Goal: Task Accomplishment & Management: Use online tool/utility

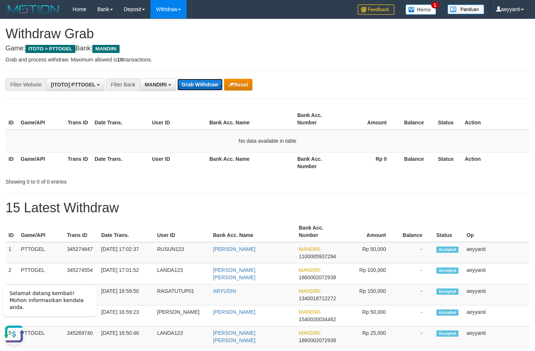
click at [211, 85] on button "Grab Withdraw" at bounding box center [199, 85] width 45 height 12
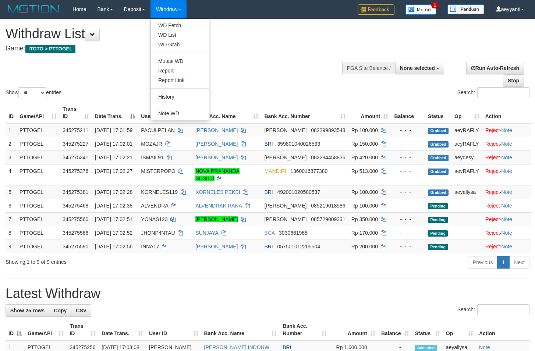
select select
select select "**"
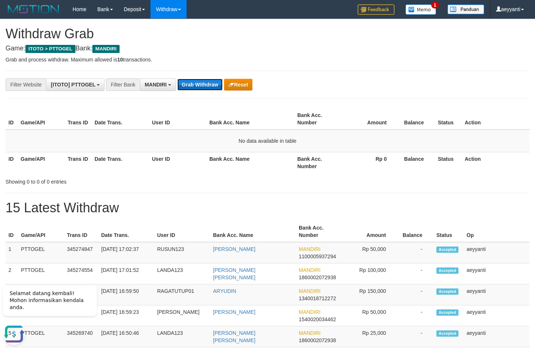
click at [185, 84] on button "Grab Withdraw" at bounding box center [199, 85] width 45 height 12
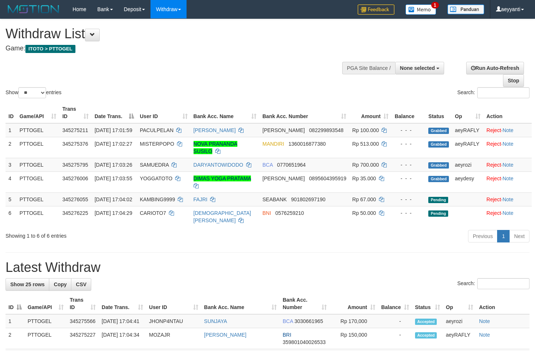
select select
select select "**"
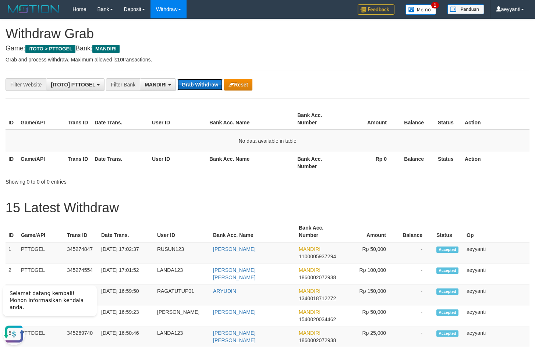
click at [206, 85] on button "Grab Withdraw" at bounding box center [199, 85] width 45 height 12
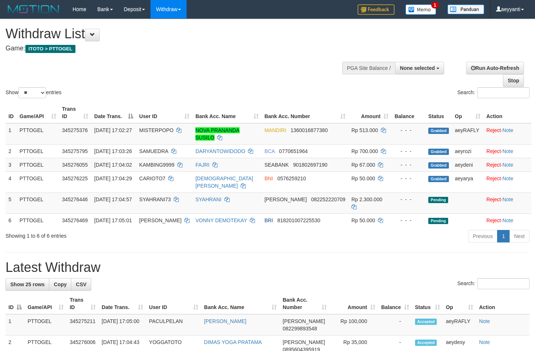
select select
select select "**"
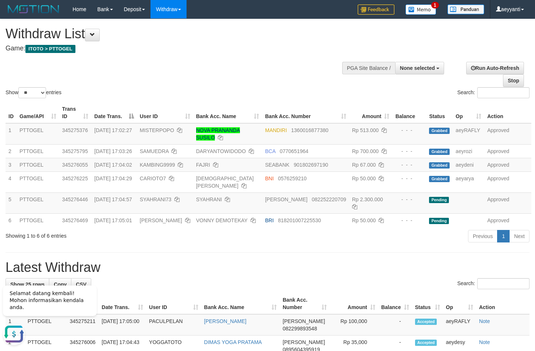
click at [227, 62] on div "Show ** ** ** *** entries Search:" at bounding box center [267, 59] width 535 height 81
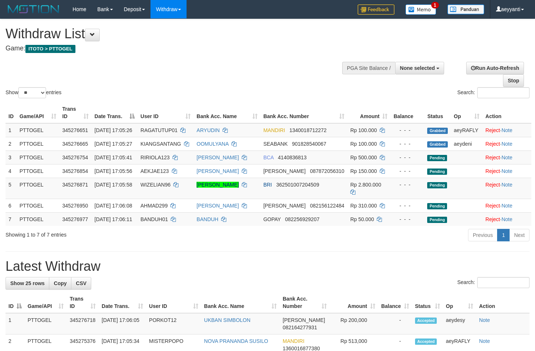
select select
select select "**"
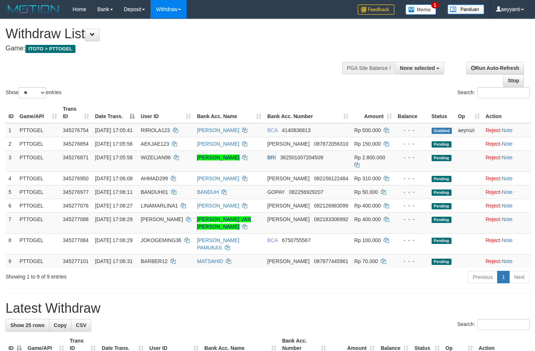
select select
select select "**"
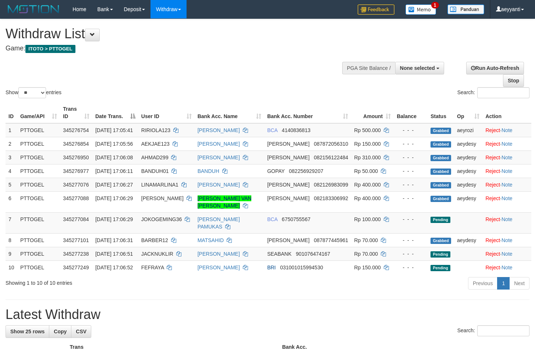
select select
select select "**"
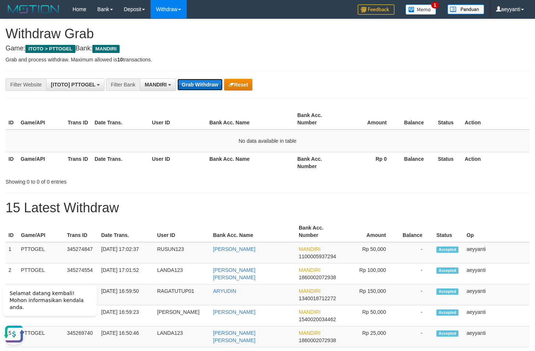
click at [210, 83] on button "Grab Withdraw" at bounding box center [199, 85] width 45 height 12
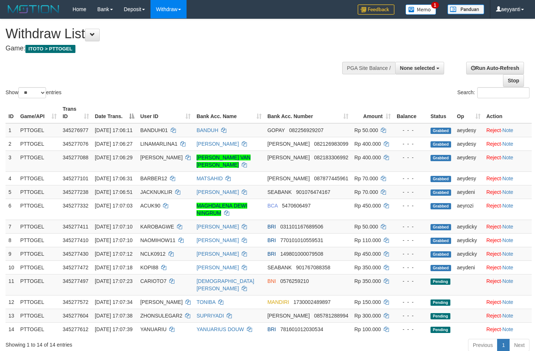
select select
select select "**"
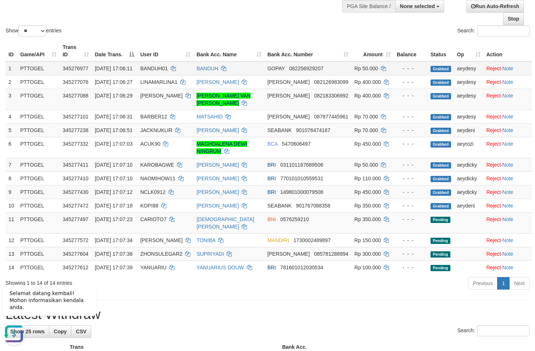
scroll to position [75, 0]
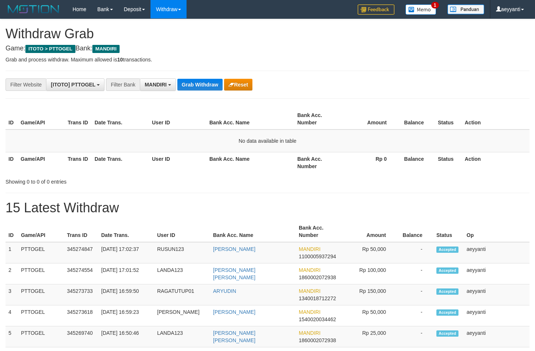
scroll to position [22, 0]
click at [210, 83] on button "Grab Withdraw" at bounding box center [199, 85] width 45 height 12
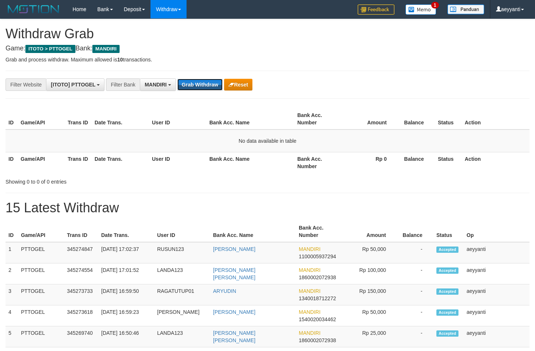
scroll to position [22, 0]
click at [210, 83] on button "Grab Withdraw" at bounding box center [199, 85] width 45 height 12
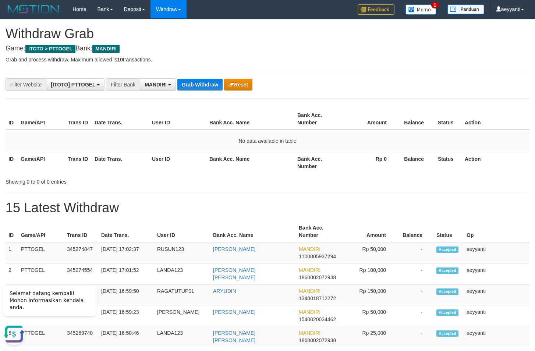
click at [200, 86] on button "Grab Withdraw" at bounding box center [199, 85] width 45 height 12
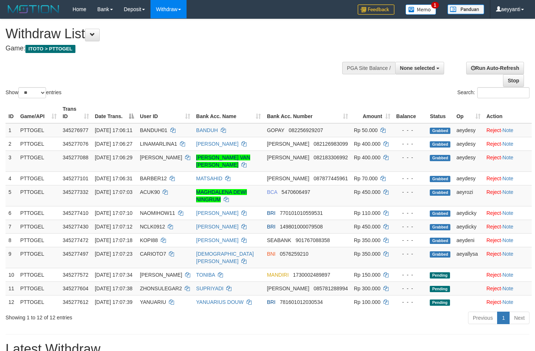
select select
select select "**"
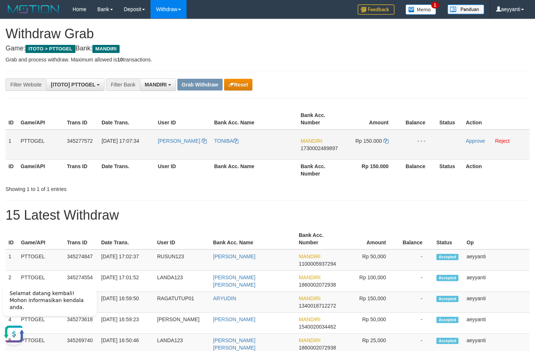
drag, startPoint x: 184, startPoint y: 142, endPoint x: 384, endPoint y: 146, distance: 200.1
click at [384, 146] on tr "1 PTTOGEL 345277572 01/10/2025 17:07:34 ANGTON TONIBA MANDIRI 1730002489897 Rp …" at bounding box center [268, 144] width 524 height 30
click at [387, 79] on div "**********" at bounding box center [223, 84] width 446 height 13
click at [315, 149] on span "1730002489897" at bounding box center [319, 148] width 37 height 6
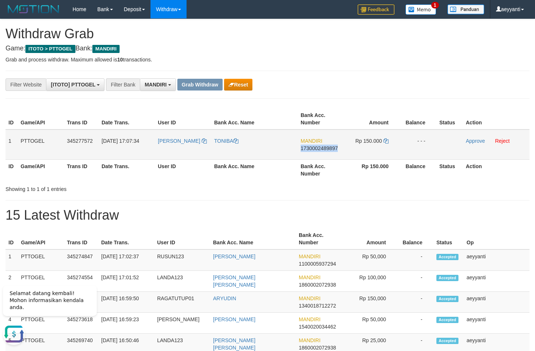
copy span "1730002489897"
click at [386, 140] on icon at bounding box center [385, 140] width 5 height 5
click at [472, 141] on link "Approve" at bounding box center [475, 141] width 19 height 6
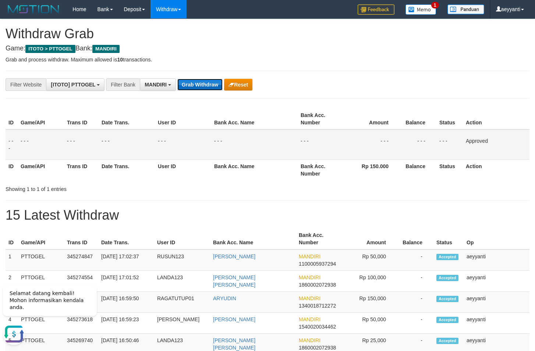
click at [199, 86] on button "Grab Withdraw" at bounding box center [199, 85] width 45 height 12
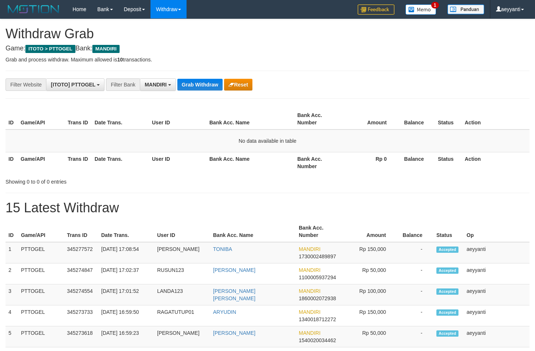
scroll to position [22, 0]
click at [199, 86] on button "Grab Withdraw" at bounding box center [199, 85] width 45 height 12
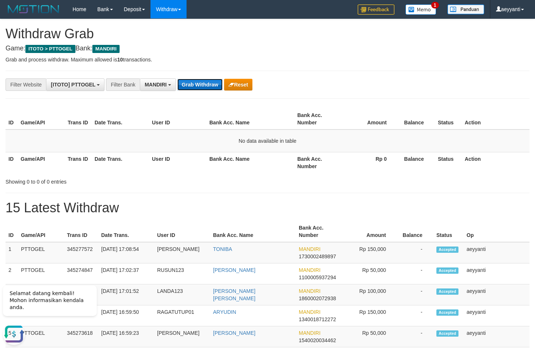
click at [192, 86] on button "Grab Withdraw" at bounding box center [199, 85] width 45 height 12
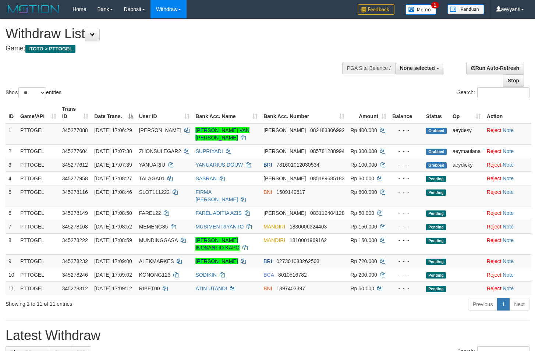
select select
select select "**"
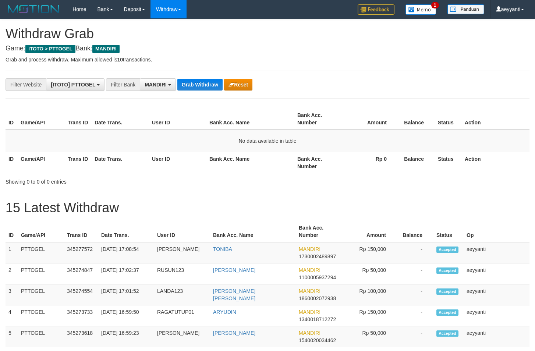
scroll to position [22, 0]
click at [192, 86] on button "Grab Withdraw" at bounding box center [199, 85] width 45 height 12
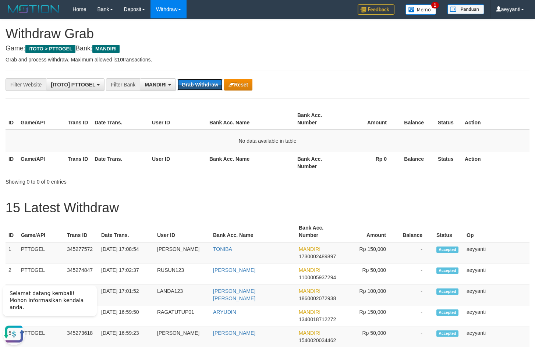
click at [192, 86] on button "Grab Withdraw" at bounding box center [199, 85] width 45 height 12
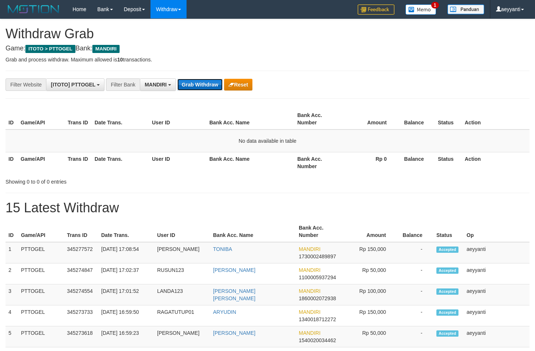
scroll to position [22, 0]
click at [192, 86] on button "Grab Withdraw" at bounding box center [199, 85] width 45 height 12
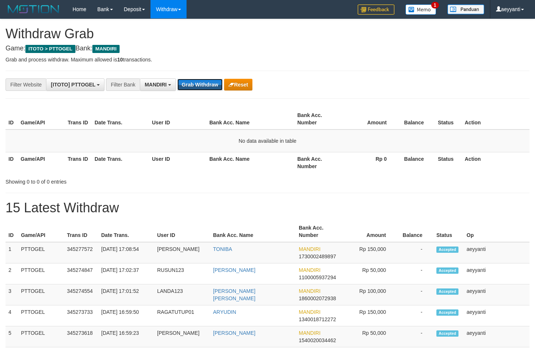
scroll to position [22, 0]
click at [192, 86] on button "Grab Withdraw" at bounding box center [199, 85] width 45 height 12
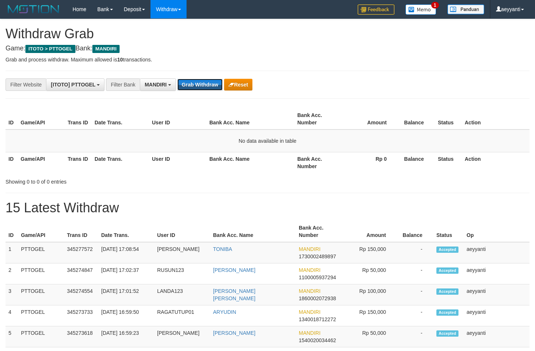
click at [192, 86] on button "Grab Withdraw" at bounding box center [199, 85] width 45 height 12
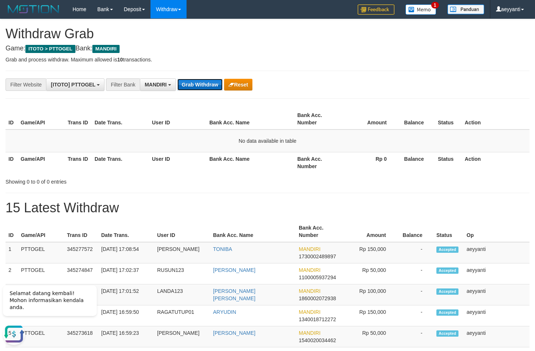
click at [204, 89] on button "Grab Withdraw" at bounding box center [199, 85] width 45 height 12
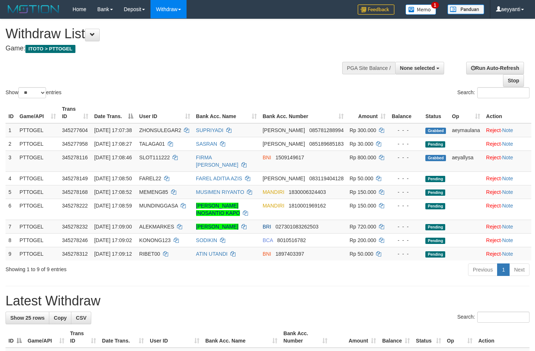
select select
select select "**"
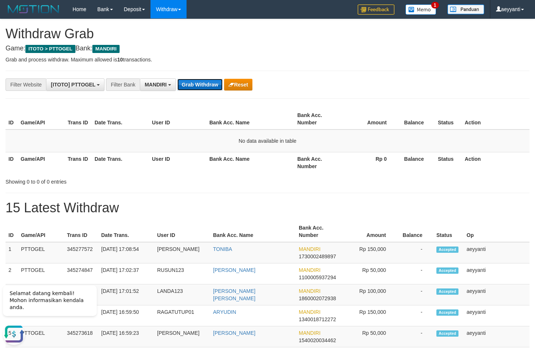
click at [204, 88] on button "Grab Withdraw" at bounding box center [199, 85] width 45 height 12
click at [199, 85] on button "Grab Withdraw" at bounding box center [199, 85] width 45 height 12
click at [200, 85] on button "Grab Withdraw" at bounding box center [199, 85] width 45 height 12
click at [198, 87] on button "Grab Withdraw" at bounding box center [199, 85] width 45 height 12
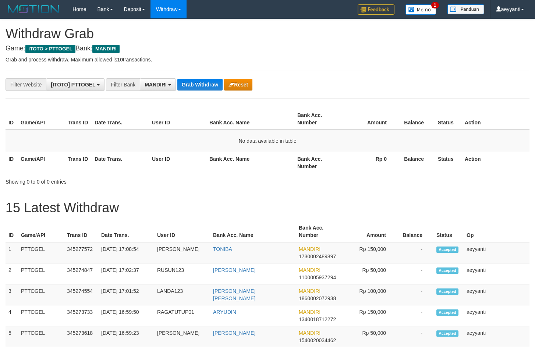
scroll to position [22, 0]
click at [198, 87] on button "Grab Withdraw" at bounding box center [199, 85] width 45 height 12
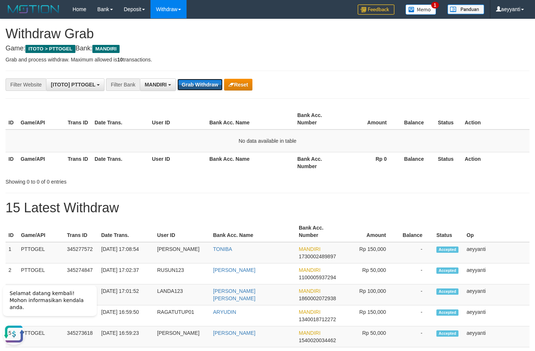
scroll to position [0, 0]
click at [199, 87] on button "Grab Withdraw" at bounding box center [199, 85] width 45 height 12
click at [197, 85] on button "Grab Withdraw" at bounding box center [199, 85] width 45 height 12
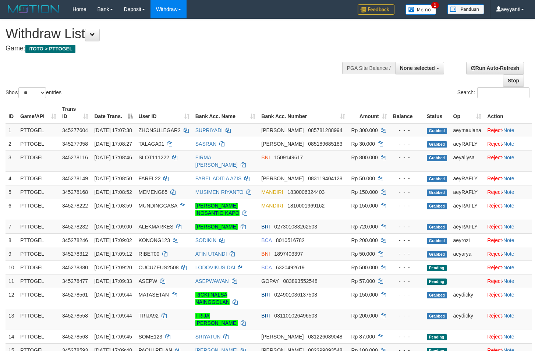
select select
select select "**"
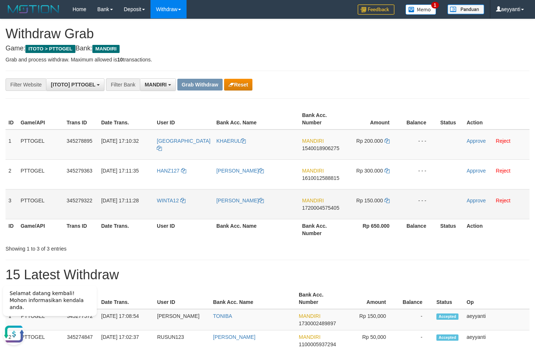
drag, startPoint x: 195, startPoint y: 139, endPoint x: 369, endPoint y: 200, distance: 184.3
click at [369, 200] on tbody "1 PTTOGEL 345278895 01/10/2025 17:10:32 RUSLAND KHAERUL MANDIRI 1540018906275 R…" at bounding box center [268, 174] width 524 height 90
drag, startPoint x: 344, startPoint y: 102, endPoint x: 332, endPoint y: 148, distance: 47.1
click at [326, 150] on span "1540018906275" at bounding box center [320, 148] width 37 height 6
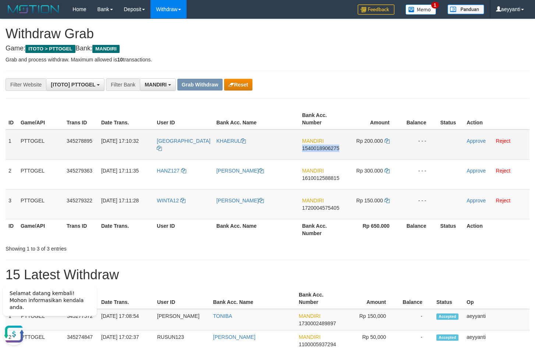
click at [326, 150] on span "1540018906275" at bounding box center [320, 148] width 37 height 6
copy span "1540018906275"
click at [387, 142] on icon at bounding box center [386, 140] width 5 height 5
click at [471, 142] on link "Approve" at bounding box center [475, 141] width 19 height 6
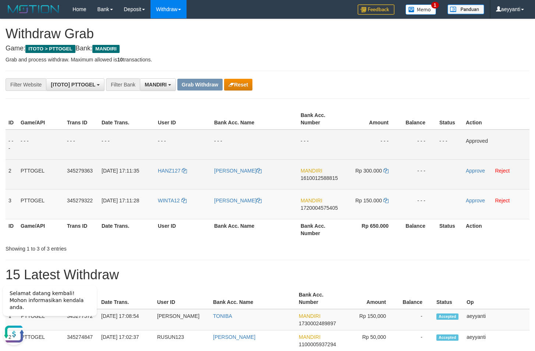
click at [319, 178] on span "1610012588815" at bounding box center [319, 178] width 37 height 6
copy span "1610012588815"
click at [390, 170] on td "Rp 300.000" at bounding box center [371, 174] width 55 height 30
click at [388, 171] on icon at bounding box center [385, 170] width 5 height 5
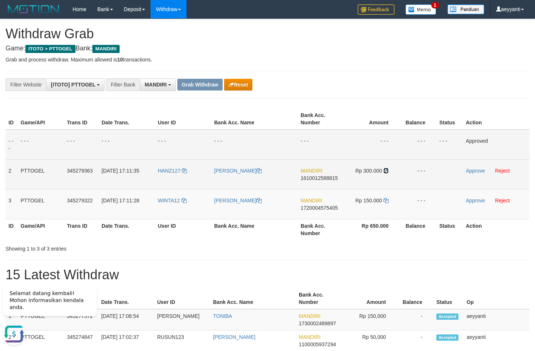
click at [388, 171] on icon at bounding box center [385, 170] width 5 height 5
click at [474, 170] on link "Approve" at bounding box center [475, 171] width 19 height 6
click at [321, 209] on span "1720004575405" at bounding box center [319, 208] width 37 height 6
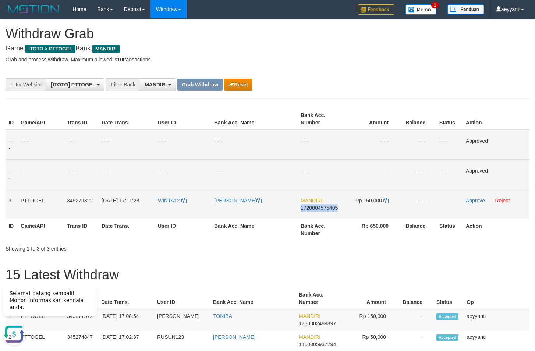
click at [321, 209] on span "1720004575405" at bounding box center [319, 208] width 37 height 6
copy span "1720004575405"
click at [386, 199] on icon at bounding box center [385, 200] width 5 height 5
click at [470, 201] on link "Approve" at bounding box center [475, 201] width 19 height 6
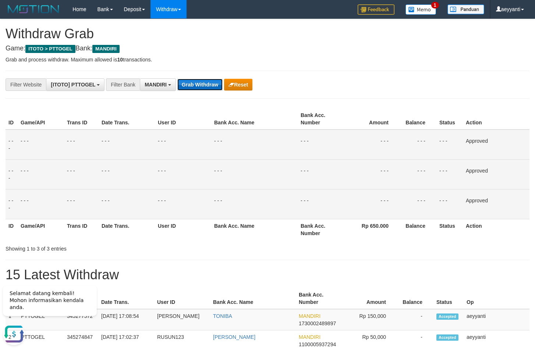
click at [189, 84] on button "Grab Withdraw" at bounding box center [199, 85] width 45 height 12
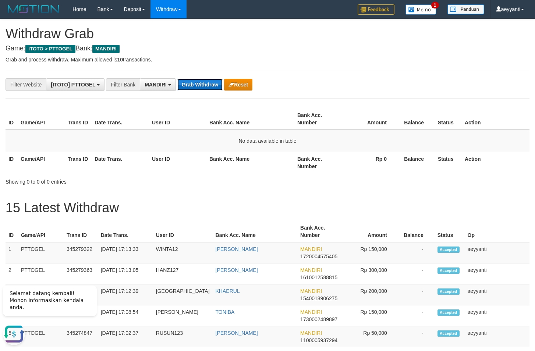
click at [202, 86] on button "Grab Withdraw" at bounding box center [199, 85] width 45 height 12
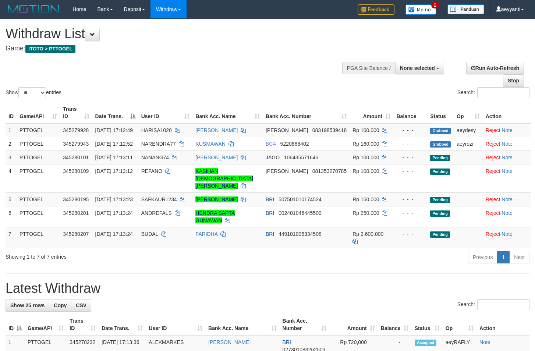
select select
select select "**"
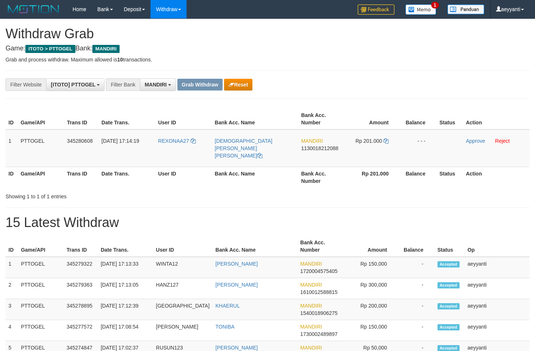
scroll to position [22, 0]
drag, startPoint x: 190, startPoint y: 136, endPoint x: 362, endPoint y: 157, distance: 172.7
click at [362, 157] on tr "1 PTTOGEL 345280608 01/10/2025 17:14:19 REXONAA27 CHRISTIAN DITO REZA KURNIAWAN…" at bounding box center [268, 148] width 524 height 38
drag, startPoint x: 417, startPoint y: 66, endPoint x: 384, endPoint y: 90, distance: 40.2
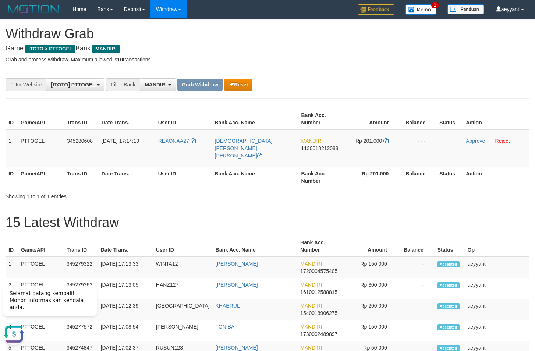
click at [313, 148] on span "1130018212088" at bounding box center [319, 148] width 37 height 6
copy span "1130018212088"
click at [387, 142] on icon at bounding box center [385, 140] width 5 height 5
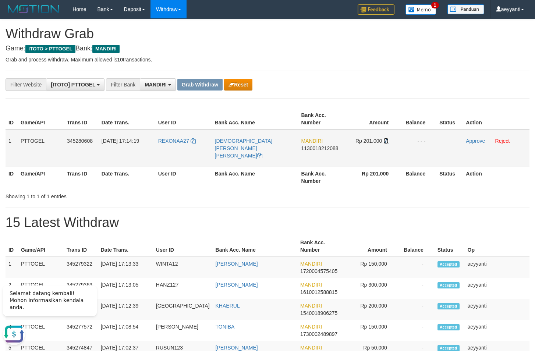
click at [387, 142] on icon at bounding box center [385, 140] width 5 height 5
click at [471, 141] on link "Approve" at bounding box center [475, 141] width 19 height 6
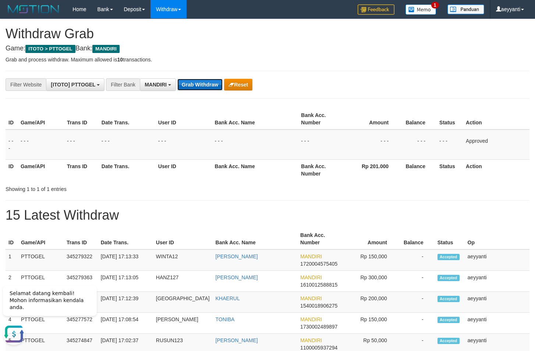
click at [185, 85] on button "Grab Withdraw" at bounding box center [199, 85] width 45 height 12
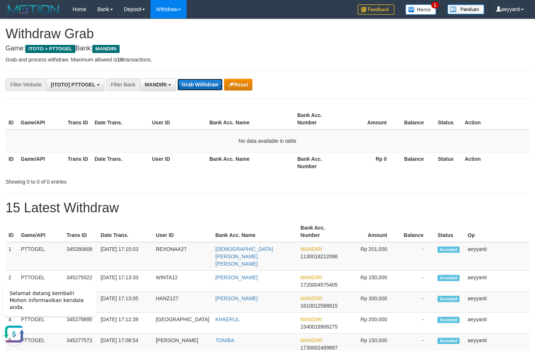
click at [196, 83] on button "Grab Withdraw" at bounding box center [199, 85] width 45 height 12
click at [198, 82] on button "Grab Withdraw" at bounding box center [199, 85] width 45 height 12
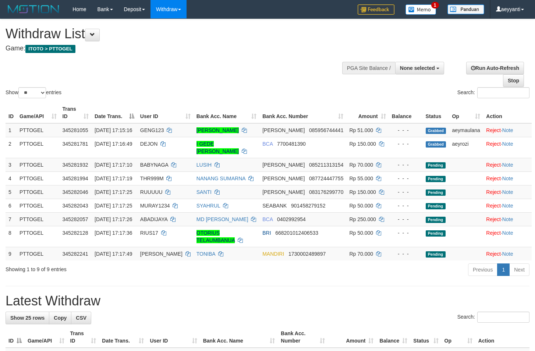
select select
select select "**"
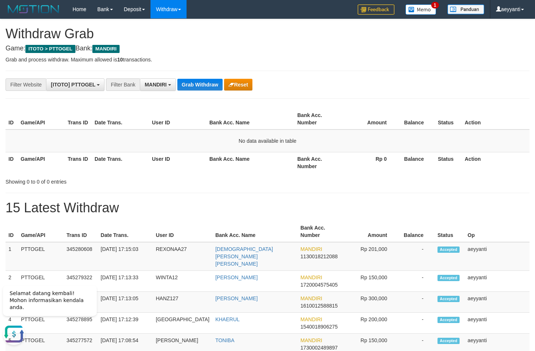
click at [191, 86] on button "Grab Withdraw" at bounding box center [199, 85] width 45 height 12
click at [202, 82] on button "Grab Withdraw" at bounding box center [199, 85] width 45 height 12
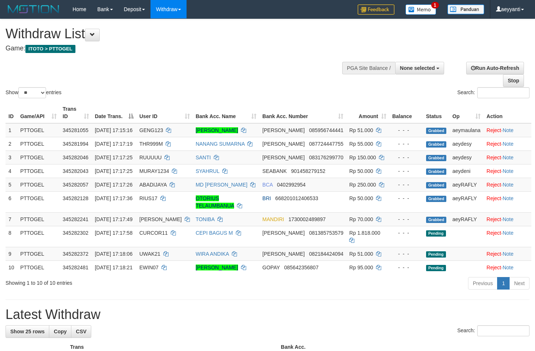
select select
select select "**"
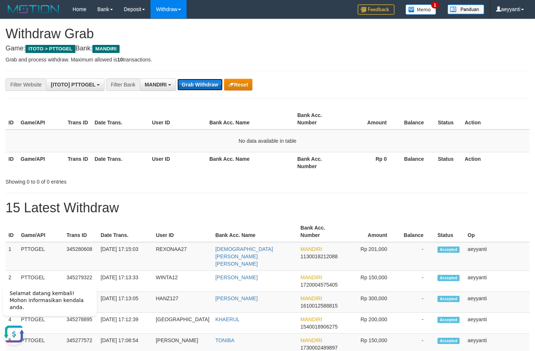
click at [188, 87] on button "Grab Withdraw" at bounding box center [199, 85] width 45 height 12
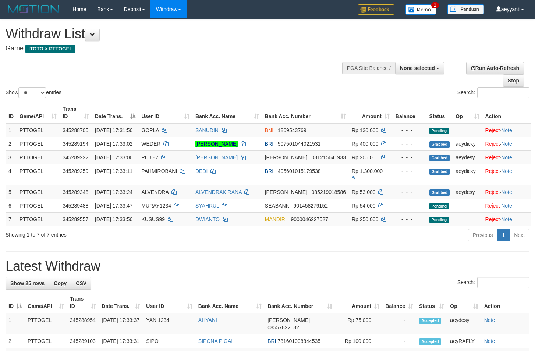
select select
select select "**"
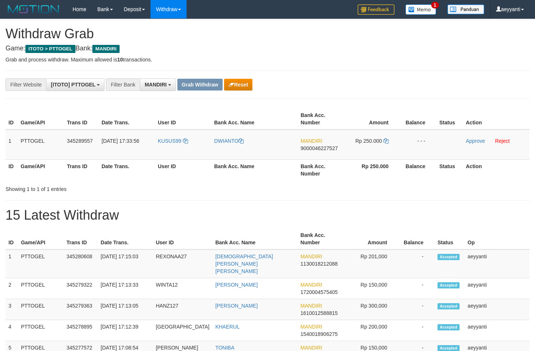
scroll to position [22, 0]
drag, startPoint x: 184, startPoint y: 134, endPoint x: 378, endPoint y: 146, distance: 194.5
click at [378, 146] on tr "1 PTTOGEL 345289557 [DATE] 17:33:56 KUSUS99 DWIANTO MANDIRI 9000046227527 Rp 25…" at bounding box center [268, 144] width 524 height 30
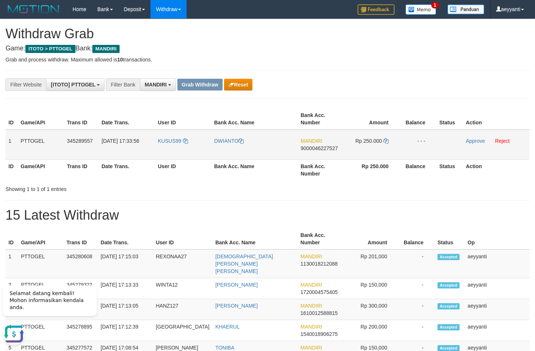
click at [321, 149] on span "9000046227527" at bounding box center [319, 148] width 37 height 6
copy span "9000046227527"
click at [386, 142] on icon at bounding box center [385, 140] width 5 height 5
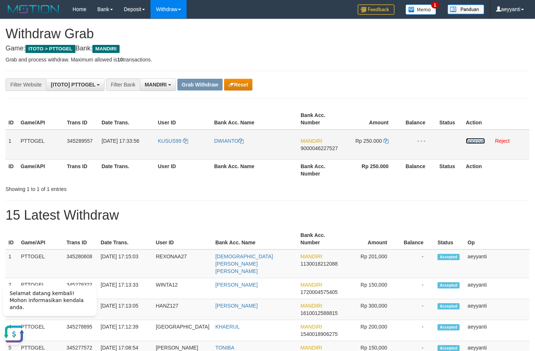
click at [473, 138] on link "Approve" at bounding box center [475, 141] width 19 height 6
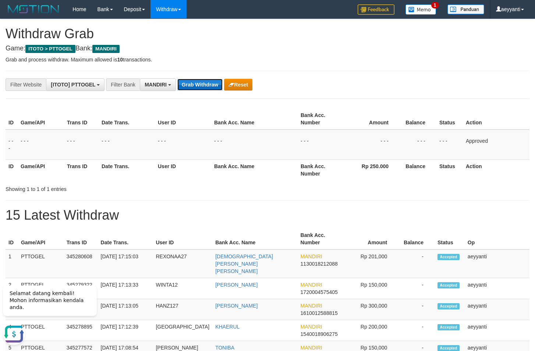
click at [205, 85] on button "Grab Withdraw" at bounding box center [199, 85] width 45 height 12
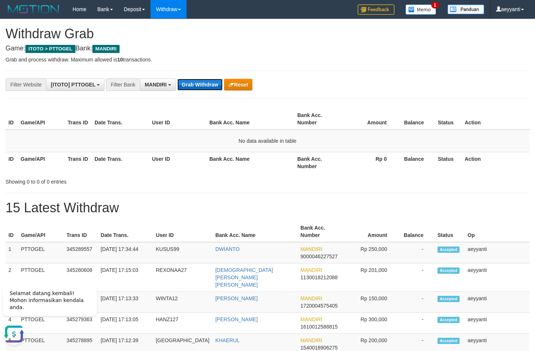
click at [199, 80] on button "Grab Withdraw" at bounding box center [199, 85] width 45 height 12
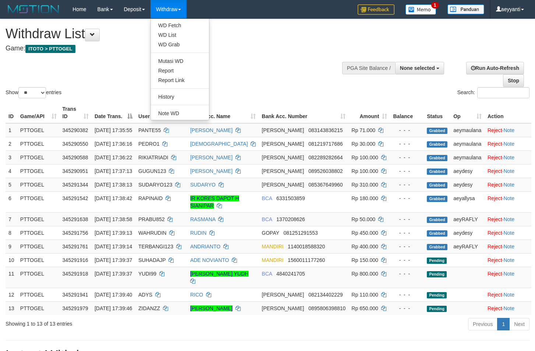
select select
select select "**"
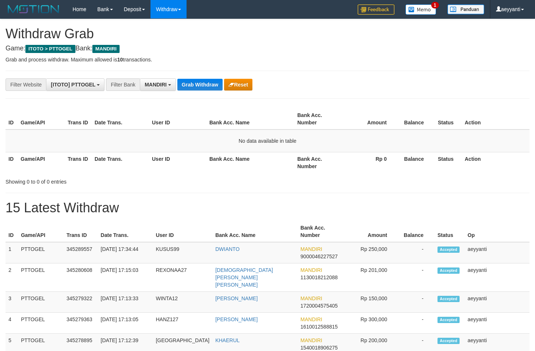
scroll to position [22, 0]
click at [200, 87] on button "Grab Withdraw" at bounding box center [199, 85] width 45 height 12
click at [88, 143] on td "No data available in table" at bounding box center [268, 140] width 524 height 23
click at [185, 88] on button "Grab Withdraw" at bounding box center [199, 85] width 45 height 12
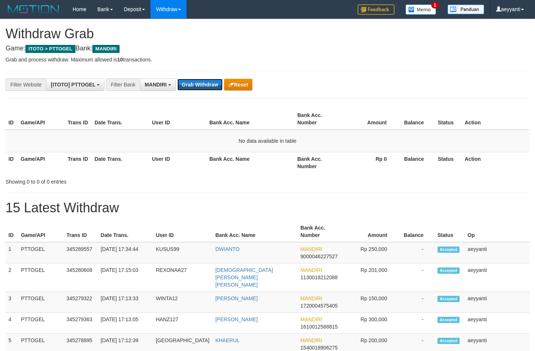
click at [185, 88] on button "Grab Withdraw" at bounding box center [199, 85] width 45 height 12
click at [218, 81] on button "Grab Withdraw" at bounding box center [199, 85] width 45 height 12
click at [202, 88] on button "Grab Withdraw" at bounding box center [199, 85] width 45 height 12
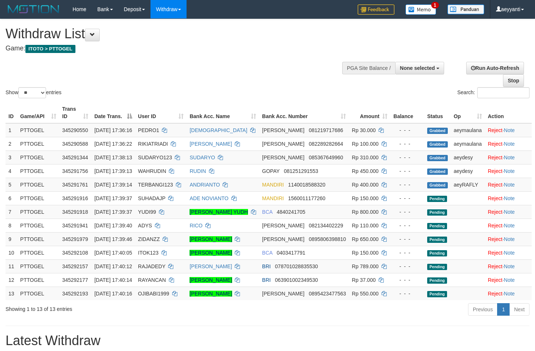
select select
select select "**"
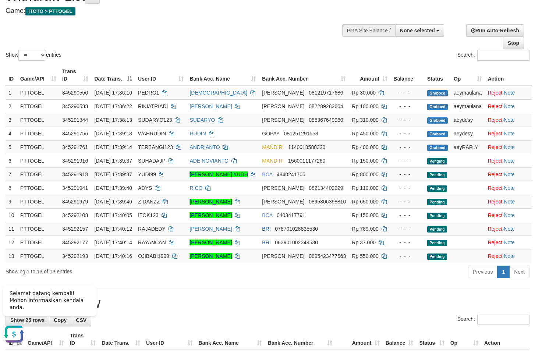
click at [230, 43] on div "Show ** ** ** *** entries Search:" at bounding box center [267, 22] width 535 height 81
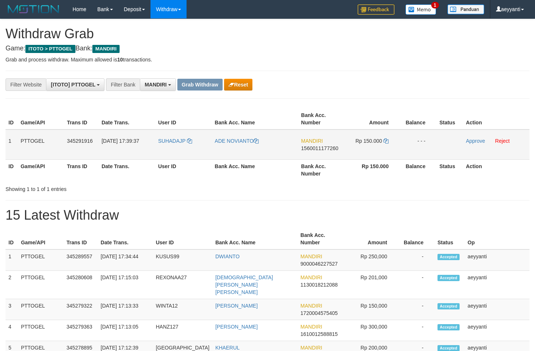
scroll to position [22, 0]
drag, startPoint x: 194, startPoint y: 139, endPoint x: 384, endPoint y: 152, distance: 190.7
click at [384, 152] on tr "1 PTTOGEL 345291916 [DATE] 17:39:37 SUHADAJP ADE NOVIANTO MANDIRI 1560011177260…" at bounding box center [268, 144] width 524 height 30
click at [327, 82] on div "**********" at bounding box center [223, 84] width 446 height 13
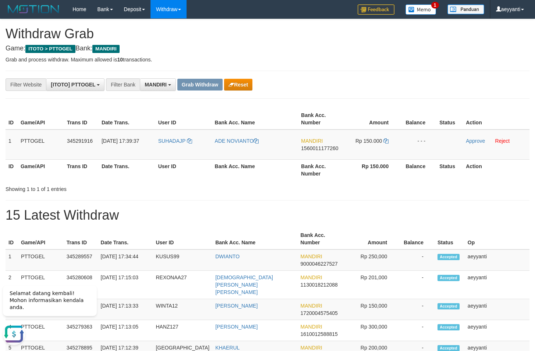
click at [324, 148] on span "1560011177260" at bounding box center [319, 148] width 37 height 6
copy span "1560011177260"
click at [386, 141] on icon at bounding box center [385, 140] width 5 height 5
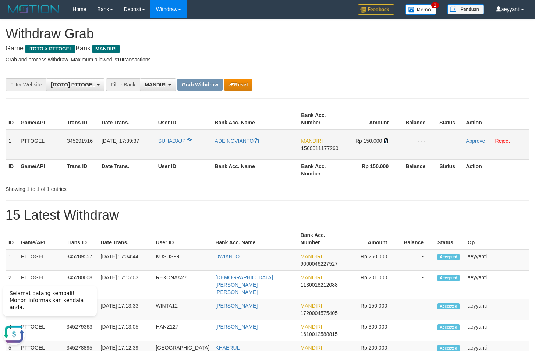
click at [386, 141] on icon at bounding box center [385, 140] width 5 height 5
click at [469, 140] on link "Approve" at bounding box center [475, 141] width 19 height 6
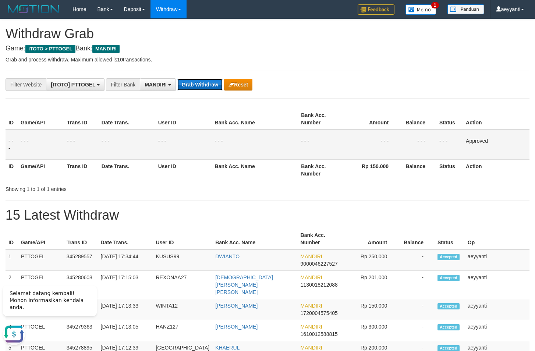
click at [206, 86] on button "Grab Withdraw" at bounding box center [199, 85] width 45 height 12
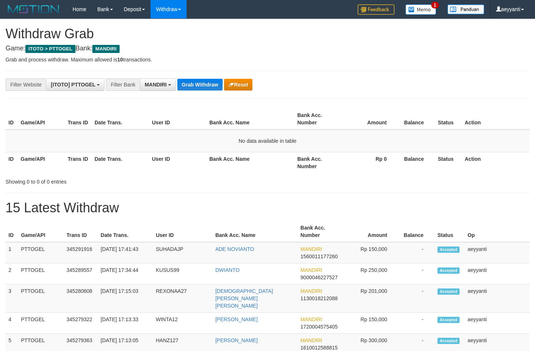
scroll to position [22, 0]
click at [186, 81] on button "Grab Withdraw" at bounding box center [199, 85] width 45 height 12
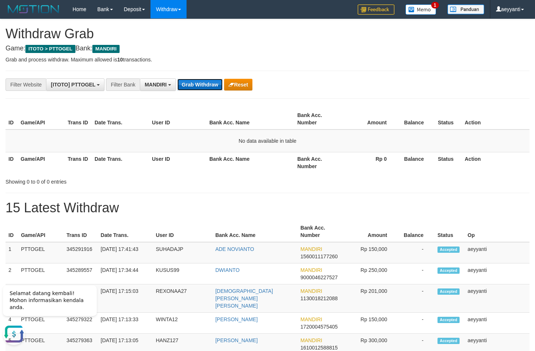
click at [186, 81] on button "Grab Withdraw" at bounding box center [199, 85] width 45 height 12
click at [193, 90] on button "Grab Withdraw" at bounding box center [199, 85] width 45 height 12
click at [198, 84] on button "Grab Withdraw" at bounding box center [199, 85] width 45 height 12
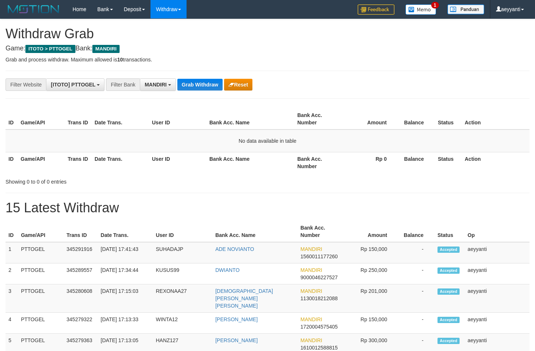
scroll to position [22, 0]
click at [198, 84] on button "Grab Withdraw" at bounding box center [199, 85] width 45 height 12
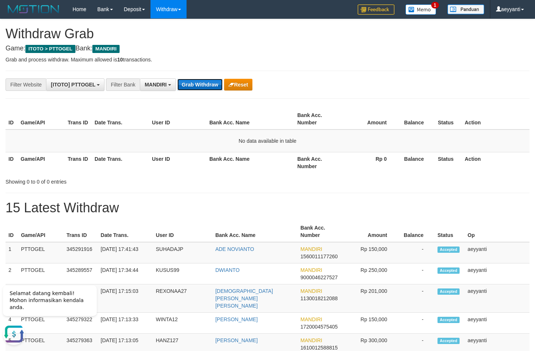
click at [190, 83] on button "Grab Withdraw" at bounding box center [199, 85] width 45 height 12
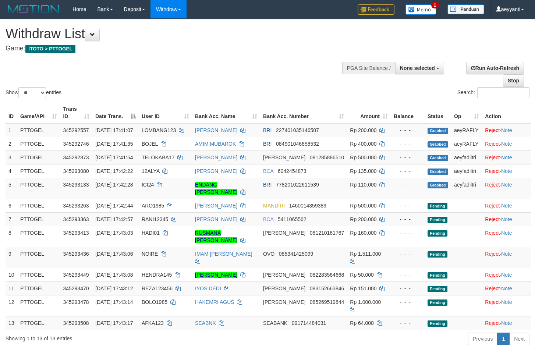
select select
select select "**"
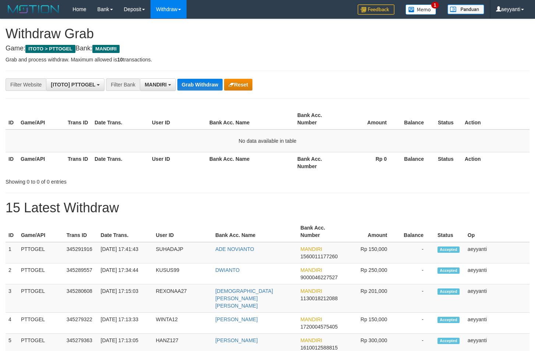
scroll to position [22, 0]
click at [190, 83] on button "Grab Withdraw" at bounding box center [199, 85] width 45 height 12
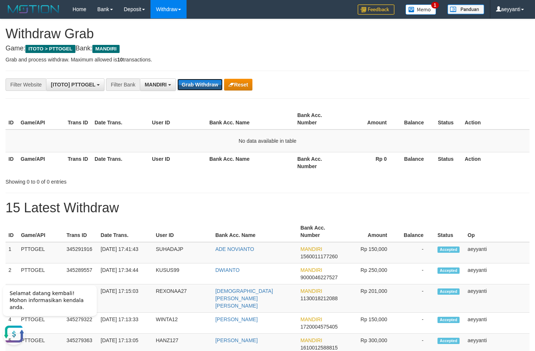
click at [190, 83] on button "Grab Withdraw" at bounding box center [199, 85] width 45 height 12
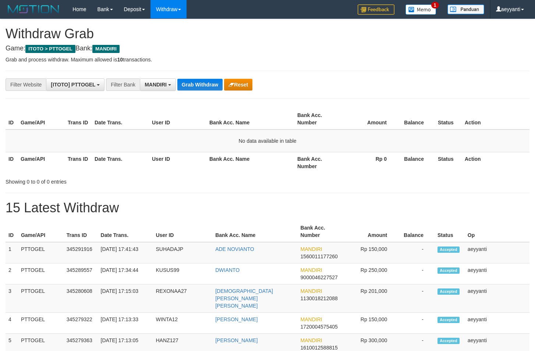
scroll to position [22, 0]
click at [190, 83] on button "Grab Withdraw" at bounding box center [199, 85] width 45 height 12
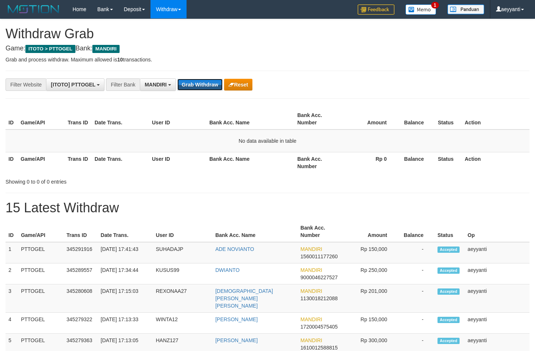
click at [190, 83] on button "Grab Withdraw" at bounding box center [199, 85] width 45 height 12
click at [191, 81] on button "Grab Withdraw" at bounding box center [199, 85] width 45 height 12
click at [184, 88] on button "Grab Withdraw" at bounding box center [199, 85] width 45 height 12
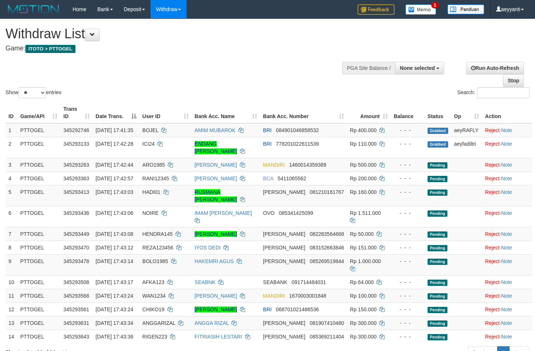
select select
select select "**"
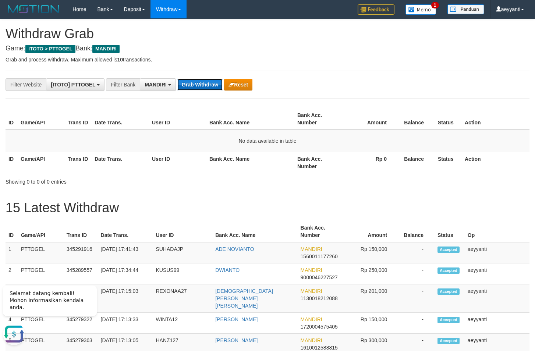
click at [206, 82] on button "Grab Withdraw" at bounding box center [199, 85] width 45 height 12
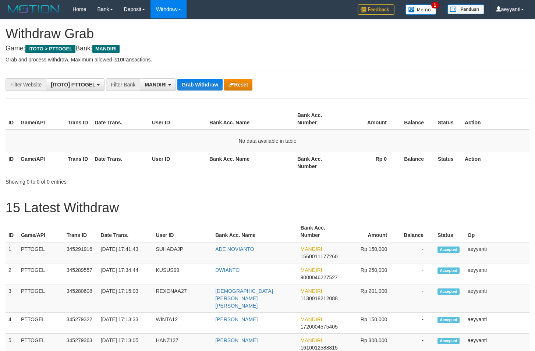
scroll to position [22, 0]
click at [206, 82] on button "Grab Withdraw" at bounding box center [199, 85] width 45 height 12
click at [177, 83] on div "**********" at bounding box center [223, 84] width 446 height 13
click at [178, 83] on button "Grab Withdraw" at bounding box center [199, 85] width 45 height 12
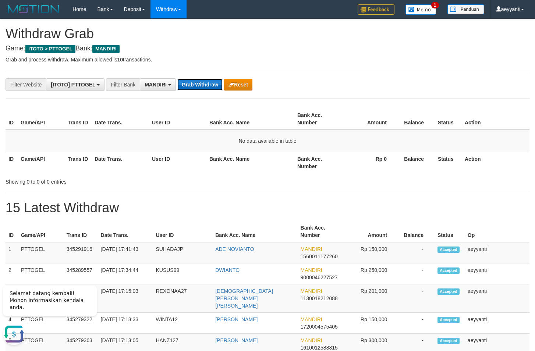
scroll to position [0, 0]
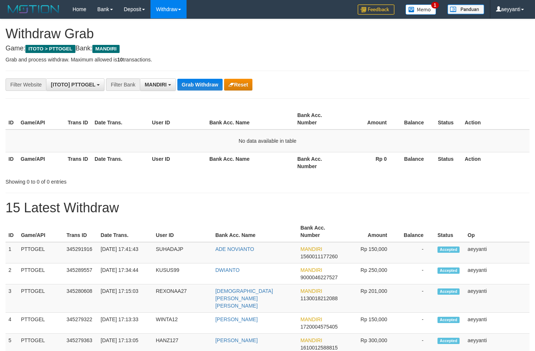
scroll to position [22, 0]
click at [192, 80] on button "Grab Withdraw" at bounding box center [199, 85] width 45 height 12
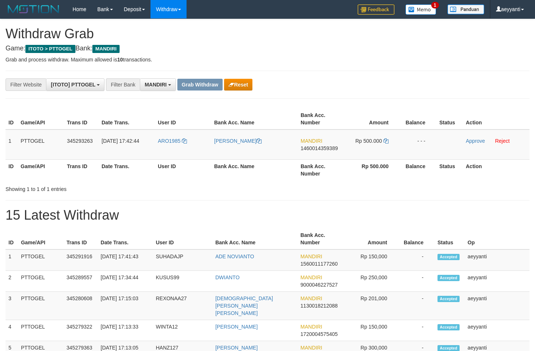
scroll to position [22, 0]
click at [235, 84] on button "Reset" at bounding box center [238, 85] width 28 height 12
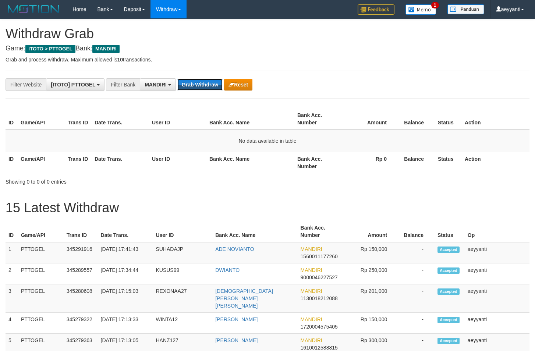
scroll to position [22, 0]
click at [199, 87] on button "Grab Withdraw" at bounding box center [199, 85] width 45 height 12
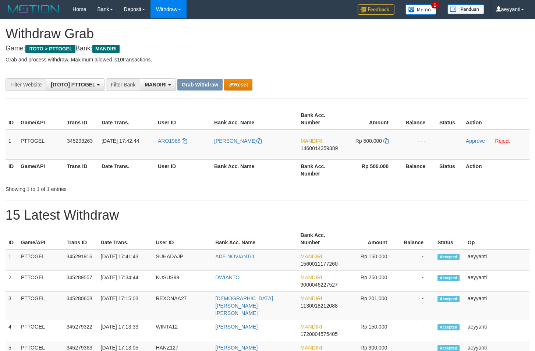
scroll to position [22, 0]
click at [244, 84] on button "Reset" at bounding box center [238, 85] width 28 height 12
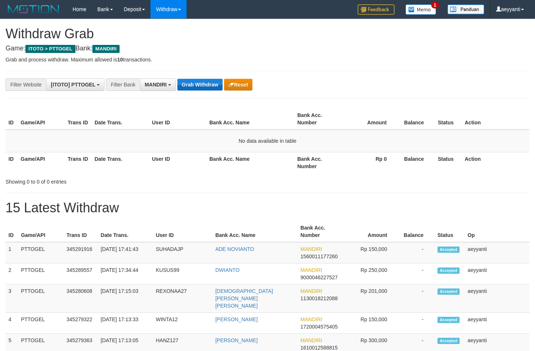
scroll to position [22, 0]
click at [202, 85] on button "Grab Withdraw" at bounding box center [199, 85] width 45 height 12
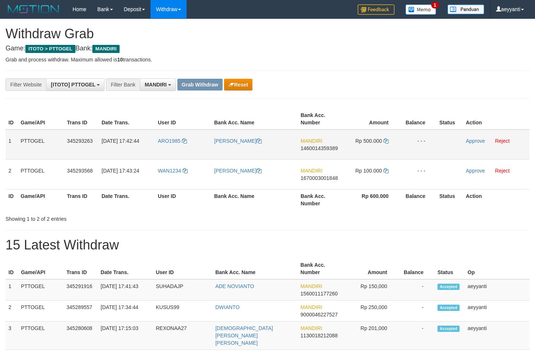
scroll to position [22, 0]
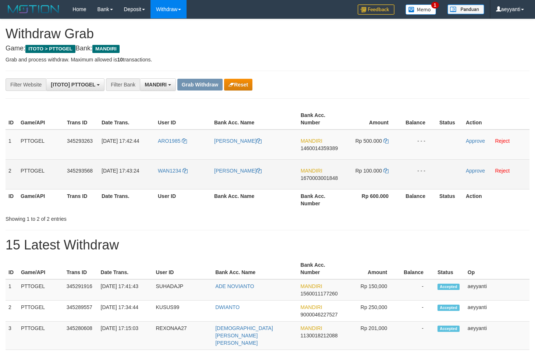
drag, startPoint x: 194, startPoint y: 138, endPoint x: 369, endPoint y: 177, distance: 179.0
click at [369, 177] on tbody "1 PTTOGEL 345293263 [DATE] 17:42:44 ARO1985 [PERSON_NAME] MANDIRI 1460014359389…" at bounding box center [268, 159] width 524 height 60
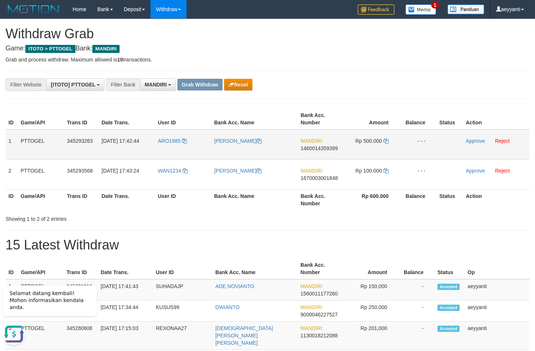
scroll to position [0, 0]
drag, startPoint x: 397, startPoint y: 82, endPoint x: 392, endPoint y: 86, distance: 5.8
click at [397, 83] on div "**********" at bounding box center [223, 84] width 446 height 13
click at [314, 146] on span "1460014359389" at bounding box center [319, 148] width 37 height 6
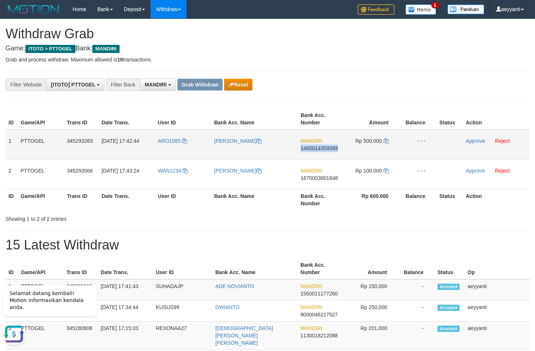
copy span "1460014359389"
click at [386, 140] on icon at bounding box center [385, 140] width 5 height 5
click at [472, 141] on link "Approve" at bounding box center [475, 141] width 19 height 6
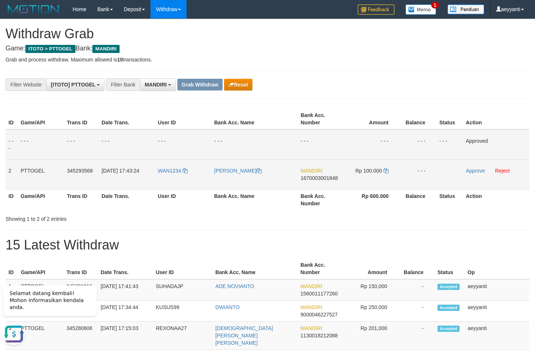
click at [317, 178] on span "1670003001848" at bounding box center [319, 178] width 37 height 6
copy span "1670003001848"
click at [385, 172] on icon at bounding box center [385, 170] width 5 height 5
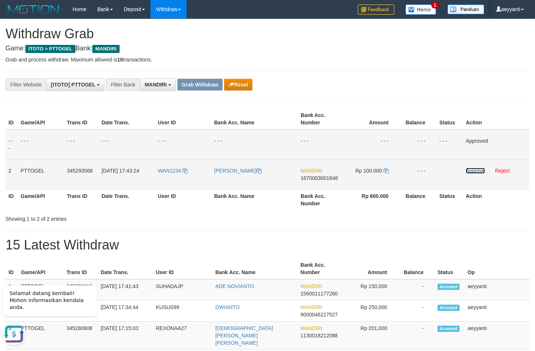
click at [473, 171] on link "Approve" at bounding box center [475, 171] width 19 height 6
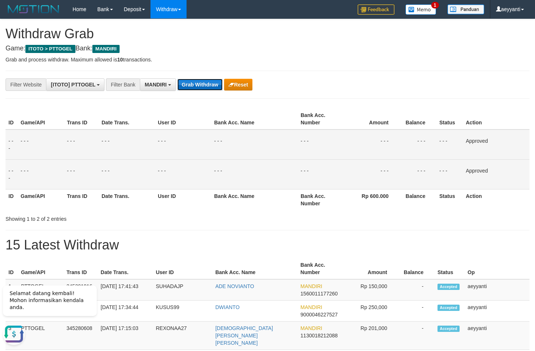
click at [196, 85] on button "Grab Withdraw" at bounding box center [199, 85] width 45 height 12
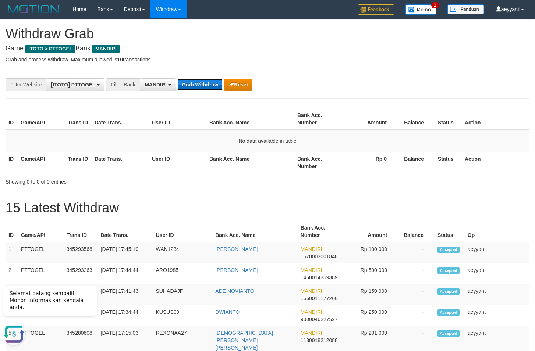
click at [199, 89] on button "Grab Withdraw" at bounding box center [199, 85] width 45 height 12
click at [199, 88] on button "Grab Withdraw" at bounding box center [199, 85] width 45 height 12
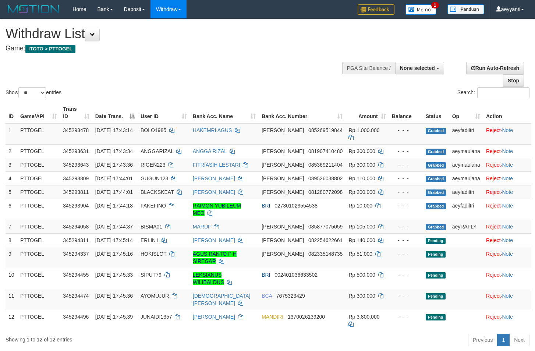
select select
select select "**"
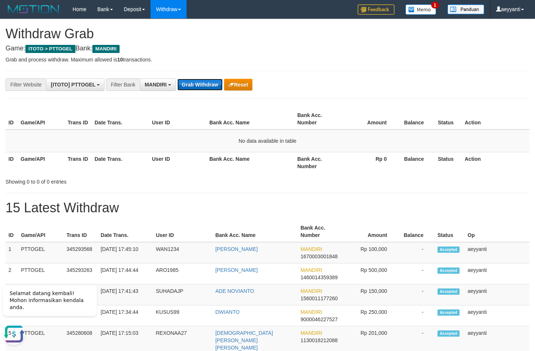
click at [200, 88] on button "Grab Withdraw" at bounding box center [199, 85] width 45 height 12
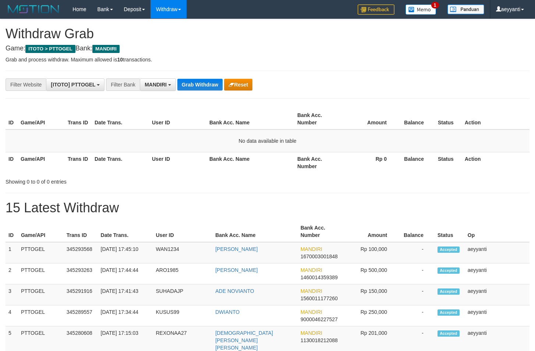
scroll to position [22, 0]
click at [200, 88] on button "Grab Withdraw" at bounding box center [199, 85] width 45 height 12
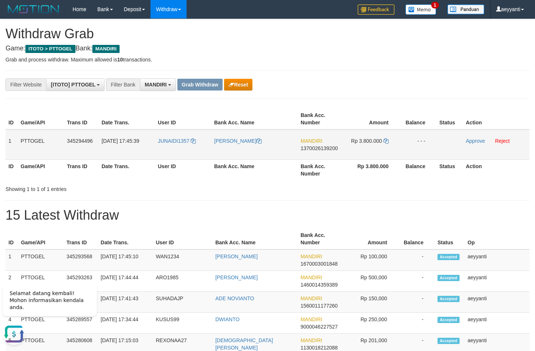
drag, startPoint x: 192, startPoint y: 138, endPoint x: 374, endPoint y: 142, distance: 182.1
click at [374, 142] on tr "1 PTTOGEL 345294496 01/10/2025 17:45:39 JUNAIDI1357 JUNAIDI SAPUTRO MANDIRI 137…" at bounding box center [268, 144] width 524 height 30
copy tr
click at [249, 90] on button "Reset" at bounding box center [238, 85] width 28 height 12
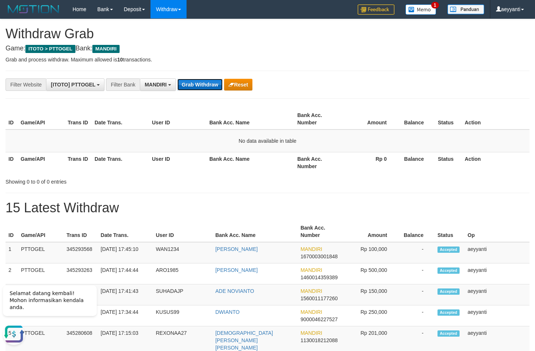
click at [187, 84] on button "Grab Withdraw" at bounding box center [199, 85] width 45 height 12
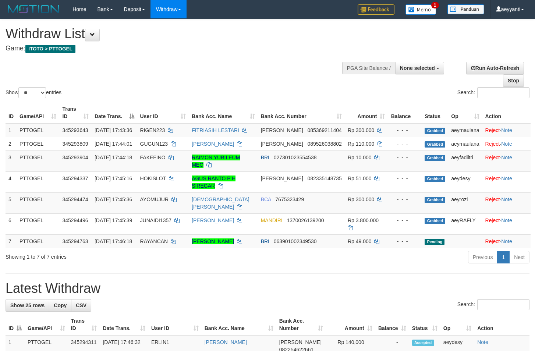
select select
select select "**"
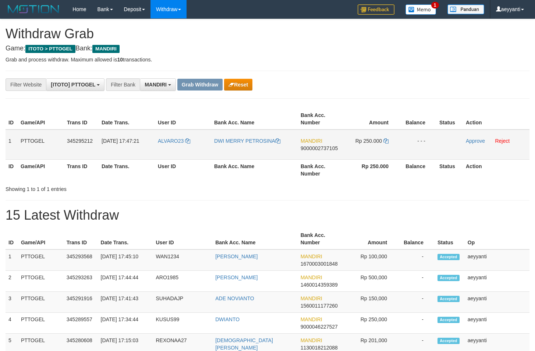
scroll to position [22, 0]
drag, startPoint x: 182, startPoint y: 132, endPoint x: 395, endPoint y: 142, distance: 213.2
click at [395, 142] on tr "1 PTTOGEL 345295212 01/10/2025 17:47:21 ALVARO23 DWI MERRY PETROSINA MANDIRI 90…" at bounding box center [268, 144] width 524 height 30
click at [407, 106] on div at bounding box center [400, 106] width 267 height 0
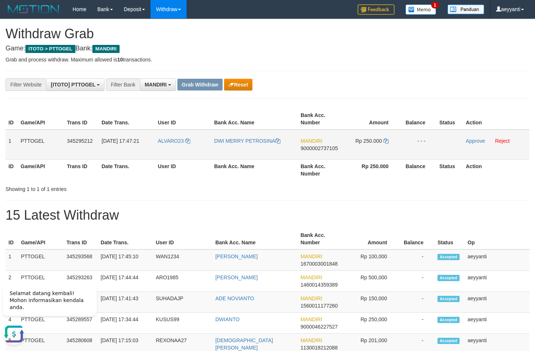
click at [323, 147] on span "9000002737105" at bounding box center [319, 148] width 37 height 6
copy span "9000002737105"
click at [388, 142] on icon at bounding box center [385, 140] width 5 height 5
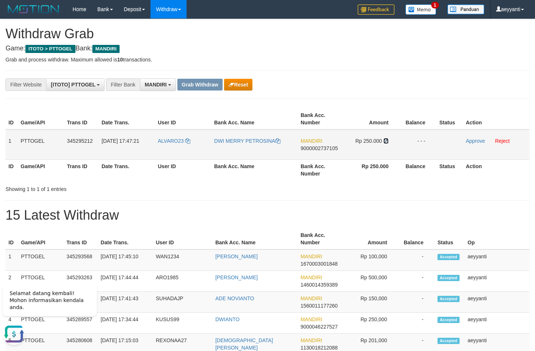
click at [388, 142] on icon at bounding box center [385, 140] width 5 height 5
click at [469, 140] on link "Approve" at bounding box center [475, 141] width 19 height 6
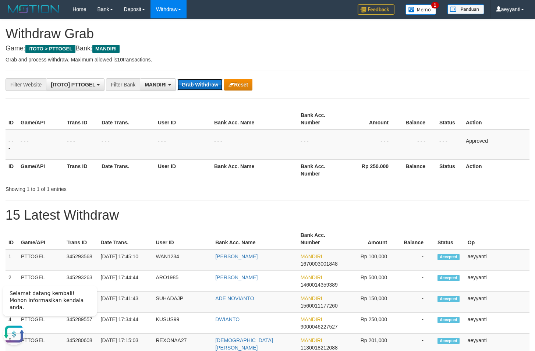
click at [189, 88] on button "Grab Withdraw" at bounding box center [199, 85] width 45 height 12
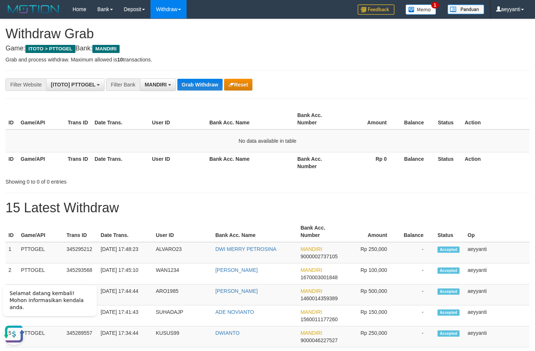
click at [206, 79] on button "Grab Withdraw" at bounding box center [199, 85] width 45 height 12
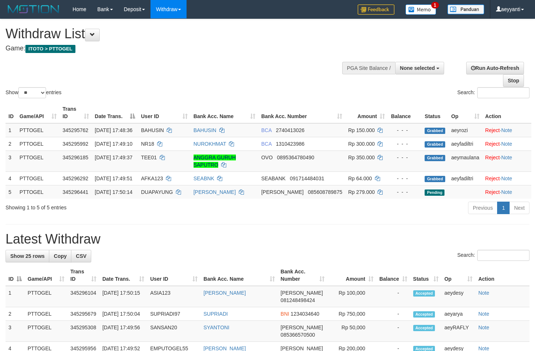
select select
select select "**"
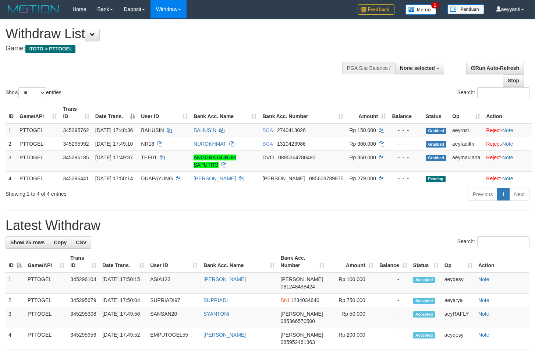
select select
select select "**"
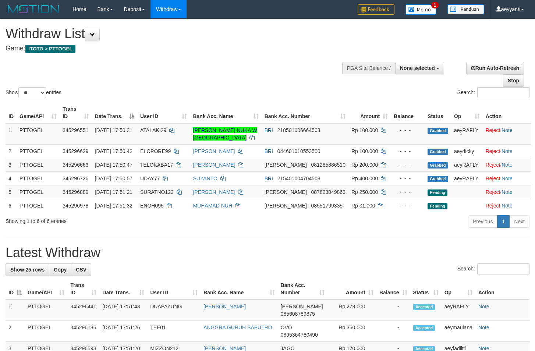
select select
select select "**"
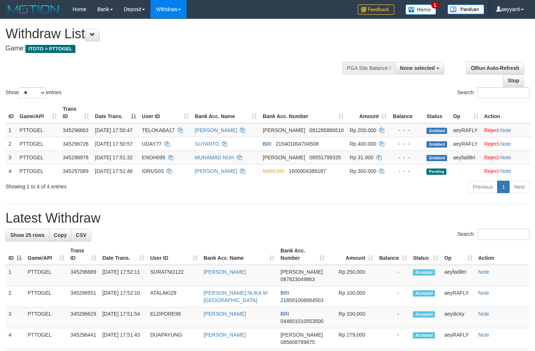
select select
select select "**"
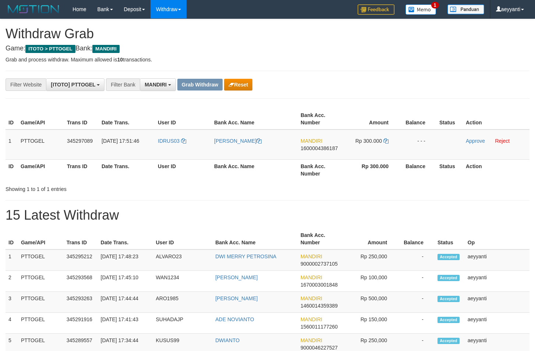
scroll to position [22, 0]
drag, startPoint x: 174, startPoint y: 134, endPoint x: 374, endPoint y: 146, distance: 200.9
click at [374, 146] on tr "1 PTTOGEL 345297089 01/10/2025 17:51:46 IDRUS03 MUHAMMAD IDRUS MANDIRI 16000043…" at bounding box center [268, 144] width 524 height 30
click at [317, 148] on span "1600004386187" at bounding box center [319, 148] width 37 height 6
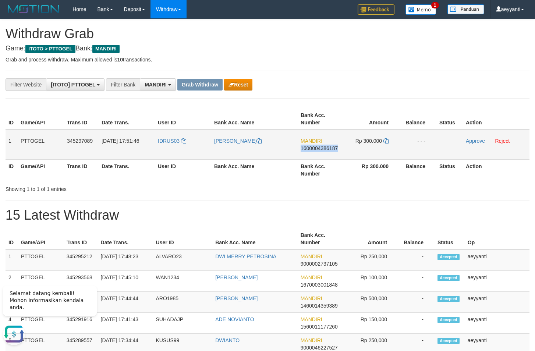
click at [317, 148] on span "1600004386187" at bounding box center [319, 148] width 37 height 6
copy span "1600004386187"
click at [317, 148] on span "1600004386187" at bounding box center [319, 148] width 37 height 6
copy span "1600004386187"
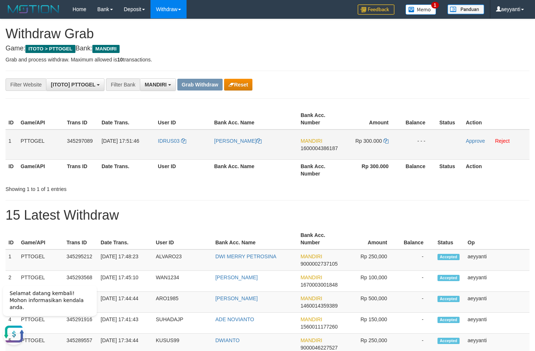
click at [317, 148] on span "1600004386187" at bounding box center [319, 148] width 37 height 6
copy span "1600004386187"
click at [384, 142] on icon at bounding box center [385, 140] width 5 height 5
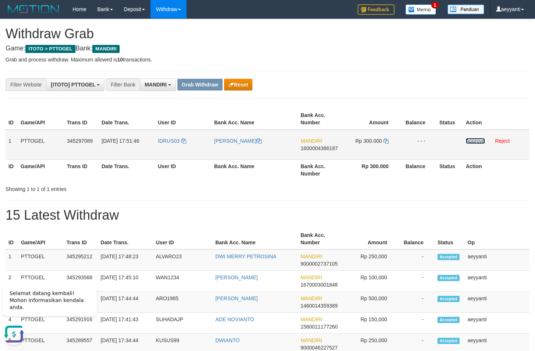
click at [473, 141] on link "Approve" at bounding box center [475, 141] width 19 height 6
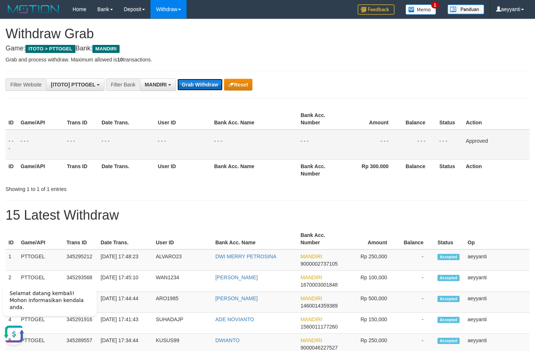
click at [193, 84] on button "Grab Withdraw" at bounding box center [199, 85] width 45 height 12
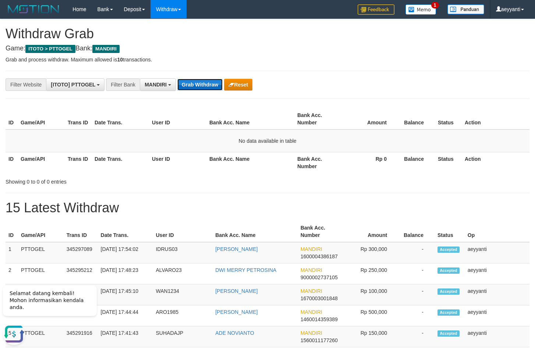
click at [198, 86] on button "Grab Withdraw" at bounding box center [199, 85] width 45 height 12
click at [207, 84] on button "Grab Withdraw" at bounding box center [199, 85] width 45 height 12
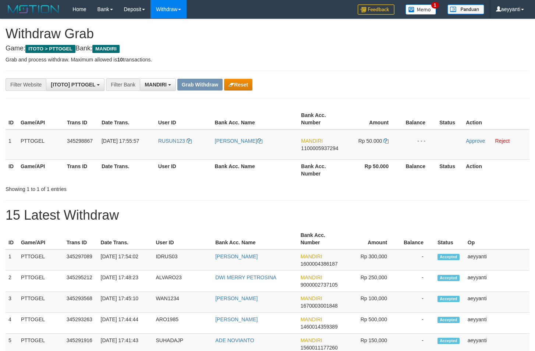
scroll to position [22, 0]
drag, startPoint x: 184, startPoint y: 129, endPoint x: 350, endPoint y: 151, distance: 167.7
click at [350, 151] on table "ID Game/API Trans ID Date Trans. User ID Bank Acc. Name Bank Acc. Number Amount…" at bounding box center [268, 145] width 524 height 72
click at [391, 60] on p "Grab and process withdraw. Maximum allowed is 10 transactions." at bounding box center [268, 59] width 524 height 7
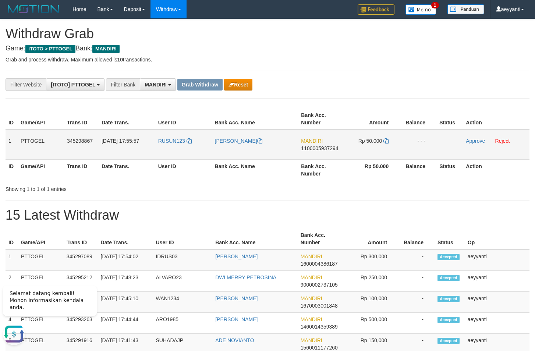
copy tr
drag, startPoint x: 188, startPoint y: 135, endPoint x: 349, endPoint y: 151, distance: 162.7
click at [349, 151] on tr "1 PTTOGEL 345298867 01/10/2025 17:55:57 RUSUN123 ARI SAPUTRA MANDIRI 1100005937…" at bounding box center [268, 144] width 524 height 30
drag, startPoint x: 348, startPoint y: 100, endPoint x: 345, endPoint y: 103, distance: 4.0
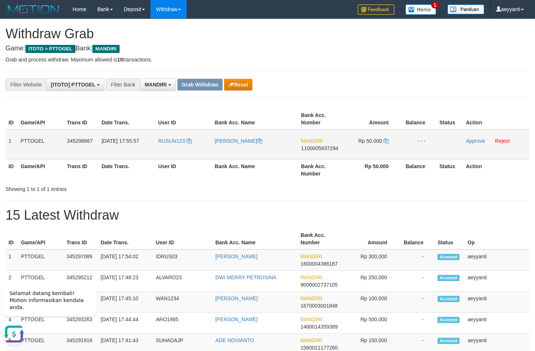
click at [314, 151] on td "MANDIRI 1100005937294" at bounding box center [321, 144] width 46 height 30
click at [378, 81] on div "**********" at bounding box center [223, 84] width 446 height 13
click at [306, 150] on span "1100005937294" at bounding box center [319, 148] width 37 height 6
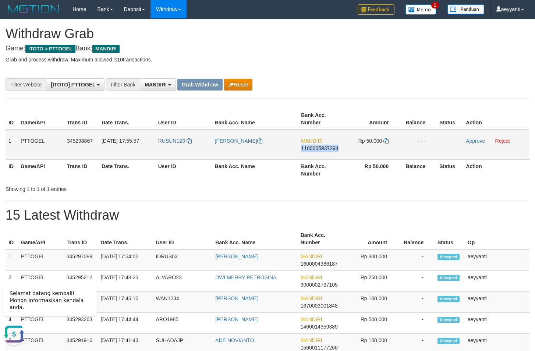
copy span "1100005937294"
click at [387, 142] on icon at bounding box center [385, 140] width 5 height 5
click at [470, 141] on link "Approve" at bounding box center [475, 141] width 19 height 6
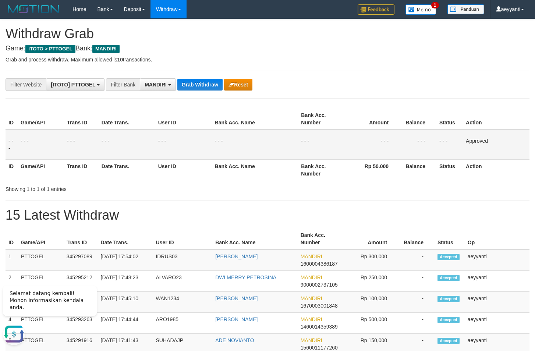
click at [214, 85] on button "Grab Withdraw" at bounding box center [199, 85] width 45 height 12
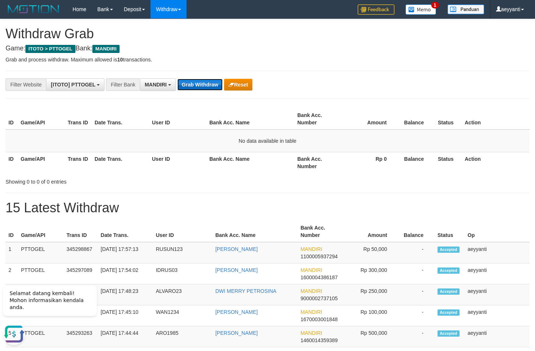
click at [196, 89] on button "Grab Withdraw" at bounding box center [199, 85] width 45 height 12
click at [200, 86] on button "Grab Withdraw" at bounding box center [199, 85] width 45 height 12
click at [206, 88] on button "Grab Withdraw" at bounding box center [199, 85] width 45 height 12
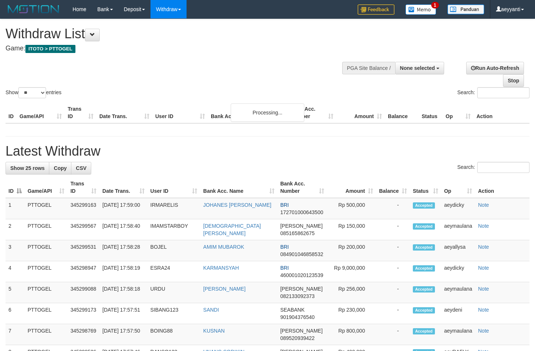
select select
select select "**"
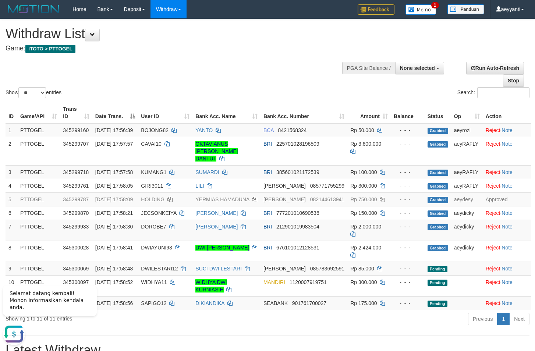
click at [242, 53] on div "**********" at bounding box center [180, 37] width 349 height 36
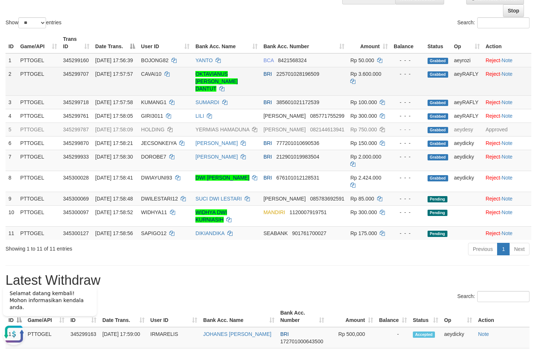
scroll to position [75, 0]
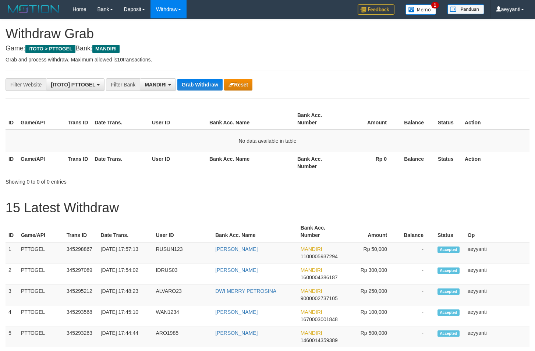
scroll to position [22, 0]
click at [206, 88] on button "Grab Withdraw" at bounding box center [199, 85] width 45 height 12
click at [195, 81] on button "Grab Withdraw" at bounding box center [199, 85] width 45 height 12
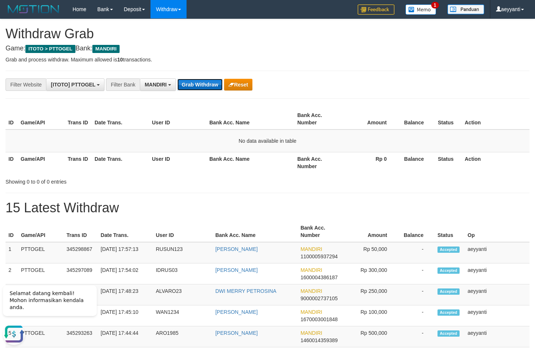
click at [195, 81] on button "Grab Withdraw" at bounding box center [199, 85] width 45 height 12
click at [203, 89] on button "Grab Withdraw" at bounding box center [199, 85] width 45 height 12
click at [207, 83] on button "Grab Withdraw" at bounding box center [199, 85] width 45 height 12
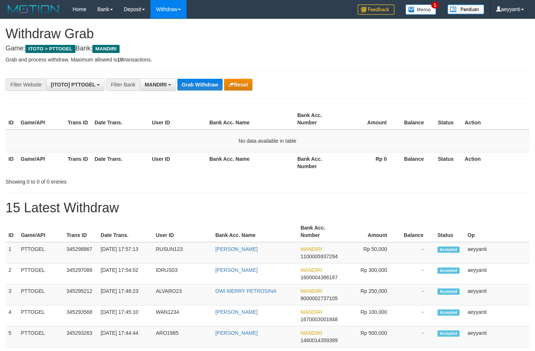
scroll to position [22, 0]
click at [207, 83] on button "Grab Withdraw" at bounding box center [199, 85] width 45 height 12
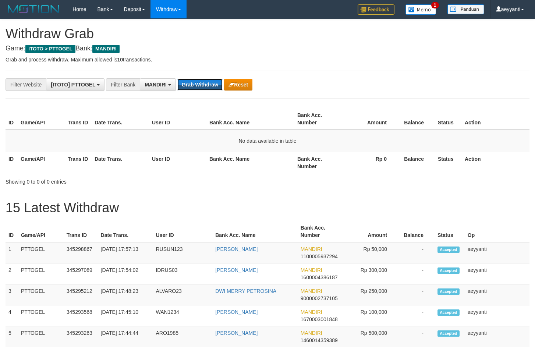
click at [207, 83] on button "Grab Withdraw" at bounding box center [199, 85] width 45 height 12
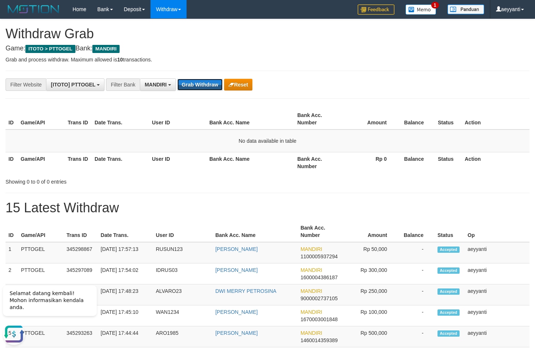
click at [207, 83] on button "Grab Withdraw" at bounding box center [199, 85] width 45 height 12
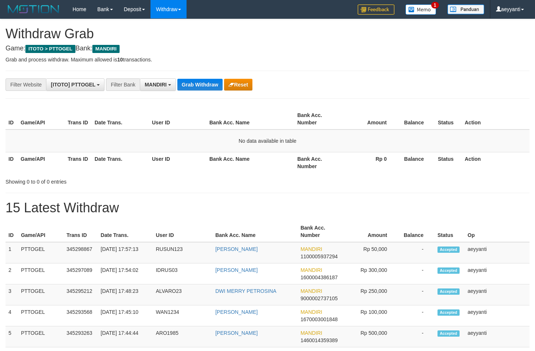
scroll to position [22, 0]
click at [207, 83] on button "Grab Withdraw" at bounding box center [199, 85] width 45 height 12
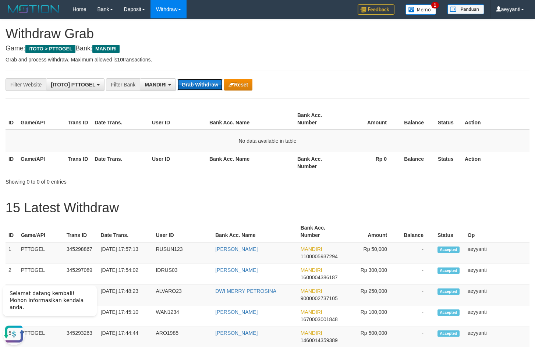
click at [199, 85] on button "Grab Withdraw" at bounding box center [199, 85] width 45 height 12
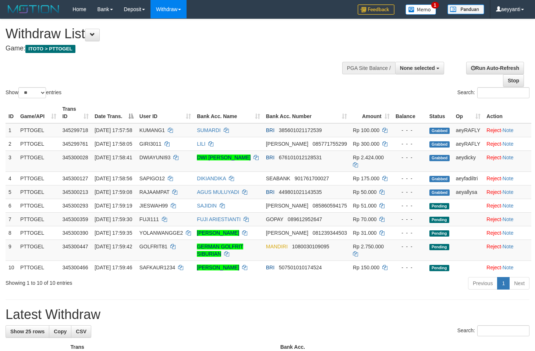
select select
select select "**"
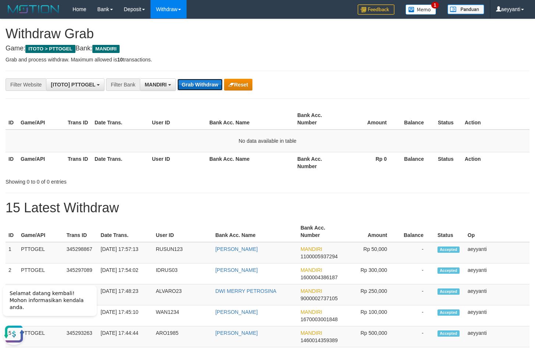
click at [195, 83] on button "Grab Withdraw" at bounding box center [199, 85] width 45 height 12
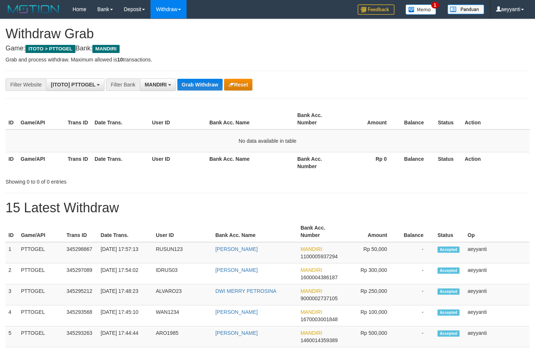
scroll to position [22, 0]
drag, startPoint x: 0, startPoint y: 0, endPoint x: 195, endPoint y: 84, distance: 212.2
click at [195, 84] on button "Grab Withdraw" at bounding box center [199, 85] width 45 height 12
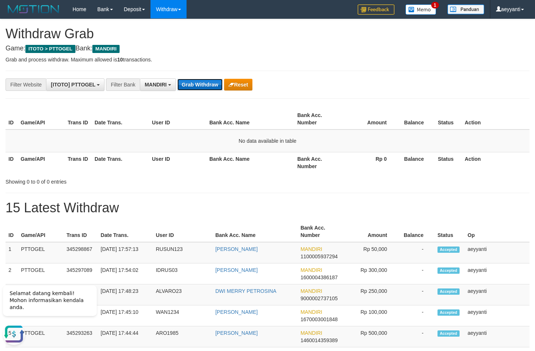
click at [185, 83] on button "Grab Withdraw" at bounding box center [199, 85] width 45 height 12
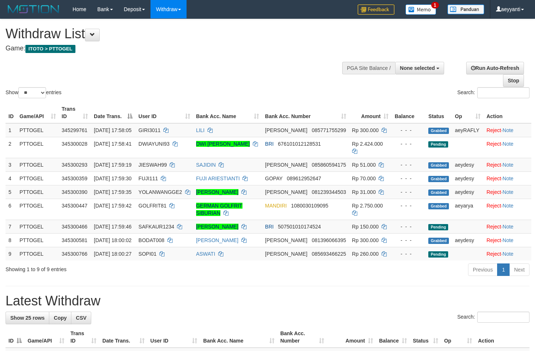
select select
select select "**"
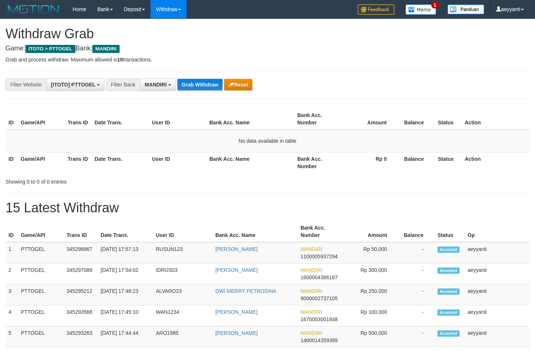
scroll to position [22, 0]
click at [195, 83] on button "Grab Withdraw" at bounding box center [199, 85] width 45 height 12
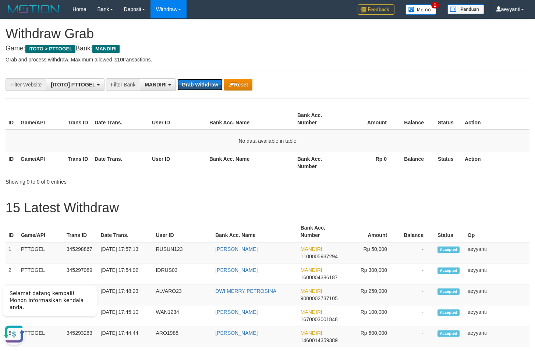
click at [195, 83] on button "Grab Withdraw" at bounding box center [199, 85] width 45 height 12
click at [203, 81] on button "Grab Withdraw" at bounding box center [199, 85] width 45 height 12
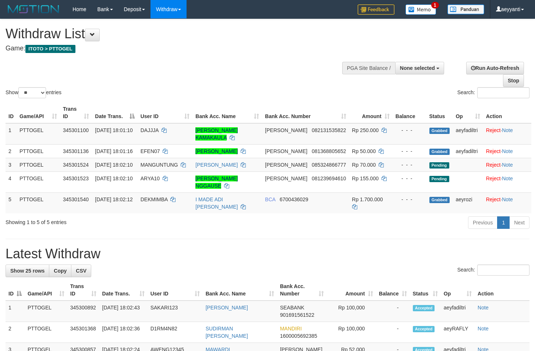
select select
select select "**"
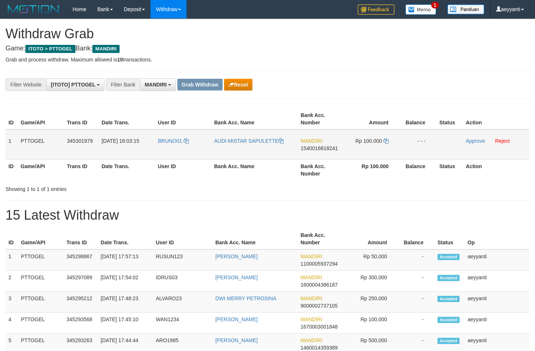
scroll to position [22, 0]
drag, startPoint x: 182, startPoint y: 134, endPoint x: 385, endPoint y: 147, distance: 203.1
click at [385, 147] on tr "1 PTTOGEL 345301979 [DATE] 18:03:15 BRUNO01 AUDI MISTAR SAPULETTE MANDIRI 15400…" at bounding box center [268, 144] width 524 height 30
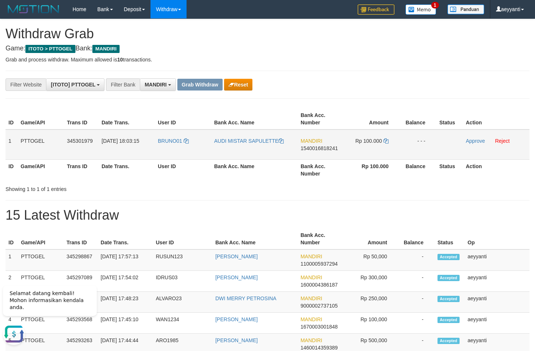
click at [319, 148] on span "1540016818241" at bounding box center [319, 148] width 37 height 6
copy span "1540016818241"
click at [387, 141] on icon at bounding box center [385, 140] width 5 height 5
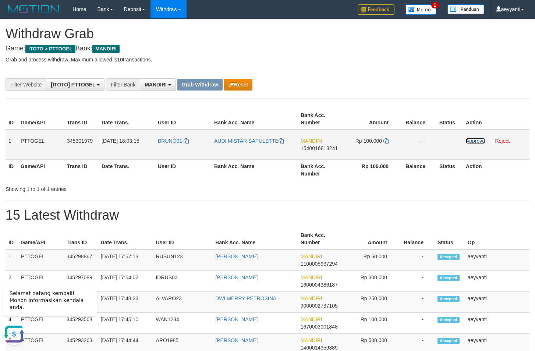
click at [471, 141] on link "Approve" at bounding box center [475, 141] width 19 height 6
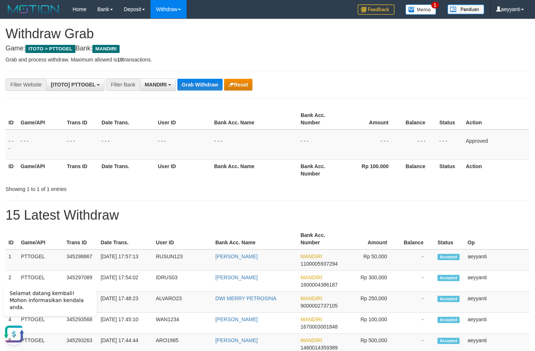
click at [203, 88] on button "Grab Withdraw" at bounding box center [199, 85] width 45 height 12
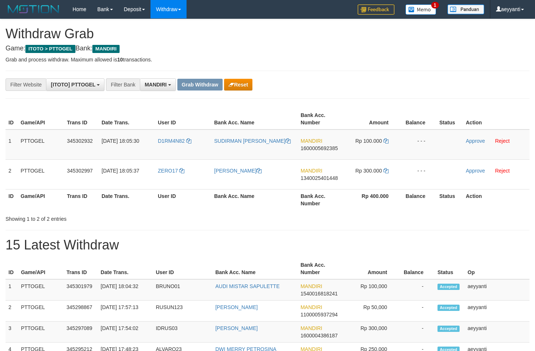
scroll to position [22, 0]
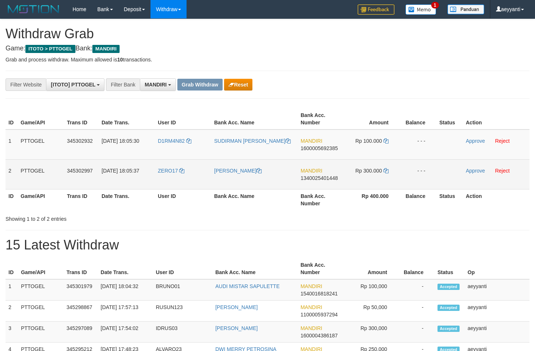
drag, startPoint x: 181, startPoint y: 133, endPoint x: 362, endPoint y: 167, distance: 185.0
click at [362, 167] on tbody "1 PTTOGEL 345302932 [DATE] 18:05:30 D1RM4N82 [PERSON_NAME] MANDIRI 160000569238…" at bounding box center [268, 159] width 524 height 60
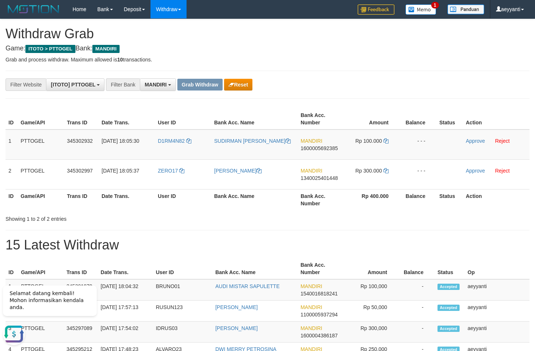
scroll to position [0, 0]
drag, startPoint x: 355, startPoint y: 102, endPoint x: 333, endPoint y: 156, distance: 57.9
click at [327, 150] on span "1600005692385" at bounding box center [319, 148] width 37 height 6
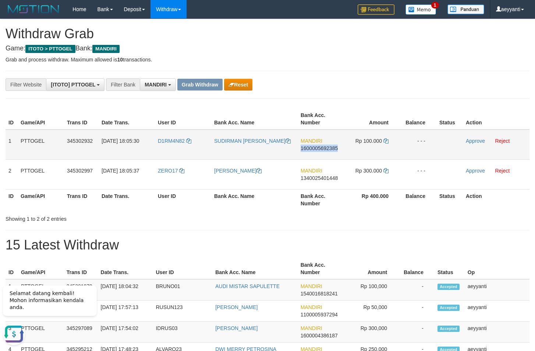
copy span "1600005692385"
click at [330, 146] on span "1600005692385" at bounding box center [319, 148] width 37 height 6
copy span "1600005692385"
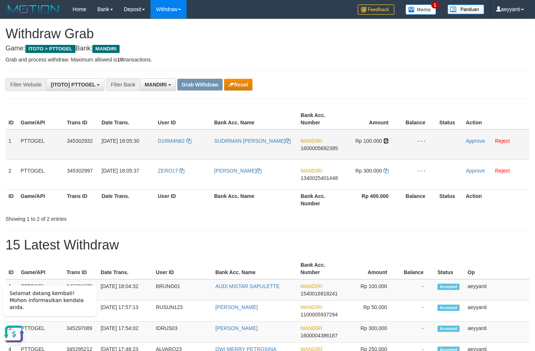
click at [387, 142] on icon at bounding box center [385, 140] width 5 height 5
click at [472, 142] on link "Approve" at bounding box center [475, 141] width 19 height 6
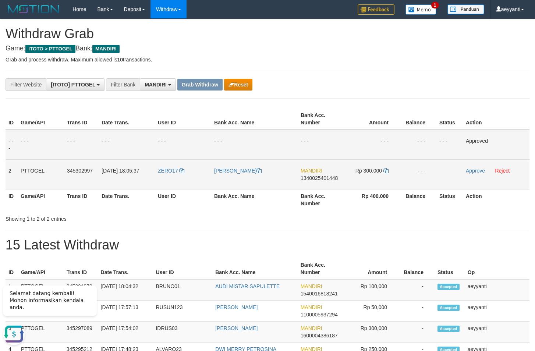
click at [319, 180] on span "1340025401448" at bounding box center [319, 178] width 37 height 6
copy span "1340025401448"
click at [385, 170] on icon at bounding box center [385, 170] width 5 height 5
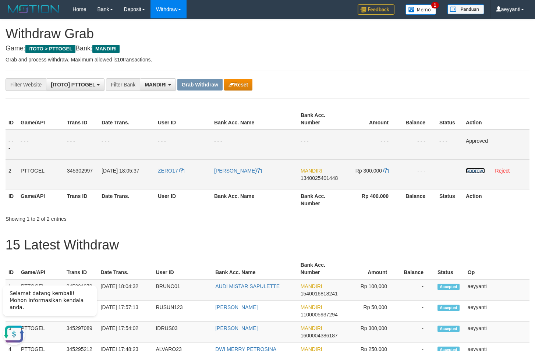
click at [470, 170] on link "Approve" at bounding box center [475, 171] width 19 height 6
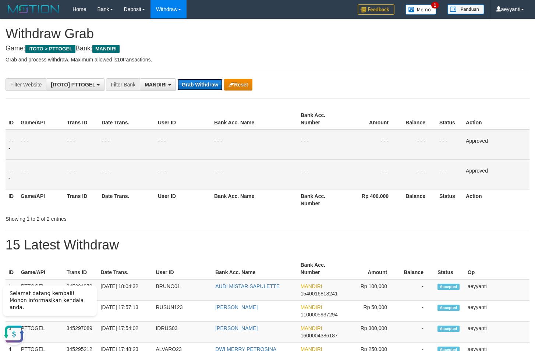
click at [195, 86] on button "Grab Withdraw" at bounding box center [199, 85] width 45 height 12
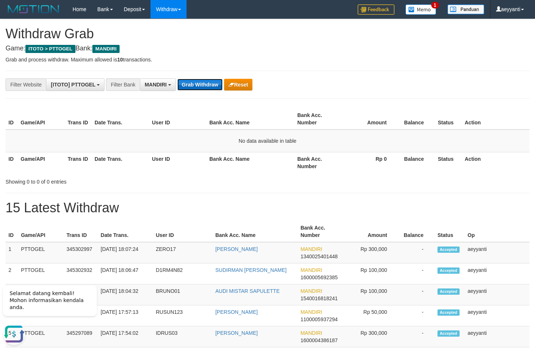
click at [214, 88] on button "Grab Withdraw" at bounding box center [199, 85] width 45 height 12
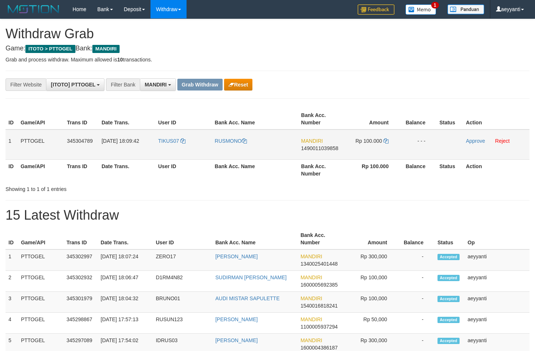
scroll to position [22, 0]
drag, startPoint x: 183, startPoint y: 134, endPoint x: 374, endPoint y: 154, distance: 192.4
click at [374, 154] on tr "1 PTTOGEL 345304789 01/10/2025 18:09:42 TIKUS07 RUSMONO MANDIRI 1490011039858 R…" at bounding box center [268, 144] width 524 height 30
drag, startPoint x: 389, startPoint y: 98, endPoint x: 386, endPoint y: 102, distance: 4.5
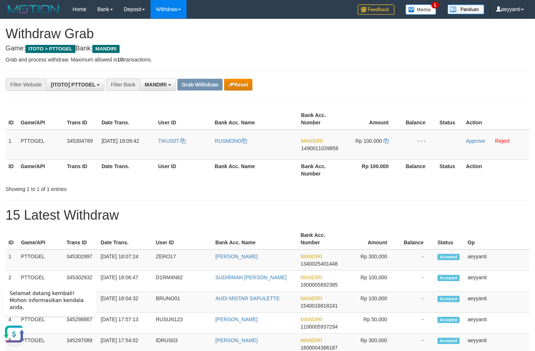
click at [324, 147] on span "1490011039858" at bounding box center [319, 148] width 37 height 6
copy span "1490011039858"
click at [387, 141] on icon at bounding box center [385, 140] width 5 height 5
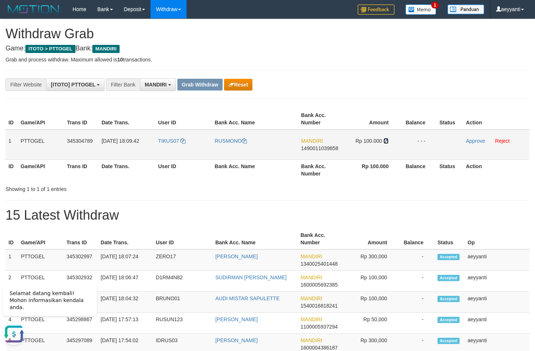
click at [387, 141] on icon at bounding box center [385, 140] width 5 height 5
click at [386, 140] on icon at bounding box center [385, 140] width 5 height 5
click at [470, 142] on link "Approve" at bounding box center [475, 141] width 19 height 6
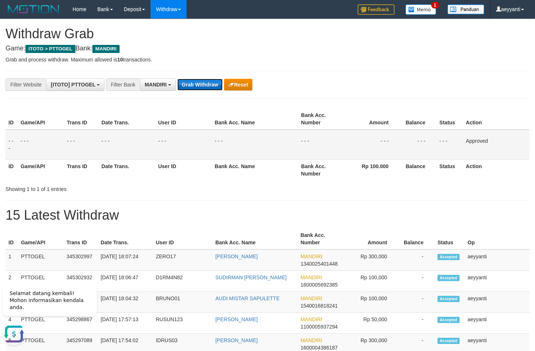
click at [194, 88] on button "Grab Withdraw" at bounding box center [199, 85] width 45 height 12
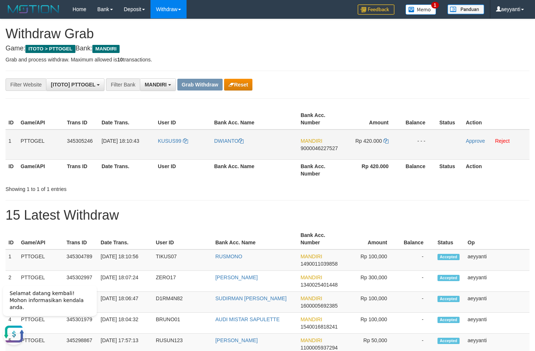
drag, startPoint x: 188, startPoint y: 132, endPoint x: 365, endPoint y: 156, distance: 179.2
click at [365, 156] on tr "1 PTTOGEL 345305246 01/10/2025 18:10:43 KUSUS99 DWIANTO MANDIRI 9000046227527 R…" at bounding box center [268, 144] width 524 height 30
click at [323, 149] on span "9000046227527" at bounding box center [319, 148] width 37 height 6
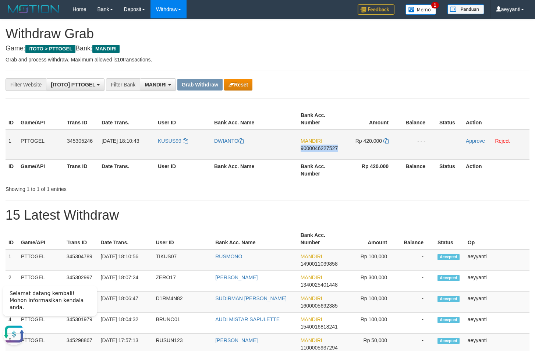
copy span "9000046227527"
click at [386, 142] on icon at bounding box center [385, 140] width 5 height 5
click at [470, 142] on link "Approve" at bounding box center [475, 141] width 19 height 6
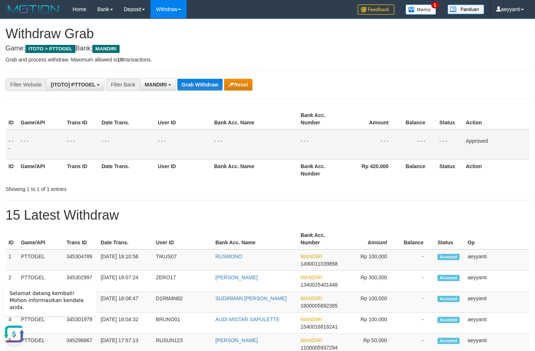
drag, startPoint x: 304, startPoint y: 82, endPoint x: 264, endPoint y: 81, distance: 40.1
click at [304, 82] on div "**********" at bounding box center [223, 84] width 446 height 13
click at [199, 85] on button "Grab Withdraw" at bounding box center [199, 85] width 45 height 12
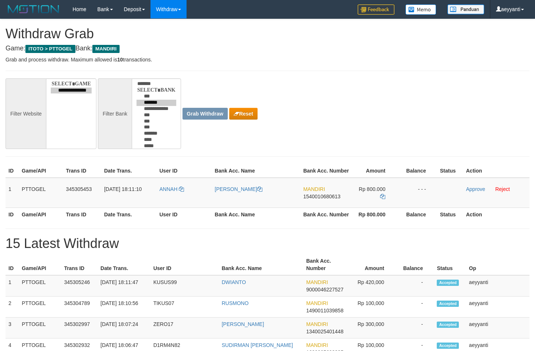
click at [426, 130] on div "**********" at bounding box center [223, 113] width 446 height 71
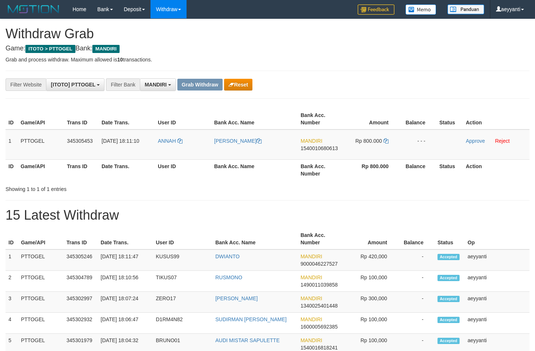
scroll to position [22, 0]
copy tr
drag, startPoint x: 162, startPoint y: 138, endPoint x: 384, endPoint y: 146, distance: 221.6
click at [384, 146] on tr "1 PTTOGEL 345305453 [DATE] 18:11:10 [PERSON_NAME] MATUAN MANDIRI 1540010680613 …" at bounding box center [268, 144] width 524 height 30
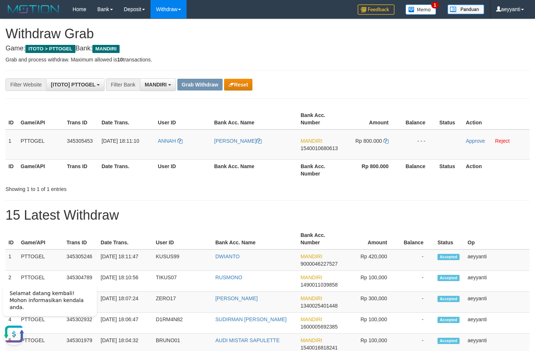
click at [444, 90] on div "**********" at bounding box center [223, 84] width 446 height 13
click at [321, 149] on span "1540010680613" at bounding box center [319, 148] width 37 height 6
copy span "1540010680613"
click at [387, 142] on icon at bounding box center [385, 140] width 5 height 5
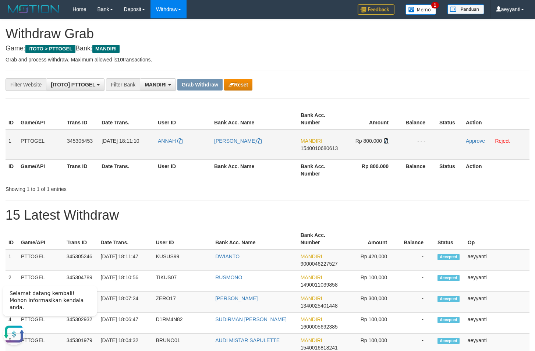
click at [387, 142] on icon at bounding box center [385, 140] width 5 height 5
click at [474, 141] on link "Approve" at bounding box center [475, 141] width 19 height 6
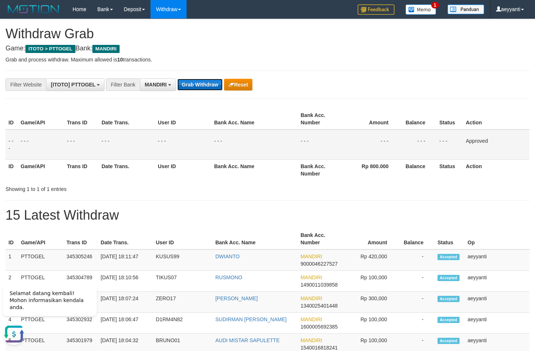
click at [207, 88] on button "Grab Withdraw" at bounding box center [199, 85] width 45 height 12
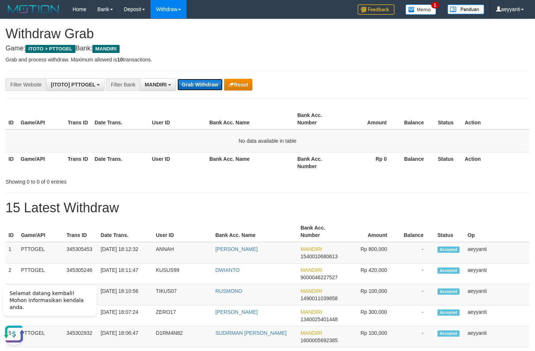
click at [193, 86] on button "Grab Withdraw" at bounding box center [199, 85] width 45 height 12
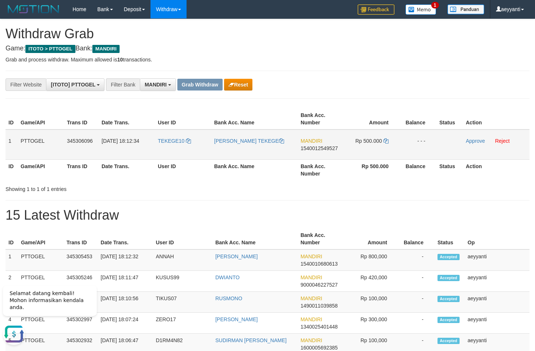
drag, startPoint x: 181, startPoint y: 132, endPoint x: 358, endPoint y: 148, distance: 177.6
click at [358, 148] on tr "1 PTTOGEL 345306096 [DATE] 18:12:34 TEKEGE10 [PERSON_NAME] TEKEGE MANDIRI 15400…" at bounding box center [268, 144] width 524 height 30
click at [327, 149] on span "1540012549527" at bounding box center [319, 148] width 37 height 6
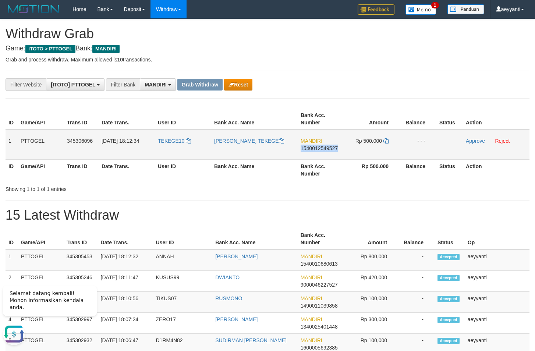
copy span "1540012549527"
click at [386, 142] on icon at bounding box center [385, 140] width 5 height 5
click at [469, 142] on link "Approve" at bounding box center [475, 141] width 19 height 6
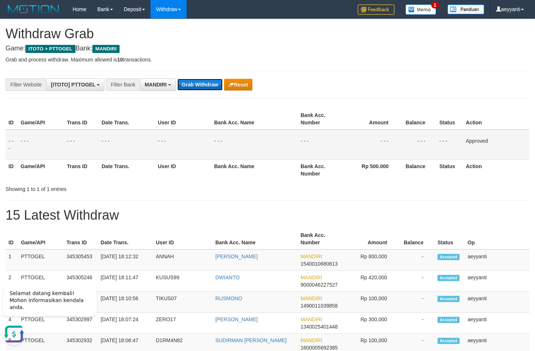
click at [196, 84] on button "Grab Withdraw" at bounding box center [199, 85] width 45 height 12
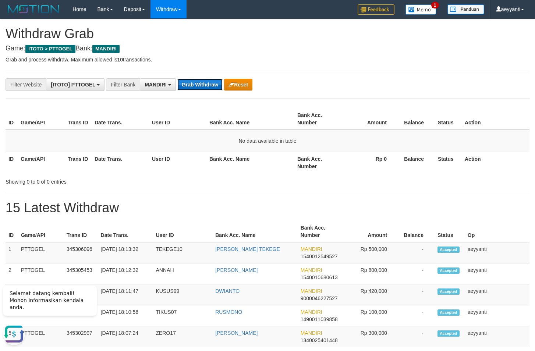
click at [201, 88] on button "Grab Withdraw" at bounding box center [199, 85] width 45 height 12
click at [198, 85] on button "Grab Withdraw" at bounding box center [199, 85] width 45 height 12
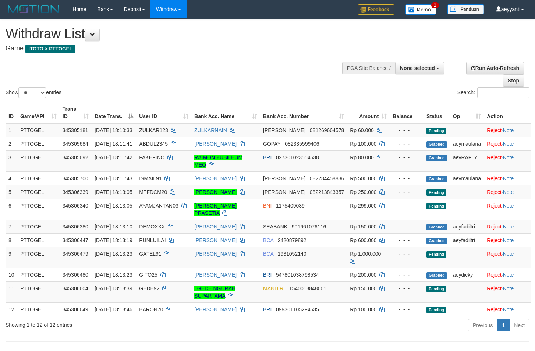
select select
select select "**"
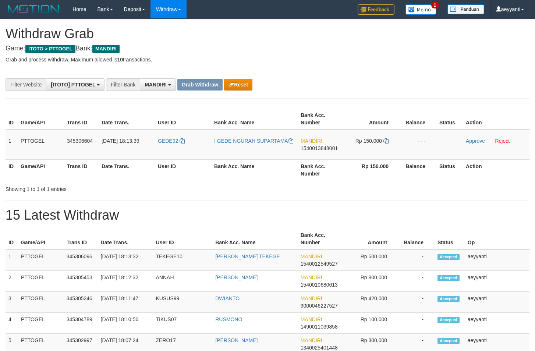
scroll to position [22, 0]
drag, startPoint x: 179, startPoint y: 132, endPoint x: 349, endPoint y: 149, distance: 170.0
click at [349, 149] on tr "1 PTTOGEL 345306604 [DATE] 18:13:39 GEDE92 I GEDE NGURAH SUPARTAMA MANDIRI 1540…" at bounding box center [268, 144] width 524 height 30
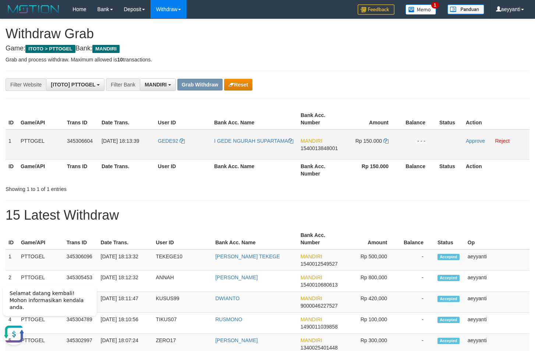
click at [313, 149] on span "1540013848001" at bounding box center [319, 148] width 37 height 6
copy span "1540013848001"
click at [387, 141] on icon at bounding box center [385, 140] width 5 height 5
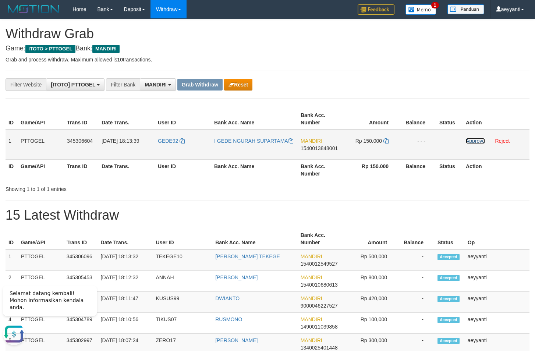
click at [476, 141] on link "Approve" at bounding box center [475, 141] width 19 height 6
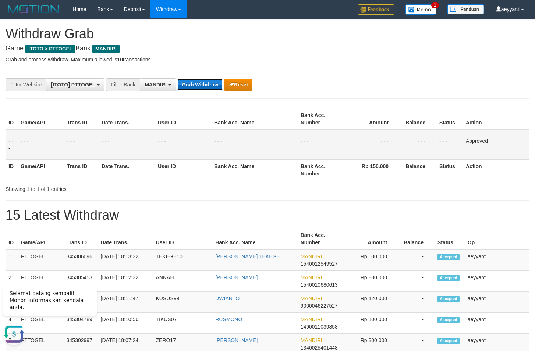
click at [186, 84] on button "Grab Withdraw" at bounding box center [199, 85] width 45 height 12
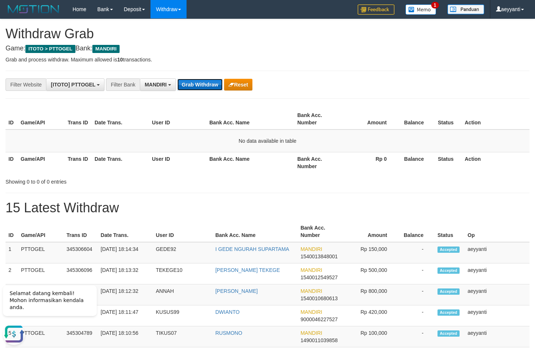
click at [184, 81] on button "Grab Withdraw" at bounding box center [199, 85] width 45 height 12
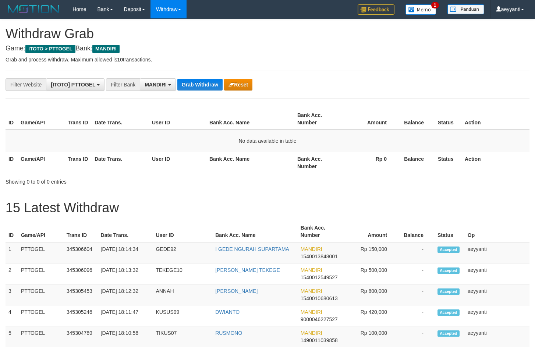
scroll to position [22, 0]
click at [202, 82] on button "Grab Withdraw" at bounding box center [199, 85] width 45 height 12
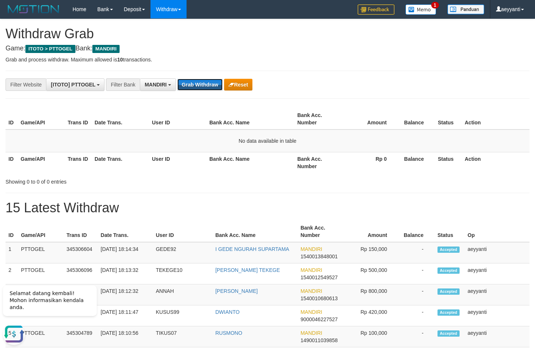
click at [202, 82] on button "Grab Withdraw" at bounding box center [199, 85] width 45 height 12
click at [196, 87] on button "Grab Withdraw" at bounding box center [199, 85] width 45 height 12
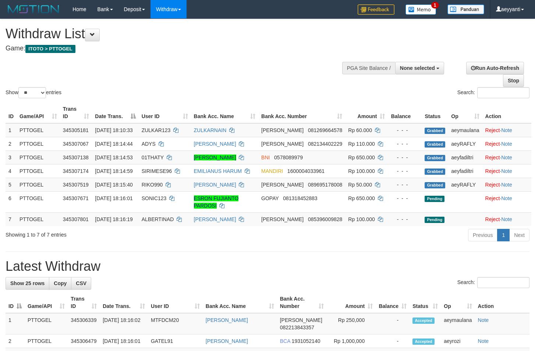
select select
select select "**"
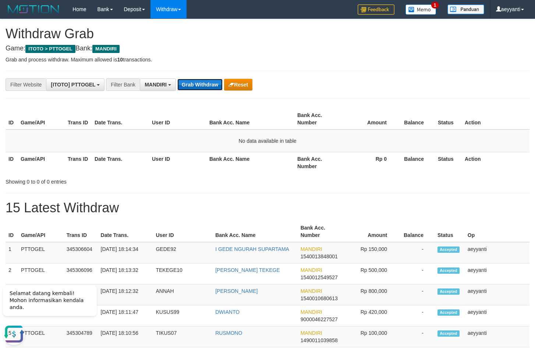
click at [210, 85] on button "Grab Withdraw" at bounding box center [199, 85] width 45 height 12
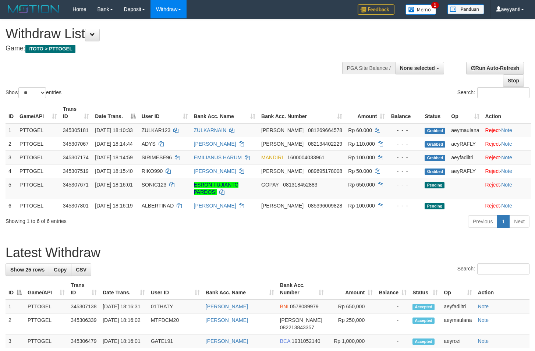
select select
select select "**"
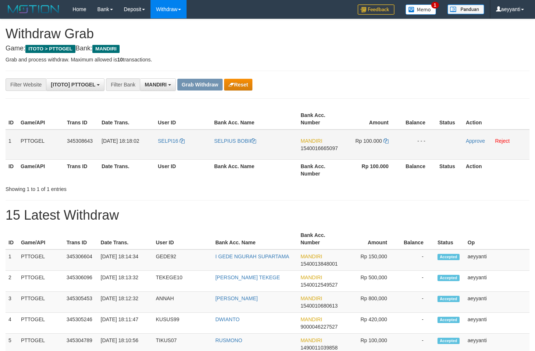
scroll to position [22, 0]
drag, startPoint x: 186, startPoint y: 135, endPoint x: 387, endPoint y: 155, distance: 201.5
click at [387, 155] on tr "1 PTTOGEL 345308643 01/10/2025 18:18:02 SELPI16 SELPIUS BOBII MANDIRI 154001666…" at bounding box center [268, 144] width 524 height 30
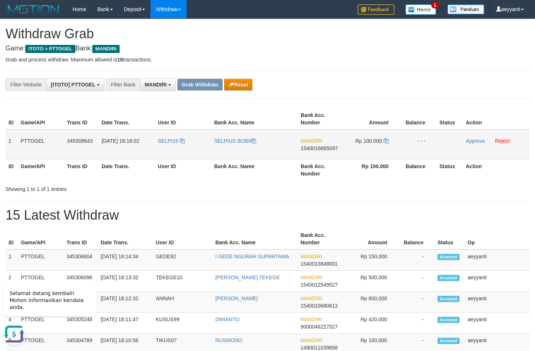
click at [315, 148] on span "1540016665097" at bounding box center [319, 148] width 37 height 6
copy span "1540016665097"
click at [385, 141] on icon at bounding box center [385, 140] width 5 height 5
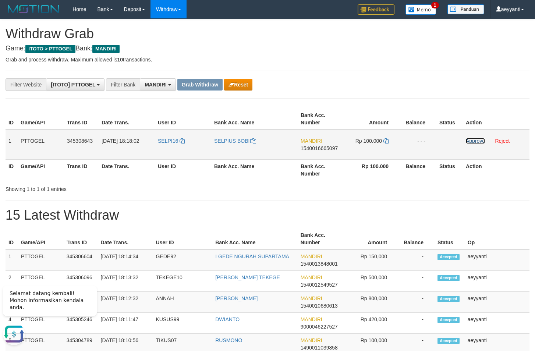
click at [474, 140] on link "Approve" at bounding box center [475, 141] width 19 height 6
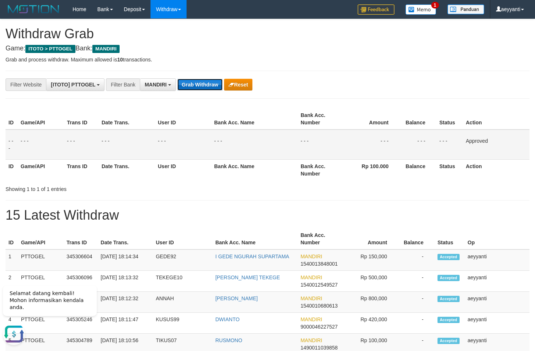
click at [203, 88] on button "Grab Withdraw" at bounding box center [199, 85] width 45 height 12
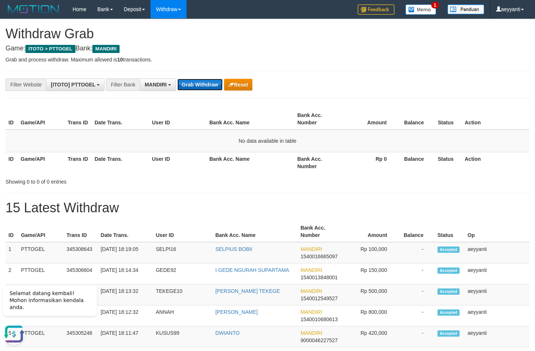
click at [203, 89] on button "Grab Withdraw" at bounding box center [199, 85] width 45 height 12
click at [198, 87] on button "Grab Withdraw" at bounding box center [199, 85] width 45 height 12
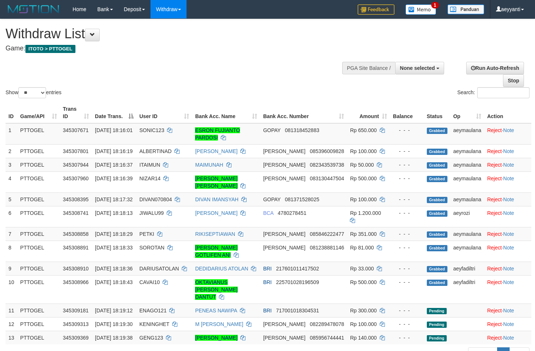
select select
select select "**"
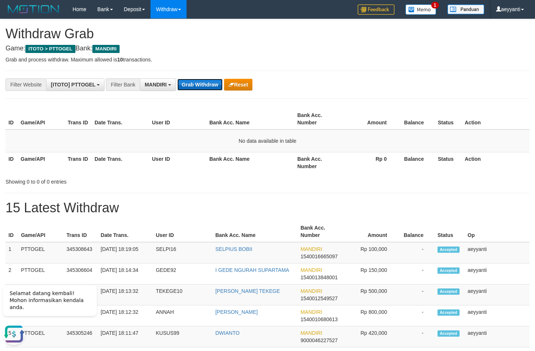
click at [195, 89] on button "Grab Withdraw" at bounding box center [199, 85] width 45 height 12
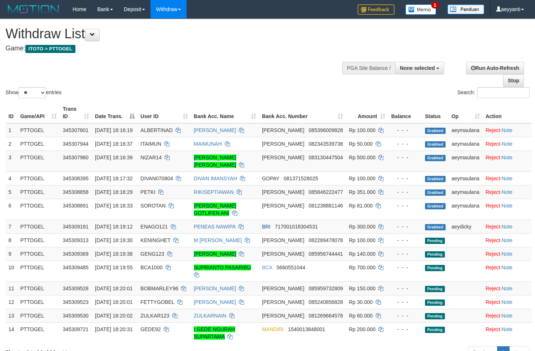
select select
select select "**"
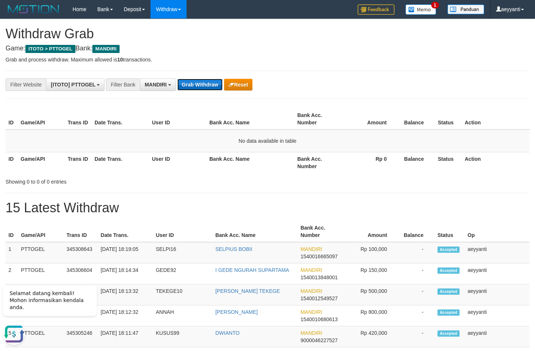
click at [200, 82] on button "Grab Withdraw" at bounding box center [199, 85] width 45 height 12
click at [200, 83] on button "Grab Withdraw" at bounding box center [199, 85] width 45 height 12
click at [205, 84] on button "Grab Withdraw" at bounding box center [199, 85] width 45 height 12
click at [193, 87] on button "Grab Withdraw" at bounding box center [199, 85] width 45 height 12
click at [200, 86] on button "Grab Withdraw" at bounding box center [199, 85] width 45 height 12
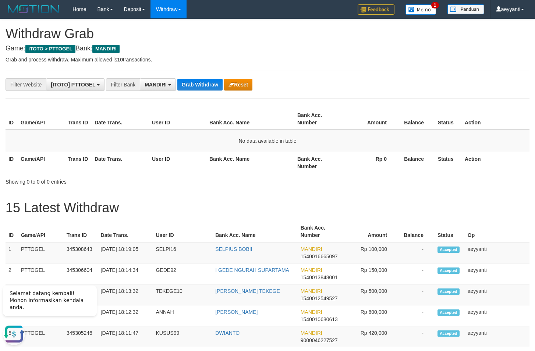
click at [207, 78] on div "**********" at bounding box center [223, 84] width 446 height 13
click at [204, 85] on button "Grab Withdraw" at bounding box center [199, 85] width 45 height 12
click at [202, 89] on button "Grab Withdraw" at bounding box center [199, 85] width 45 height 12
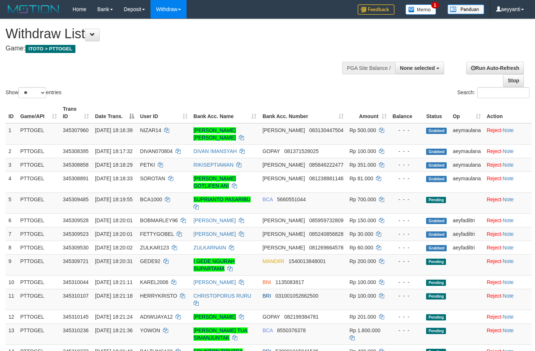
select select
select select "**"
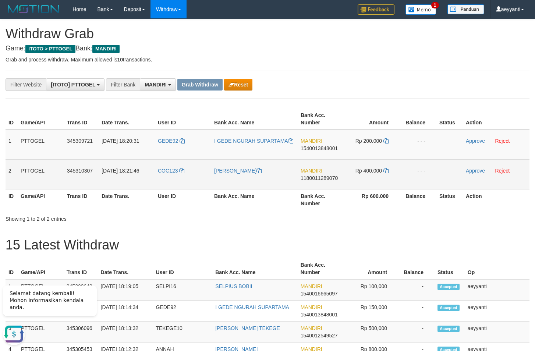
drag, startPoint x: 187, startPoint y: 135, endPoint x: 364, endPoint y: 173, distance: 180.7
click at [364, 173] on tbody "1 PTTOGEL 345309721 01/10/2025 18:20:31 GEDE92 I GEDE NGURAH SUPARTAMA MANDIRI …" at bounding box center [268, 159] width 524 height 60
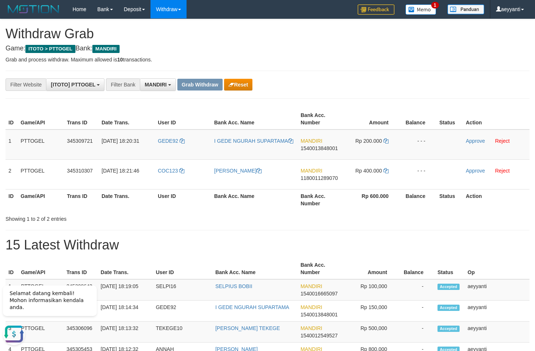
click at [385, 86] on div "**********" at bounding box center [223, 84] width 446 height 13
click at [317, 148] on span "1540013848001" at bounding box center [319, 148] width 37 height 6
copy span "1540013848001"
click at [387, 141] on icon at bounding box center [385, 140] width 5 height 5
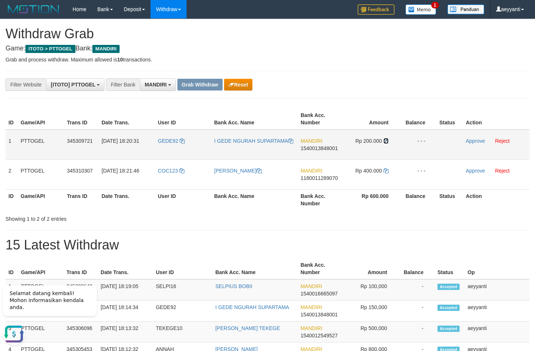
click at [387, 141] on icon at bounding box center [385, 140] width 5 height 5
click at [386, 141] on icon at bounding box center [385, 140] width 5 height 5
click at [476, 141] on link "Approve" at bounding box center [475, 141] width 19 height 6
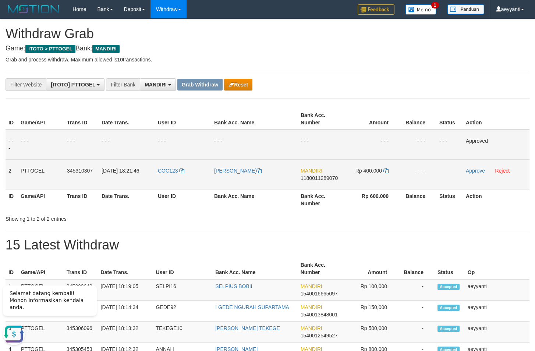
click at [326, 178] on span "1180011289070" at bounding box center [319, 178] width 37 height 6
copy span "1180011289070"
click at [316, 178] on span "1180011289070" at bounding box center [319, 178] width 37 height 6
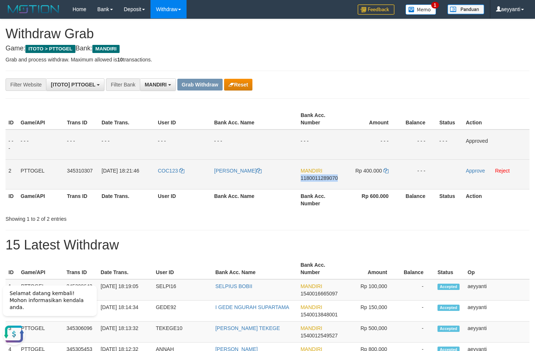
copy span "1180011289070"
click at [386, 169] on icon at bounding box center [385, 170] width 5 height 5
click at [470, 170] on link "Approve" at bounding box center [475, 171] width 19 height 6
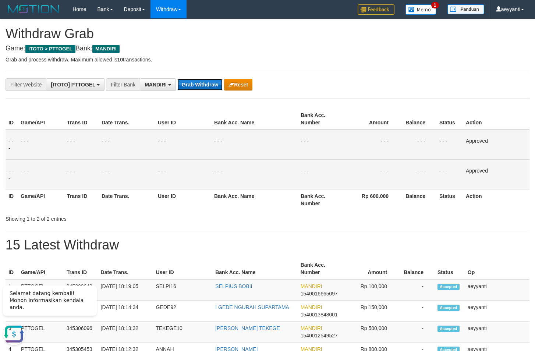
click at [193, 87] on button "Grab Withdraw" at bounding box center [199, 85] width 45 height 12
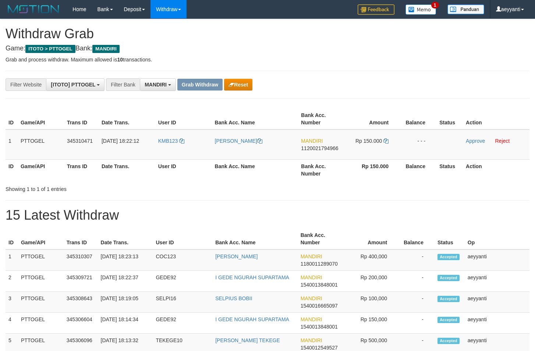
scroll to position [22, 0]
drag, startPoint x: 180, startPoint y: 135, endPoint x: 349, endPoint y: 147, distance: 169.6
click at [349, 147] on tr "1 PTTOGEL 345310471 [DATE] 18:22:12 KMB123 [PERSON_NAME] MANDIRI 1120021794966 …" at bounding box center [268, 144] width 524 height 30
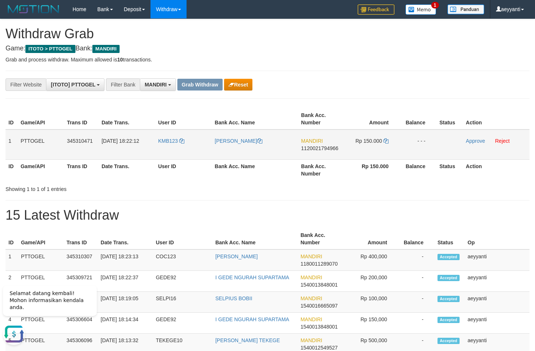
click at [320, 149] on span "1120021794966" at bounding box center [319, 148] width 37 height 6
copy span "1120021794966"
click at [386, 141] on icon at bounding box center [385, 140] width 5 height 5
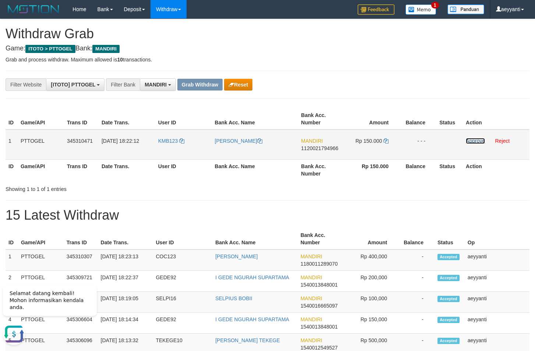
click at [472, 140] on link "Approve" at bounding box center [475, 141] width 19 height 6
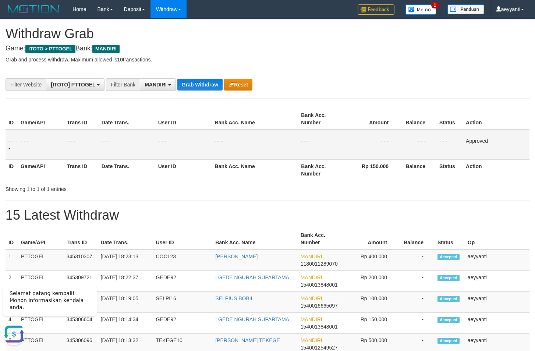
click at [353, 79] on div "**********" at bounding box center [223, 84] width 446 height 13
click at [199, 85] on button "Grab Withdraw" at bounding box center [199, 85] width 45 height 12
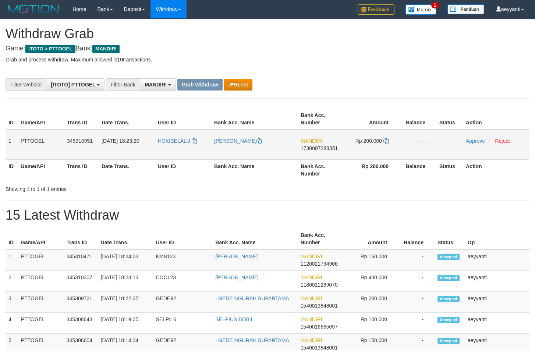
scroll to position [22, 0]
drag, startPoint x: 185, startPoint y: 137, endPoint x: 386, endPoint y: 154, distance: 201.5
click at [386, 154] on tr "1 PTTOGEL 345310951 01/10/2025 18:23:20 HOKISELALU DIDIK PAHRUDIN MANDIRI 17300…" at bounding box center [268, 144] width 524 height 30
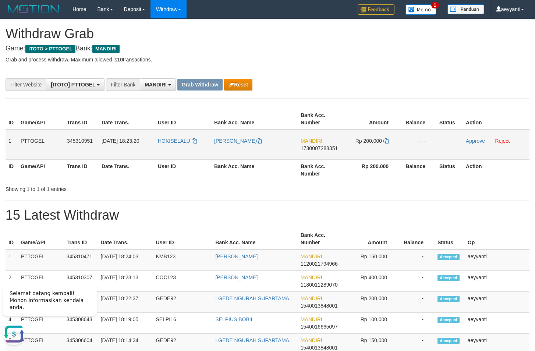
click at [322, 150] on span "1730007288351" at bounding box center [319, 148] width 37 height 6
copy span "1730007288351"
click at [387, 141] on icon at bounding box center [385, 140] width 5 height 5
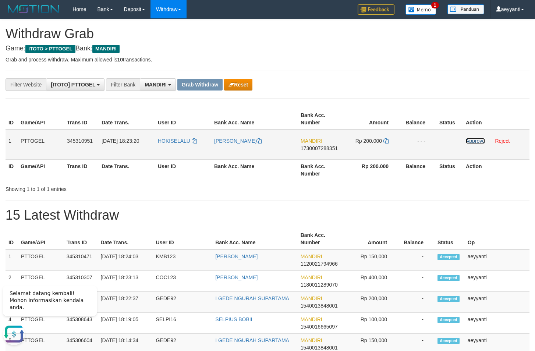
click at [472, 141] on link "Approve" at bounding box center [475, 141] width 19 height 6
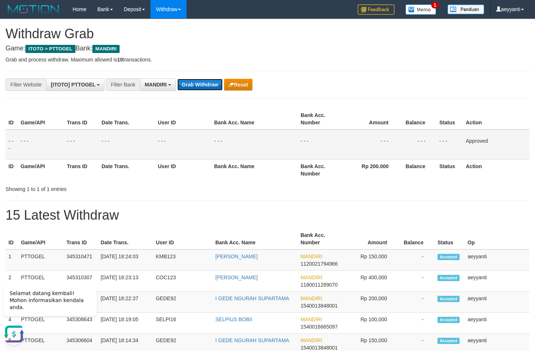
click at [202, 86] on button "Grab Withdraw" at bounding box center [199, 85] width 45 height 12
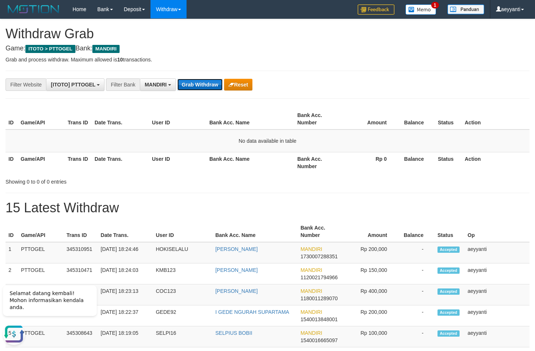
click at [199, 86] on button "Grab Withdraw" at bounding box center [199, 85] width 45 height 12
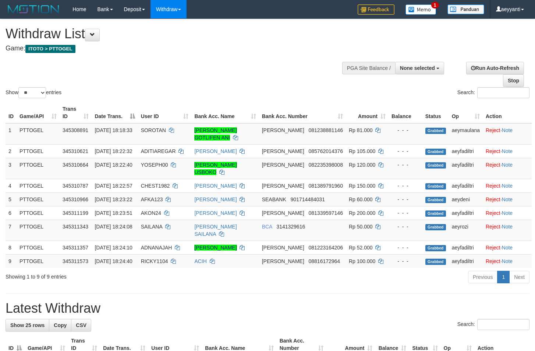
select select
select select "**"
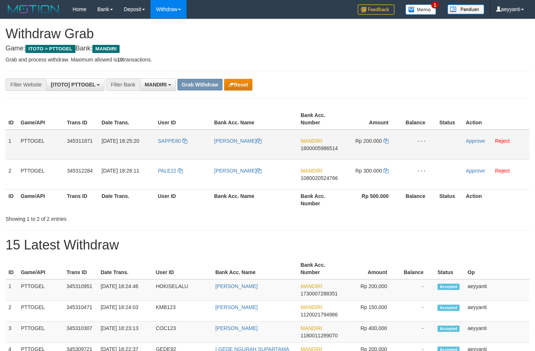
scroll to position [22, 0]
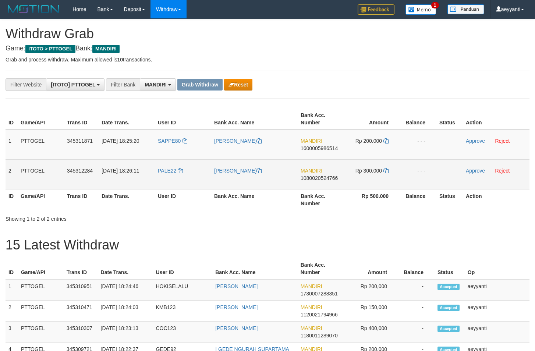
drag, startPoint x: 195, startPoint y: 138, endPoint x: 357, endPoint y: 176, distance: 166.7
click at [357, 176] on tbody "1 PTTOGEL 345311871 01/10/2025 18:25:20 SAPPE80 MUHAMMAD YAMIN MANDIRI 16000059…" at bounding box center [268, 159] width 524 height 60
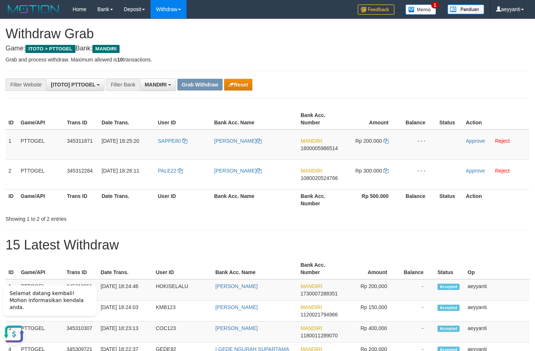
click at [315, 148] on span "1600005986514" at bounding box center [319, 148] width 37 height 6
copy span "1600005986514"
click at [386, 141] on icon at bounding box center [385, 140] width 5 height 5
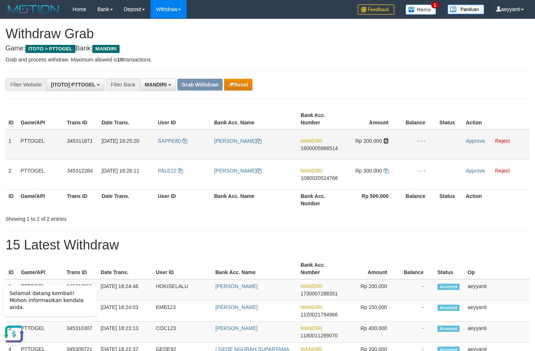
click at [386, 141] on icon at bounding box center [385, 140] width 5 height 5
click at [468, 142] on link "Approve" at bounding box center [475, 141] width 19 height 6
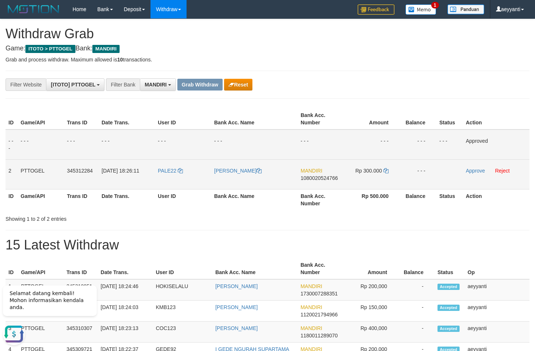
click at [320, 178] on span "1080020524766" at bounding box center [319, 178] width 37 height 6
copy span "1080020524766"
click at [386, 171] on icon at bounding box center [385, 170] width 5 height 5
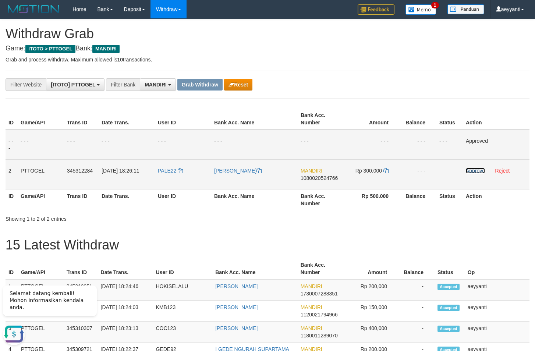
click at [474, 173] on link "Approve" at bounding box center [475, 171] width 19 height 6
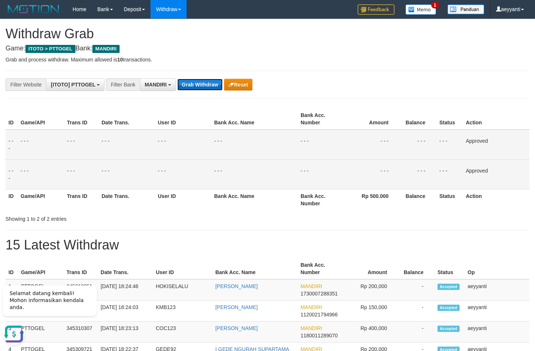
click at [186, 88] on button "Grab Withdraw" at bounding box center [199, 85] width 45 height 12
click at [187, 88] on button "Grab Withdraw" at bounding box center [199, 85] width 45 height 12
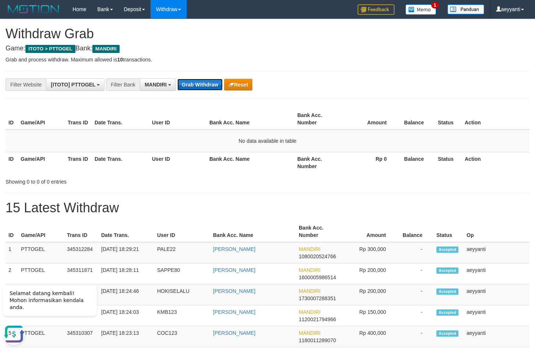
click at [198, 85] on button "Grab Withdraw" at bounding box center [199, 85] width 45 height 12
drag, startPoint x: 288, startPoint y: 69, endPoint x: 239, endPoint y: 80, distance: 50.1
click at [193, 88] on button "Grab Withdraw" at bounding box center [199, 85] width 45 height 12
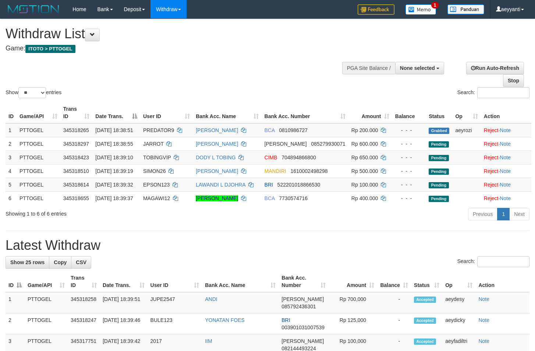
select select
select select "**"
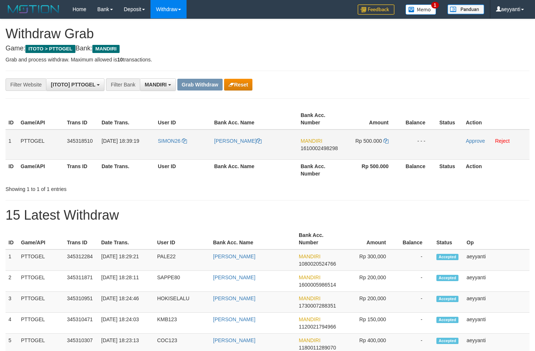
scroll to position [22, 0]
drag, startPoint x: 199, startPoint y: 138, endPoint x: 381, endPoint y: 149, distance: 182.0
click at [381, 149] on tr "1 PTTOGEL 345318510 01/10/2025 18:39:19 SIMON26 MUHAMAD RUSDIN MANDIRI 16100024…" at bounding box center [268, 144] width 524 height 30
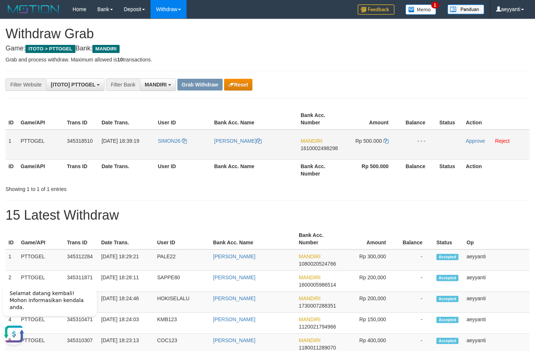
click at [324, 148] on span "1610002498298" at bounding box center [319, 148] width 37 height 6
copy span "1610002498298"
click at [386, 141] on icon at bounding box center [385, 140] width 5 height 5
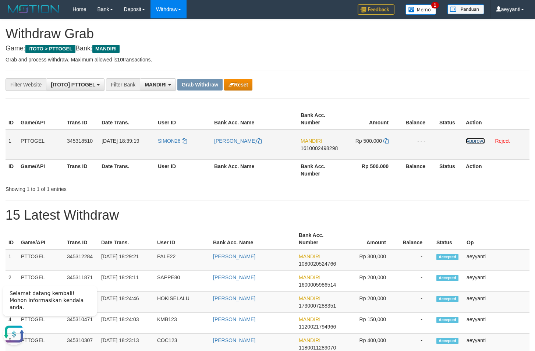
click at [476, 141] on link "Approve" at bounding box center [475, 141] width 19 height 6
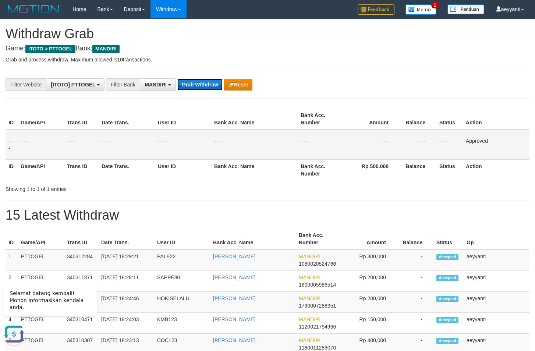
click at [213, 86] on button "Grab Withdraw" at bounding box center [199, 85] width 45 height 12
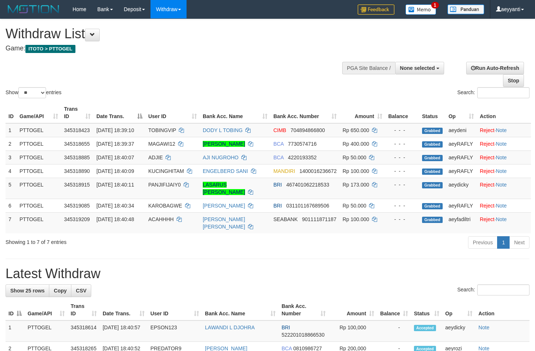
select select
select select "**"
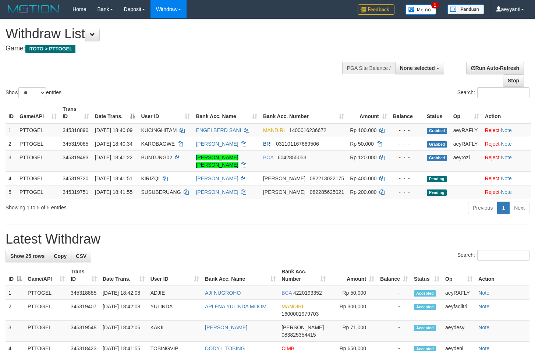
select select
select select "**"
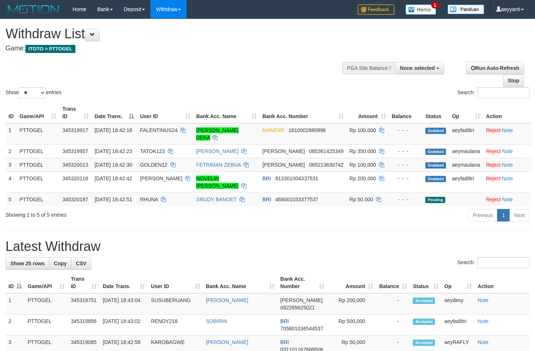
select select
select select "**"
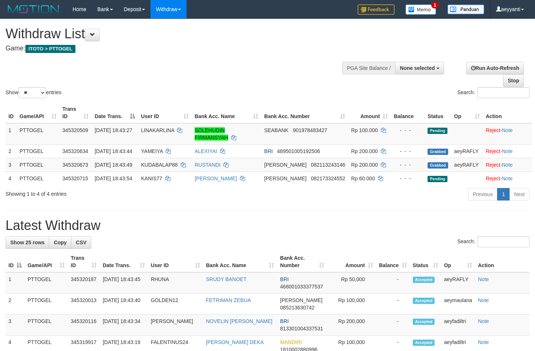
select select
select select "**"
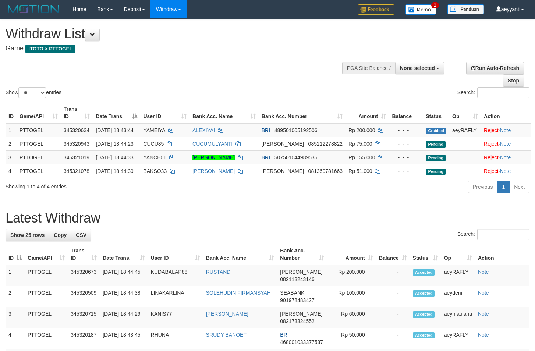
select select
select select "**"
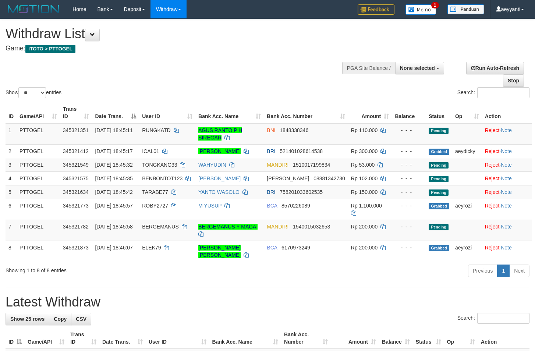
select select
select select "**"
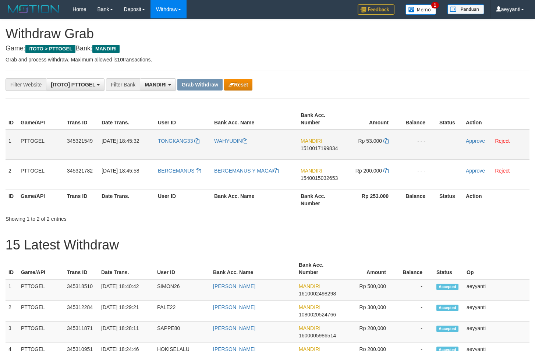
scroll to position [22, 0]
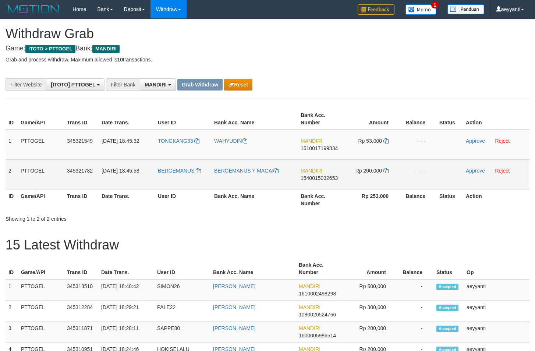
drag, startPoint x: 191, startPoint y: 137, endPoint x: 379, endPoint y: 177, distance: 191.8
click at [379, 177] on tbody "1 PTTOGEL 345321549 01/10/2025 18:45:32 TONGKANG33 WAHYUDIN MANDIRI 15100171998…" at bounding box center [268, 159] width 524 height 60
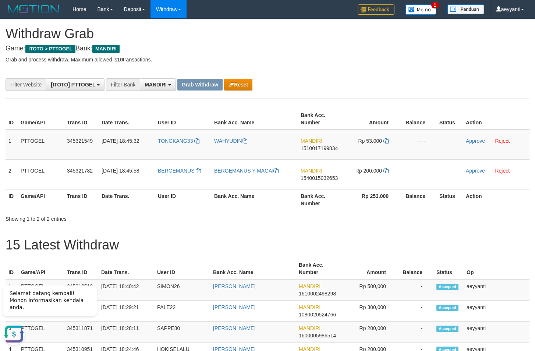
click at [322, 150] on span "1510017199834" at bounding box center [319, 148] width 37 height 6
copy span "1510017199834"
click at [314, 147] on span "1510017199834" at bounding box center [319, 148] width 37 height 6
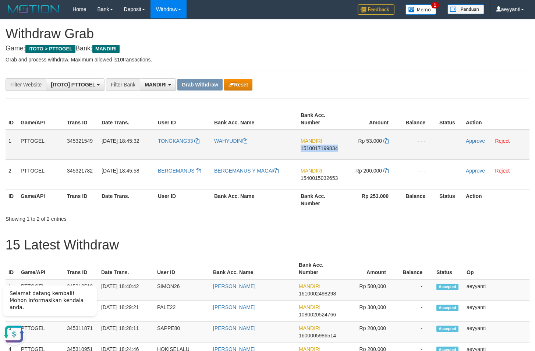
click at [314, 147] on span "1510017199834" at bounding box center [319, 148] width 37 height 6
copy span "1510017199834"
click at [385, 142] on icon at bounding box center [385, 140] width 5 height 5
click at [473, 141] on link "Approve" at bounding box center [475, 141] width 19 height 6
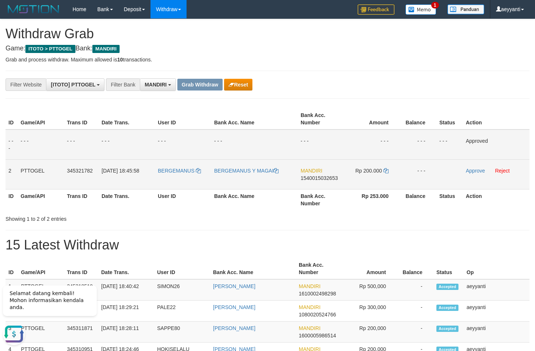
click at [308, 175] on span "1540015032653" at bounding box center [319, 178] width 37 height 6
copy span "1540015032653"
click at [318, 179] on span "1540015032653" at bounding box center [319, 178] width 37 height 6
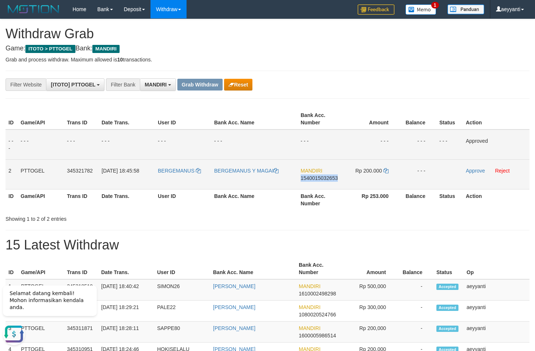
copy span "1540015032653"
click at [309, 177] on span "1540015032653" at bounding box center [319, 178] width 37 height 6
drag, startPoint x: 309, startPoint y: 177, endPoint x: 430, endPoint y: 160, distance: 122.2
click at [309, 177] on span "1540015032653" at bounding box center [319, 178] width 37 height 6
copy span "1540015032653"
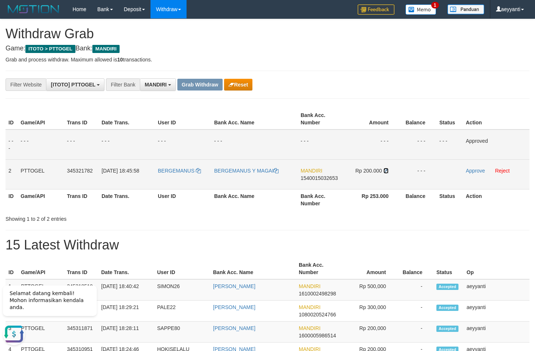
click at [385, 171] on icon at bounding box center [385, 170] width 5 height 5
click at [470, 172] on link "Approve" at bounding box center [475, 171] width 19 height 6
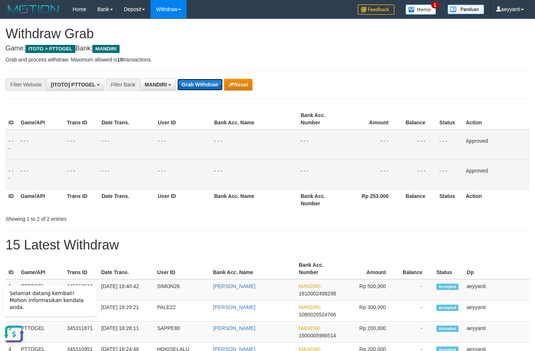
click at [203, 85] on button "Grab Withdraw" at bounding box center [199, 85] width 45 height 12
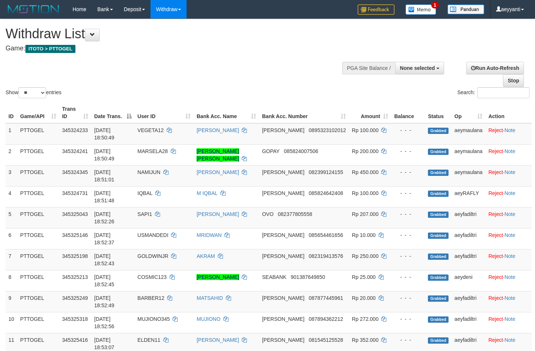
select select
select select "**"
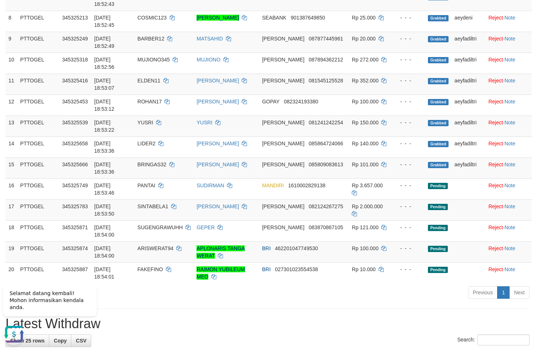
scroll to position [263, 0]
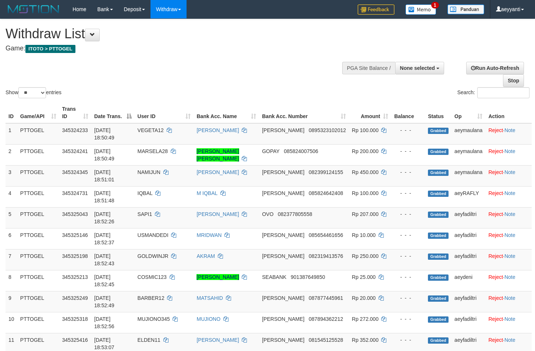
select select
select select "**"
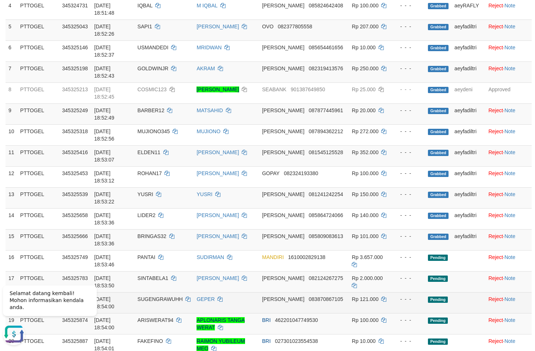
scroll to position [38, 0]
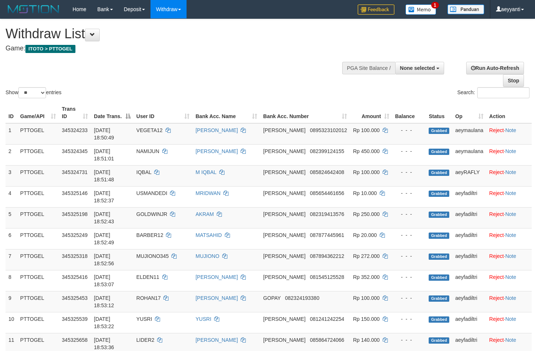
select select
select select "**"
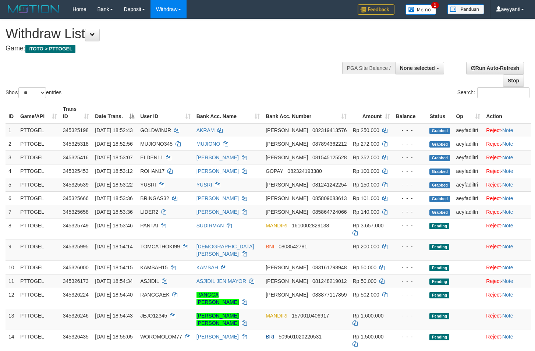
select select
select select "**"
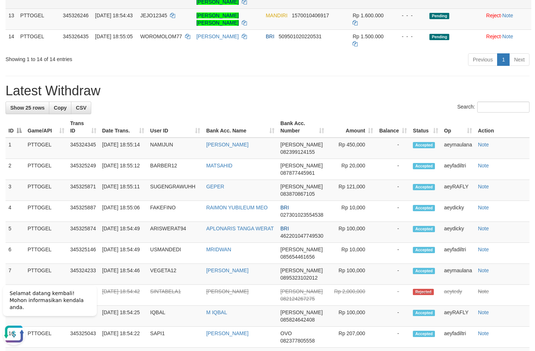
scroll to position [263, 0]
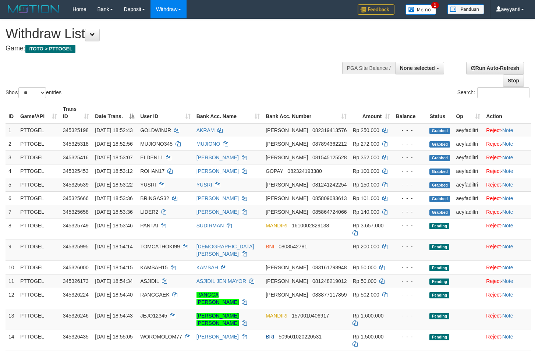
select select
select select "**"
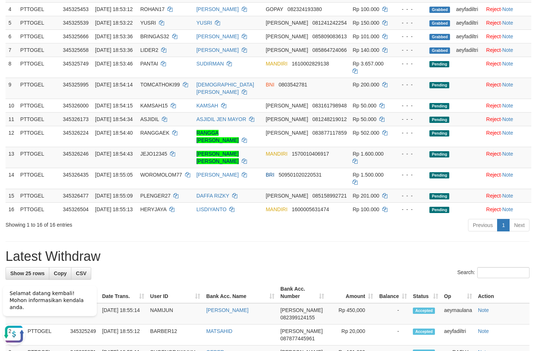
scroll to position [150, 0]
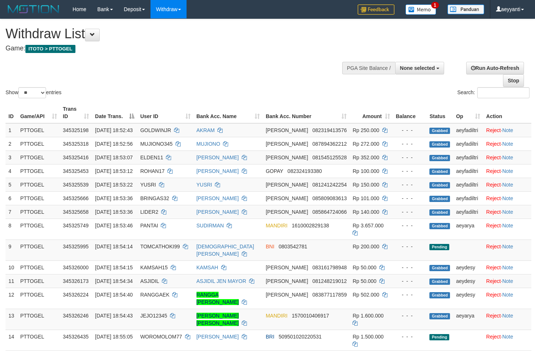
select select
select select "**"
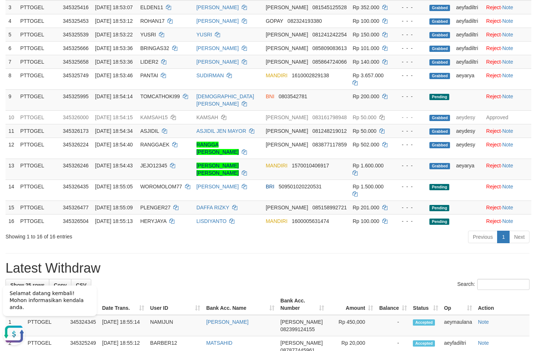
scroll to position [498, 0]
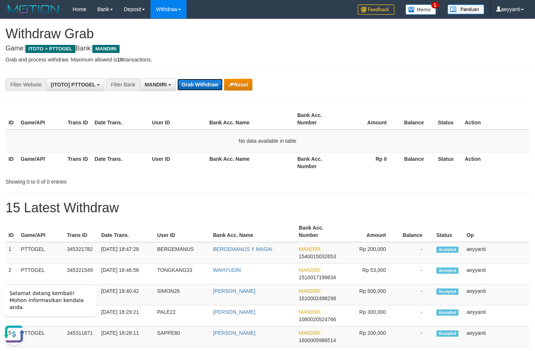
click at [205, 85] on button "Grab Withdraw" at bounding box center [199, 85] width 45 height 12
click at [199, 83] on button "Grab Withdraw" at bounding box center [199, 85] width 45 height 12
click at [190, 84] on button "Grab Withdraw" at bounding box center [199, 85] width 45 height 12
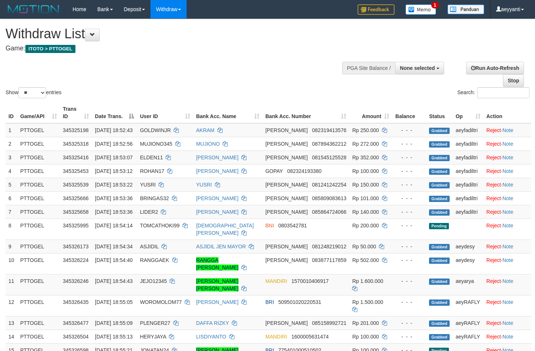
select select
select select "**"
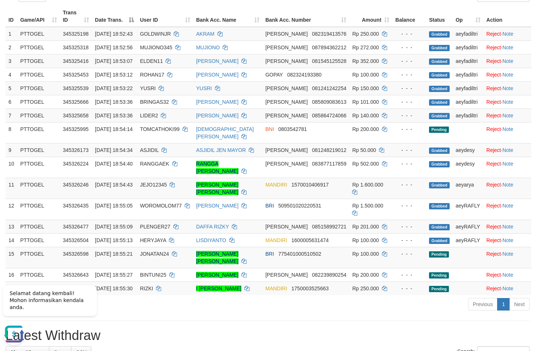
scroll to position [86, 0]
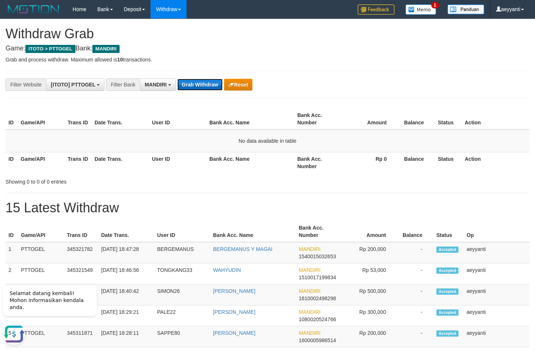
click at [190, 84] on button "Grab Withdraw" at bounding box center [199, 85] width 45 height 12
click at [203, 88] on button "Grab Withdraw" at bounding box center [199, 85] width 45 height 12
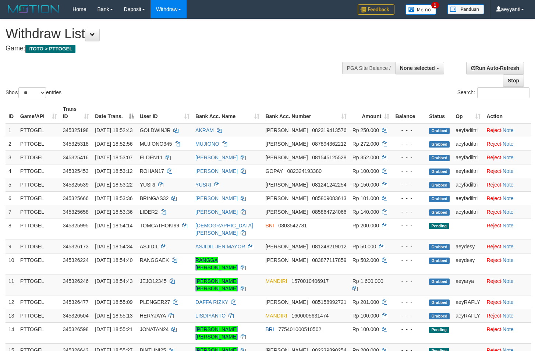
select select
select select "**"
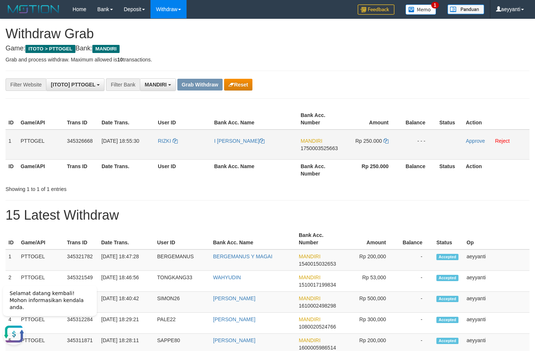
drag, startPoint x: 173, startPoint y: 134, endPoint x: 379, endPoint y: 143, distance: 206.2
click at [380, 143] on tr "1 PTTOGEL 345326668 01/10/2025 18:55:30 RIZKI I NYOMAN AGUS MAHENDRA MANDIRI 17…" at bounding box center [268, 144] width 524 height 30
click at [333, 149] on span "1750003525663" at bounding box center [319, 148] width 37 height 6
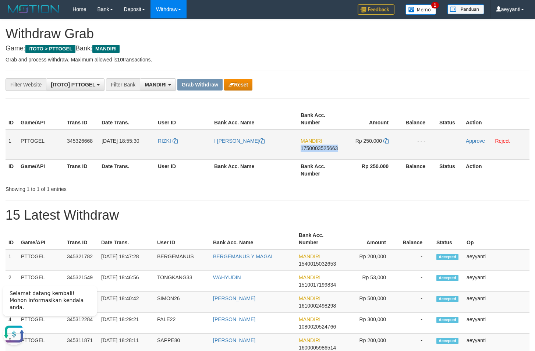
copy span "1750003525663"
click at [386, 141] on icon at bounding box center [385, 140] width 5 height 5
click at [469, 140] on link "Approve" at bounding box center [475, 141] width 19 height 6
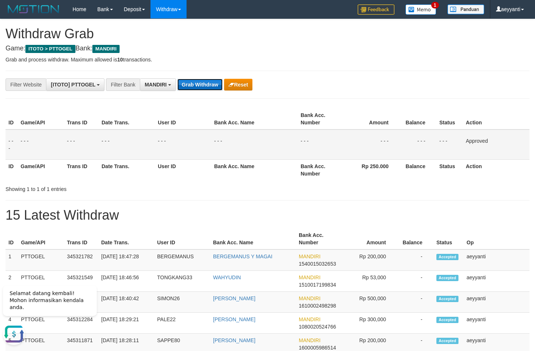
click at [206, 86] on button "Grab Withdraw" at bounding box center [199, 85] width 45 height 12
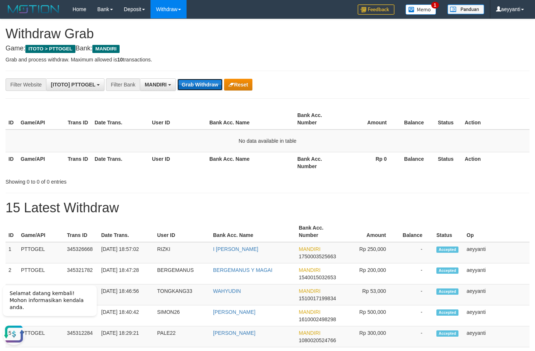
click at [184, 85] on button "Grab Withdraw" at bounding box center [199, 85] width 45 height 12
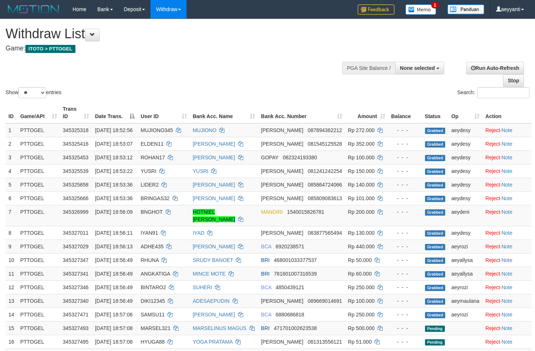
select select
select select "**"
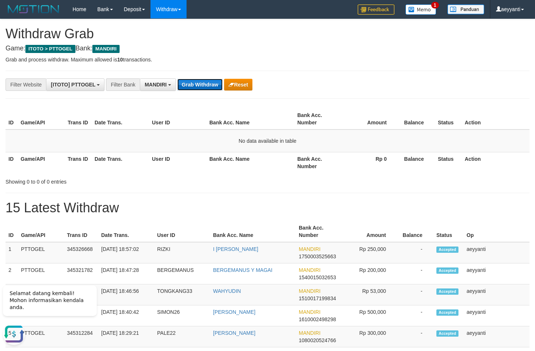
click at [193, 88] on button "Grab Withdraw" at bounding box center [199, 85] width 45 height 12
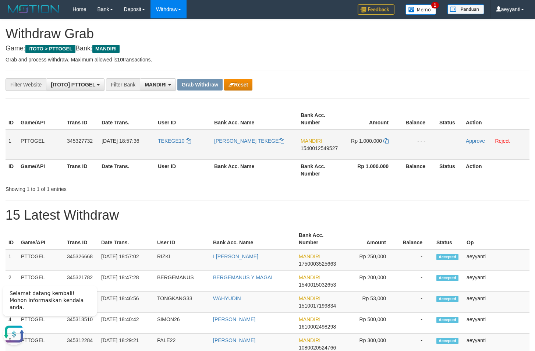
drag, startPoint x: 193, startPoint y: 134, endPoint x: 352, endPoint y: 145, distance: 159.7
click at [352, 145] on tr "1 PTTOGEL 345327732 [DATE] 18:57:36 TEKEGE10 [PERSON_NAME] TEKEGE MANDIRI 15400…" at bounding box center [268, 144] width 524 height 30
drag, startPoint x: 391, startPoint y: 105, endPoint x: 378, endPoint y: 114, distance: 15.5
click at [325, 149] on span "1540012549527" at bounding box center [319, 148] width 37 height 6
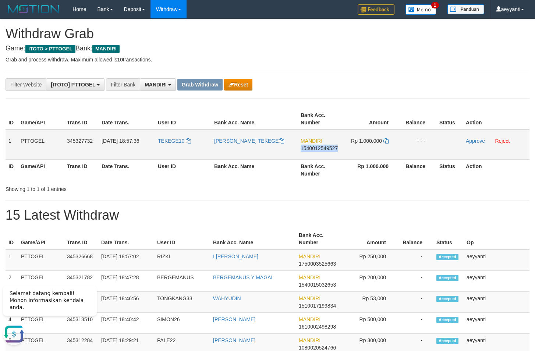
click at [325, 149] on span "1540012549527" at bounding box center [319, 148] width 37 height 6
copy span "1540012549527"
click at [385, 141] on icon at bounding box center [385, 140] width 5 height 5
click at [476, 141] on link "Approve" at bounding box center [475, 141] width 19 height 6
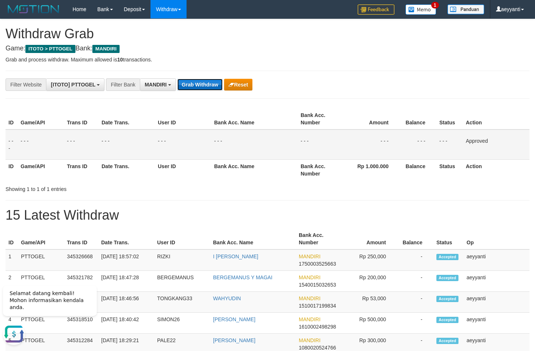
click at [186, 82] on button "Grab Withdraw" at bounding box center [199, 85] width 45 height 12
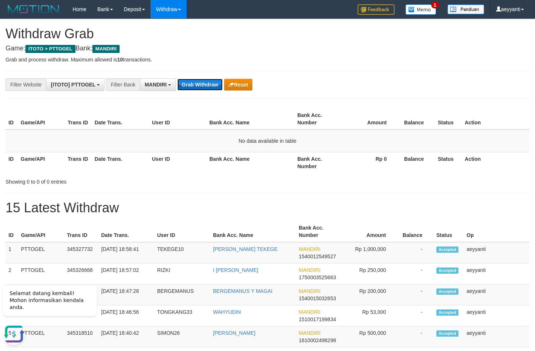
click at [191, 82] on button "Grab Withdraw" at bounding box center [199, 85] width 45 height 12
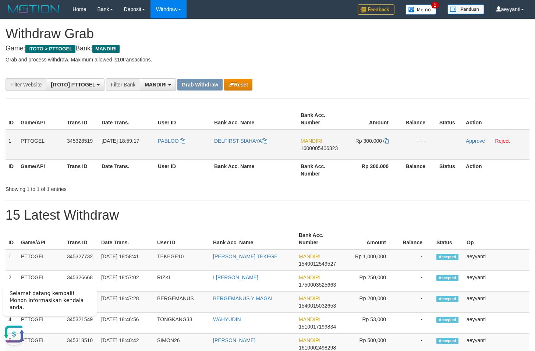
drag, startPoint x: 189, startPoint y: 133, endPoint x: 355, endPoint y: 144, distance: 166.2
click at [355, 144] on tr "1 PTTOGEL 345328519 [DATE] 18:59:17 PABLOO DELFIRST [GEOGRAPHIC_DATA] MANDIRI 1…" at bounding box center [268, 144] width 524 height 30
click at [354, 90] on div "**********" at bounding box center [223, 84] width 446 height 13
click at [316, 148] on span "1600005406323" at bounding box center [319, 148] width 37 height 6
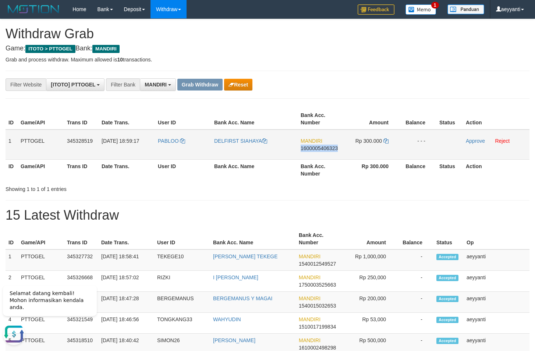
copy span "1600005406323"
click at [385, 142] on icon at bounding box center [385, 140] width 5 height 5
click at [472, 141] on link "Approve" at bounding box center [475, 141] width 19 height 6
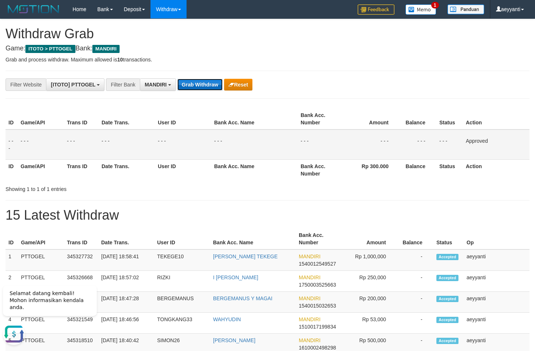
click at [200, 85] on button "Grab Withdraw" at bounding box center [199, 85] width 45 height 12
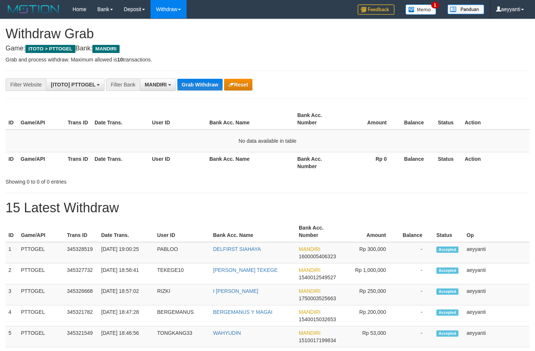
scroll to position [22, 0]
click at [200, 85] on button "Grab Withdraw" at bounding box center [199, 85] width 45 height 12
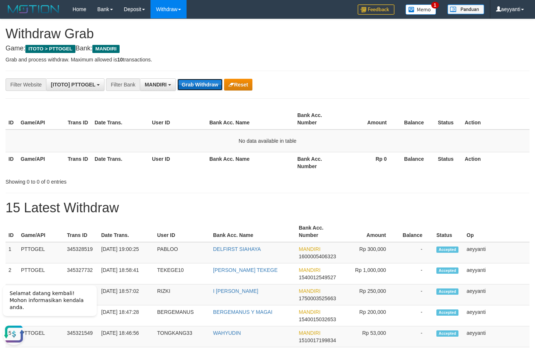
click at [189, 86] on button "Grab Withdraw" at bounding box center [199, 85] width 45 height 12
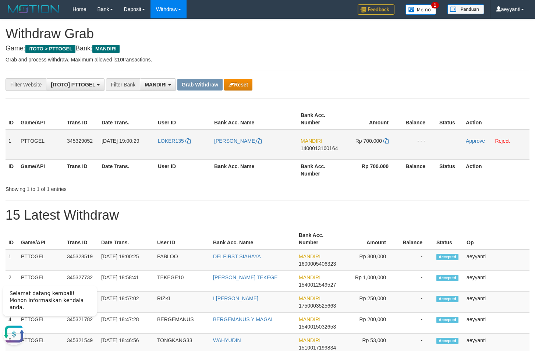
drag, startPoint x: 187, startPoint y: 134, endPoint x: 369, endPoint y: 156, distance: 183.3
click at [369, 156] on tr "1 PTTOGEL 345329052 [DATE] 19:00:29 LOKER135 [PERSON_NAME] MANDIRI 140001316016…" at bounding box center [268, 144] width 524 height 30
click at [396, 109] on th "Amount" at bounding box center [371, 119] width 55 height 21
click at [320, 150] on span "1400013160164" at bounding box center [319, 148] width 37 height 6
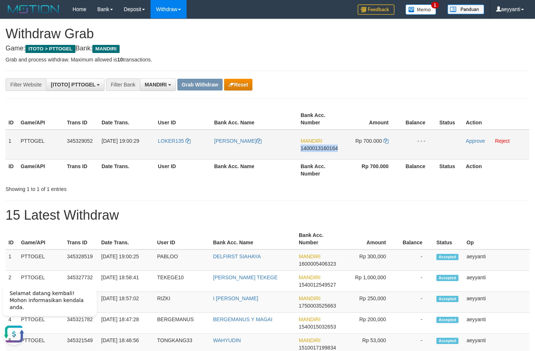
copy span "1400013160164"
click at [384, 140] on icon at bounding box center [385, 140] width 5 height 5
click at [471, 141] on link "Approve" at bounding box center [475, 141] width 19 height 6
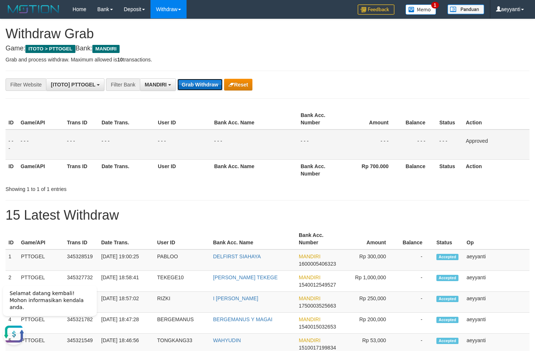
click at [198, 84] on button "Grab Withdraw" at bounding box center [199, 85] width 45 height 12
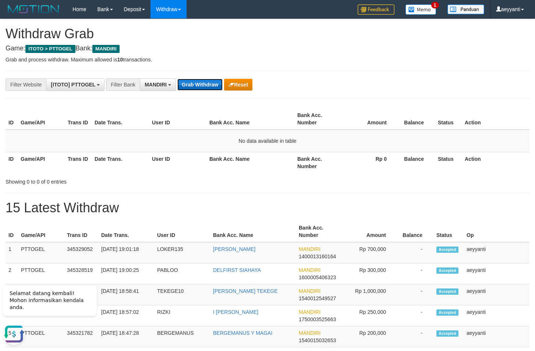
click at [197, 85] on button "Grab Withdraw" at bounding box center [199, 85] width 45 height 12
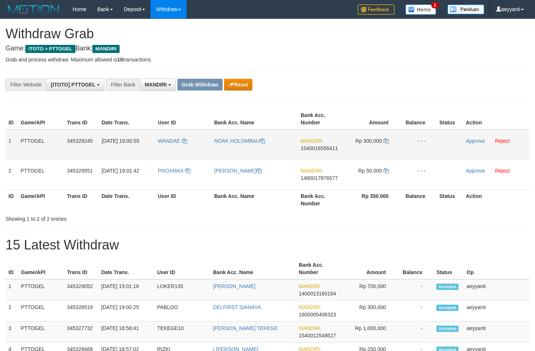
scroll to position [22, 0]
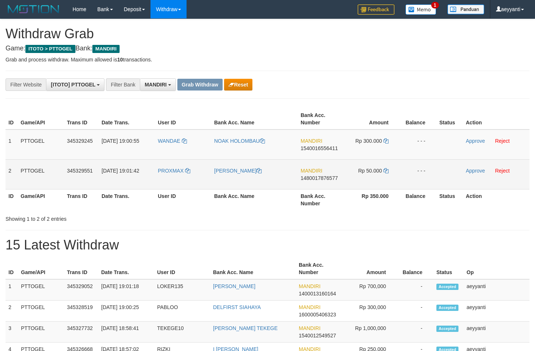
drag, startPoint x: 198, startPoint y: 134, endPoint x: 370, endPoint y: 174, distance: 176.7
click at [370, 174] on tbody "1 PTTOGEL 345329245 [DATE] 19:00:55 [PERSON_NAME] HOLOMBAU MANDIRI 154001655641…" at bounding box center [268, 159] width 524 height 60
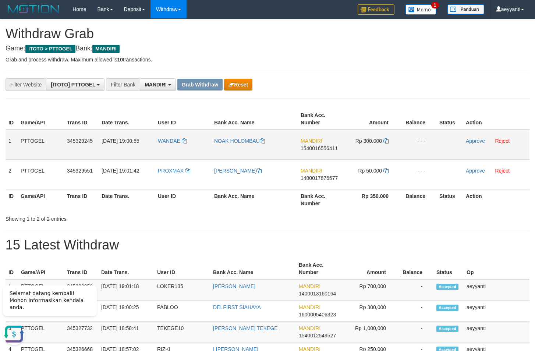
scroll to position [0, 0]
click at [358, 81] on div "**********" at bounding box center [223, 84] width 446 height 13
click at [308, 147] on span "1540016556411" at bounding box center [319, 148] width 37 height 6
copy span "1540016556411"
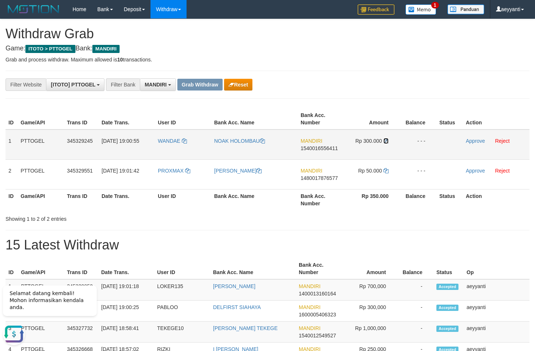
click at [387, 141] on icon at bounding box center [385, 140] width 5 height 5
click at [478, 142] on link "Approve" at bounding box center [475, 141] width 19 height 6
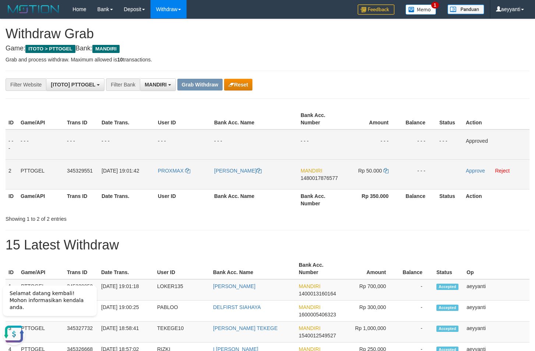
click at [320, 179] on span "1480017876577" at bounding box center [319, 178] width 37 height 6
copy span "1480017876577"
click at [320, 179] on span "1480017876577" at bounding box center [319, 178] width 37 height 6
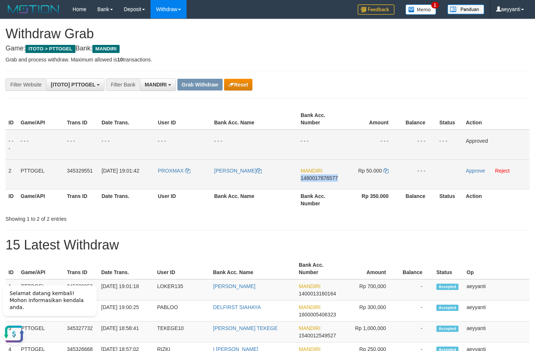
copy span "1480017876577"
click at [387, 170] on icon at bounding box center [385, 170] width 5 height 5
click at [474, 172] on link "Approve" at bounding box center [475, 171] width 19 height 6
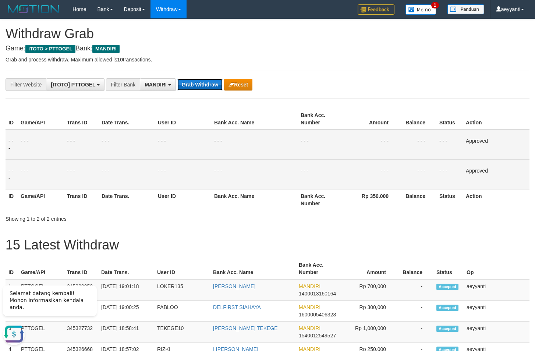
click at [184, 81] on button "Grab Withdraw" at bounding box center [199, 85] width 45 height 12
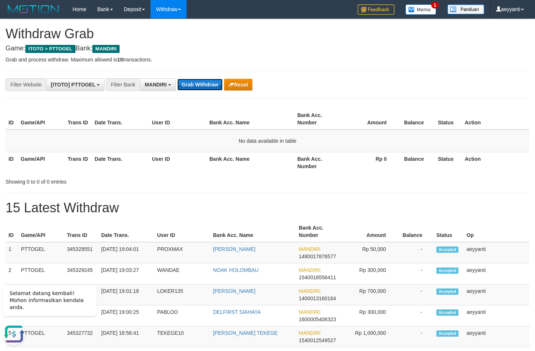
click at [202, 85] on button "Grab Withdraw" at bounding box center [199, 85] width 45 height 12
click at [335, 60] on p "Grab and process withdraw. Maximum allowed is 10 transactions." at bounding box center [268, 59] width 524 height 7
click at [202, 88] on button "Grab Withdraw" at bounding box center [199, 85] width 45 height 12
click at [191, 81] on button "Grab Withdraw" at bounding box center [199, 85] width 45 height 12
click at [194, 87] on button "Grab Withdraw" at bounding box center [199, 85] width 45 height 12
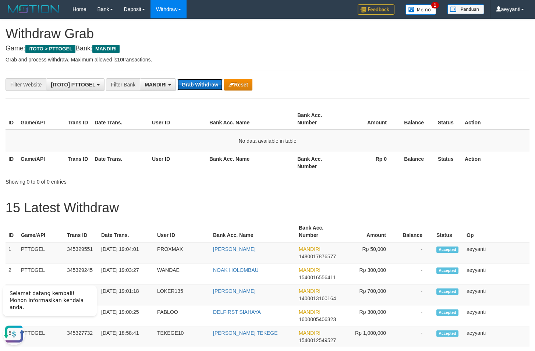
click at [195, 80] on button "Grab Withdraw" at bounding box center [199, 85] width 45 height 12
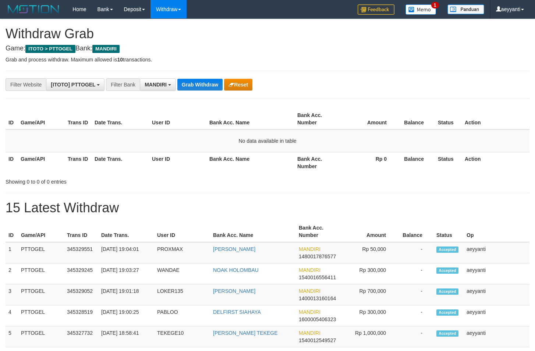
scroll to position [22, 0]
click at [195, 80] on button "Grab Withdraw" at bounding box center [199, 85] width 45 height 12
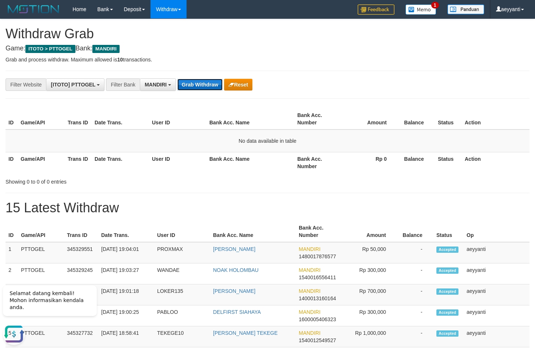
click at [199, 82] on button "Grab Withdraw" at bounding box center [199, 85] width 45 height 12
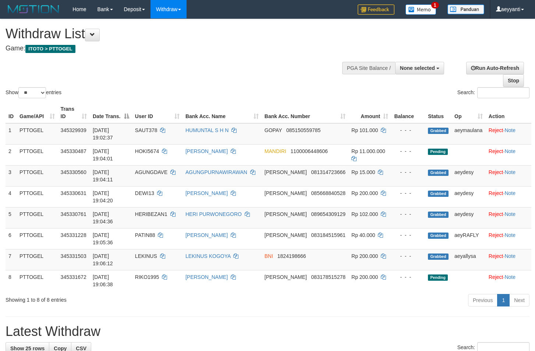
select select
select select "**"
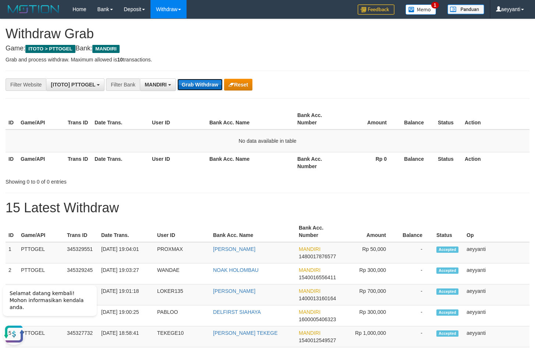
click at [192, 81] on button "Grab Withdraw" at bounding box center [199, 85] width 45 height 12
drag, startPoint x: 326, startPoint y: 63, endPoint x: 252, endPoint y: 69, distance: 74.5
click at [196, 86] on button "Grab Withdraw" at bounding box center [199, 85] width 45 height 12
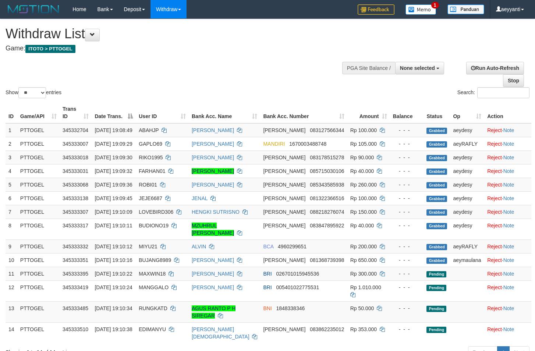
select select
select select "**"
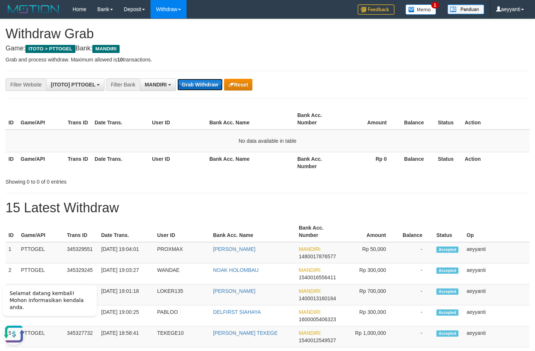
click at [188, 82] on button "Grab Withdraw" at bounding box center [199, 85] width 45 height 12
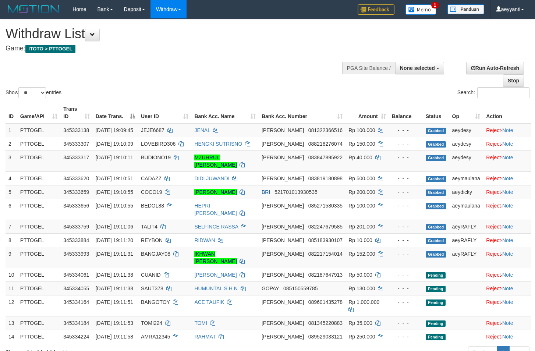
select select
select select "**"
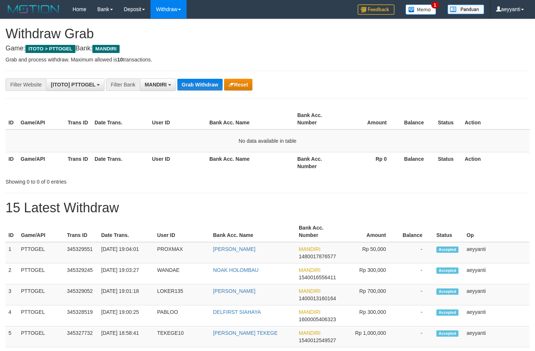
scroll to position [22, 0]
click at [189, 84] on button "Grab Withdraw" at bounding box center [199, 85] width 45 height 12
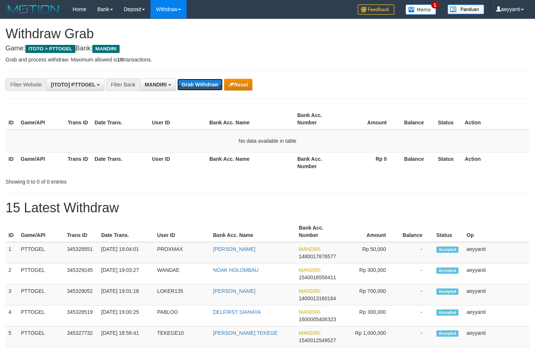
click at [189, 84] on button "Grab Withdraw" at bounding box center [199, 85] width 45 height 12
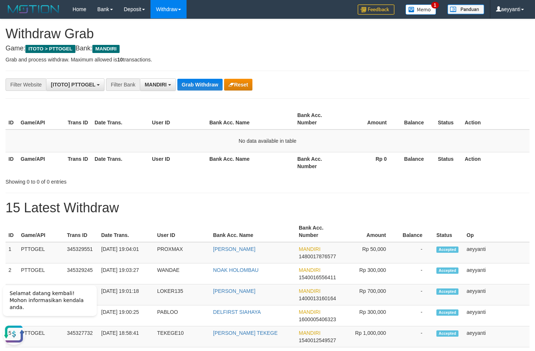
click at [211, 85] on button "Grab Withdraw" at bounding box center [199, 85] width 45 height 12
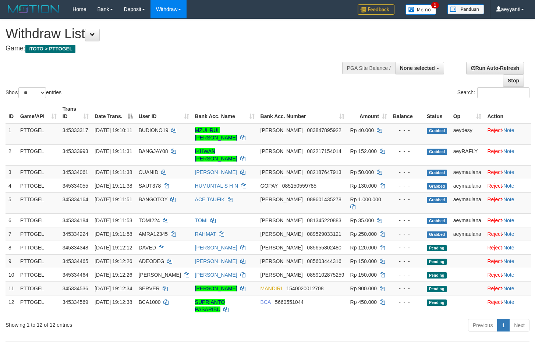
select select
select select "**"
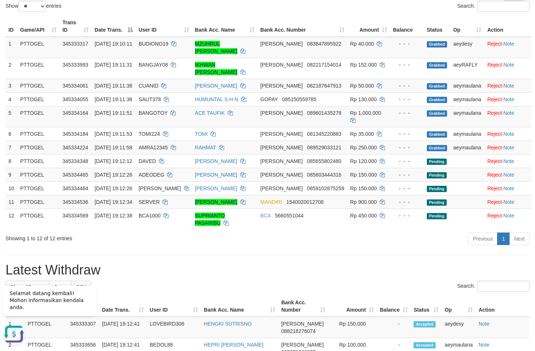
scroll to position [75, 0]
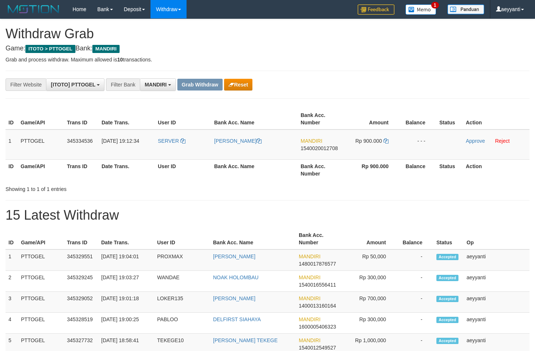
scroll to position [22, 0]
drag, startPoint x: 184, startPoint y: 134, endPoint x: 366, endPoint y: 150, distance: 182.8
click at [366, 150] on tr "1 PTTOGEL 345334536 [DATE] 19:12:34 SERVER [PERSON_NAME] MANDIRI 1540020012708 …" at bounding box center [268, 144] width 524 height 30
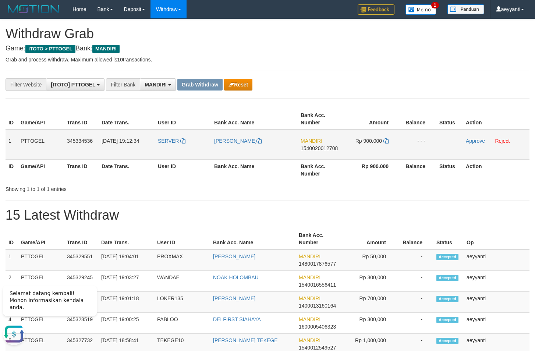
click at [316, 148] on span "1540020012708" at bounding box center [319, 148] width 37 height 6
copy span "1540020012708"
click at [386, 141] on icon at bounding box center [385, 140] width 5 height 5
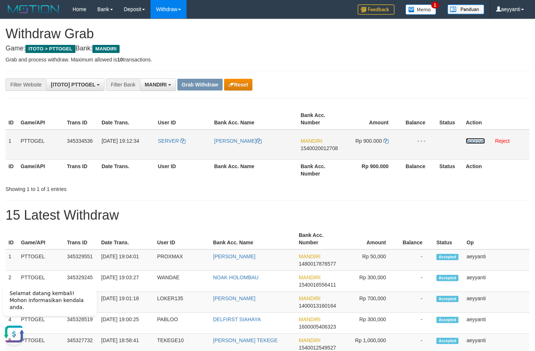
click at [474, 142] on link "Approve" at bounding box center [475, 141] width 19 height 6
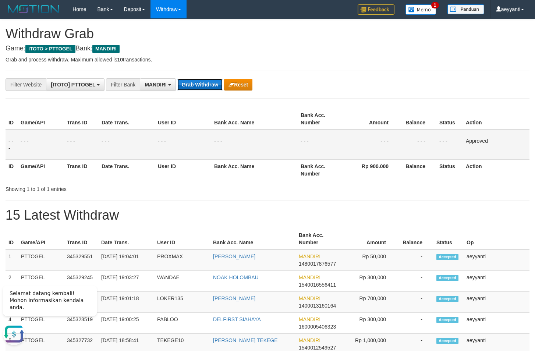
click at [205, 85] on button "Grab Withdraw" at bounding box center [199, 85] width 45 height 12
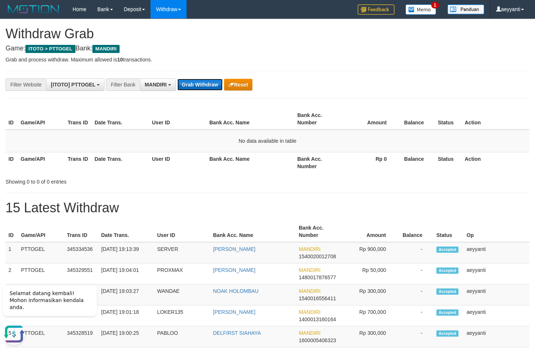
click at [202, 83] on button "Grab Withdraw" at bounding box center [199, 85] width 45 height 12
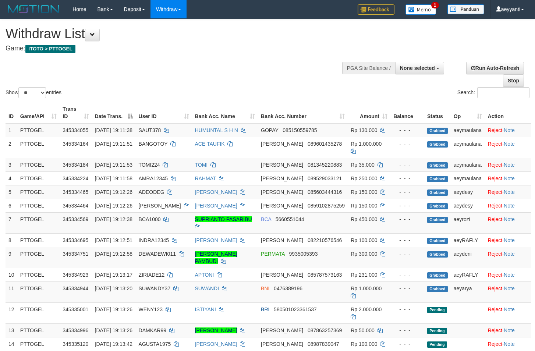
select select
select select "**"
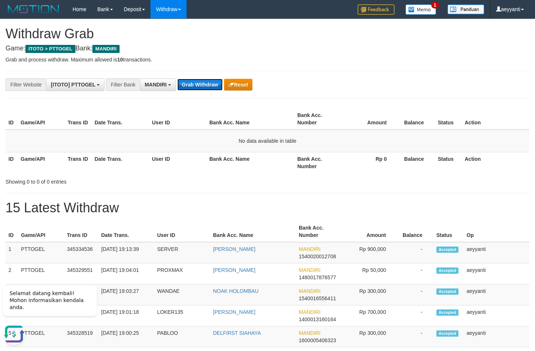
click at [200, 82] on button "Grab Withdraw" at bounding box center [199, 85] width 45 height 12
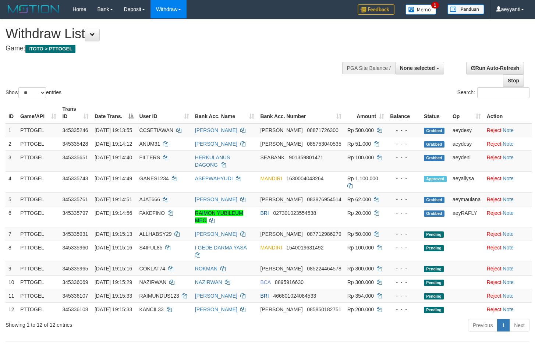
select select
select select "**"
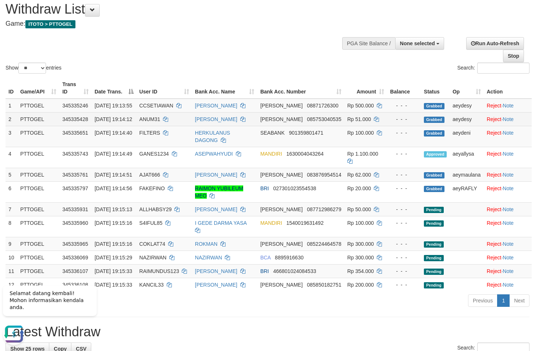
scroll to position [38, 0]
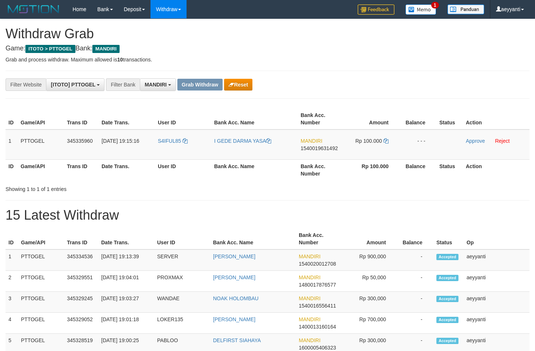
scroll to position [22, 0]
copy tr
drag, startPoint x: 190, startPoint y: 135, endPoint x: 374, endPoint y: 154, distance: 185.3
click at [374, 154] on tr "1 PTTOGEL 345335960 01/10/2025 19:15:16 S4IFUL85 I GEDE DARMA YASA MANDIRI 1540…" at bounding box center [268, 144] width 524 height 30
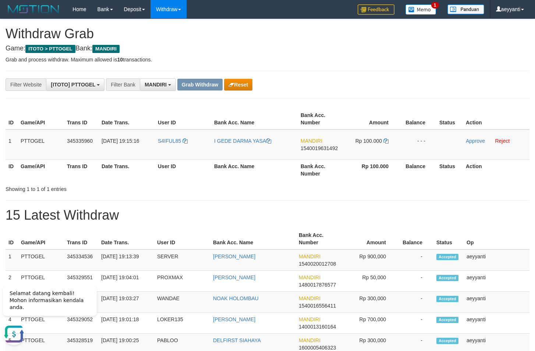
click at [329, 149] on span "1540019631492" at bounding box center [319, 148] width 37 height 6
copy span "1540019631492"
click at [387, 141] on icon at bounding box center [385, 140] width 5 height 5
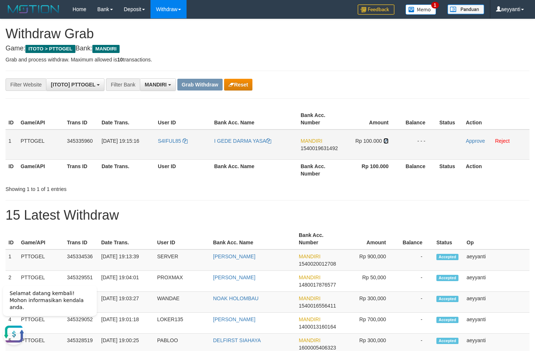
click at [387, 141] on icon at bounding box center [385, 140] width 5 height 5
click at [477, 141] on link "Approve" at bounding box center [475, 141] width 19 height 6
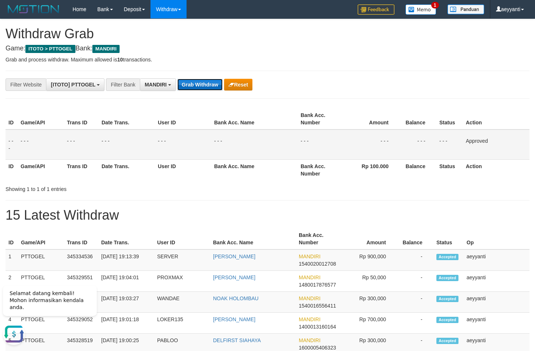
click at [188, 87] on button "Grab Withdraw" at bounding box center [199, 85] width 45 height 12
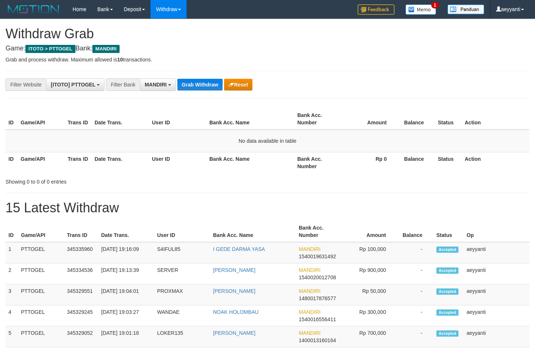
scroll to position [22, 0]
click at [193, 86] on button "Grab Withdraw" at bounding box center [199, 85] width 45 height 12
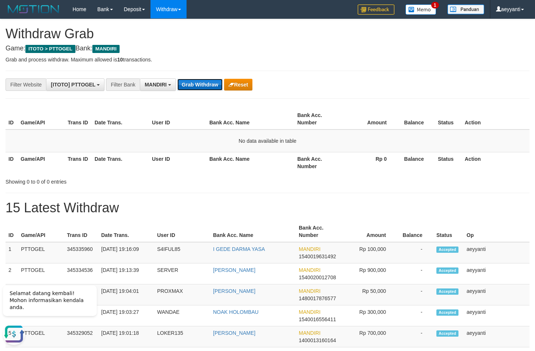
click at [203, 84] on button "Grab Withdraw" at bounding box center [199, 85] width 45 height 12
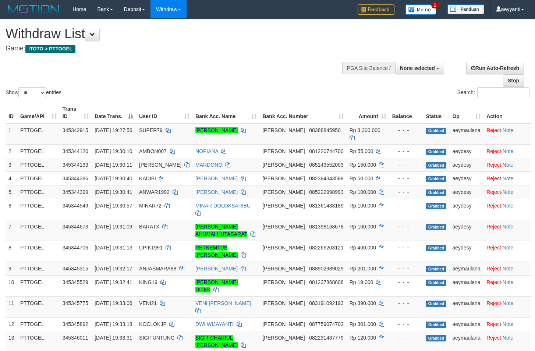
select select
select select "**"
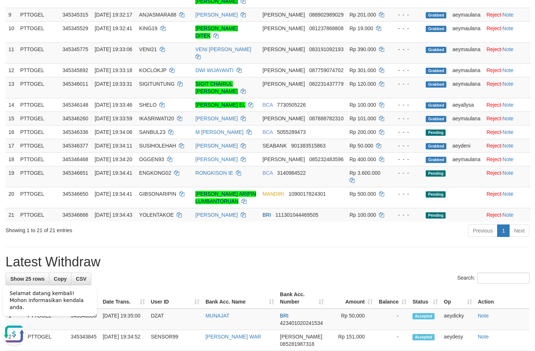
scroll to position [263, 0]
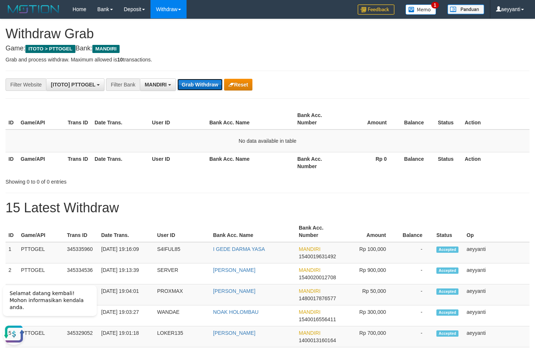
click at [203, 84] on button "Grab Withdraw" at bounding box center [199, 85] width 45 height 12
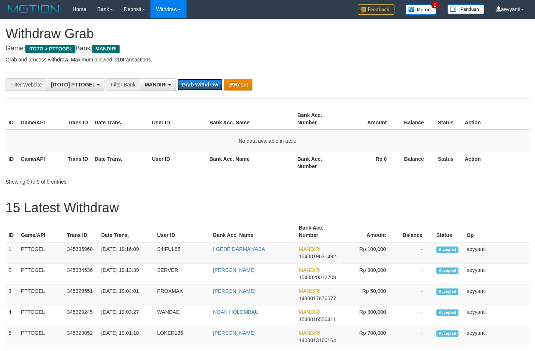
click at [203, 84] on button "Grab Withdraw" at bounding box center [199, 85] width 45 height 12
click at [202, 84] on button "Grab Withdraw" at bounding box center [199, 85] width 45 height 12
